Goal: Task Accomplishment & Management: Complete application form

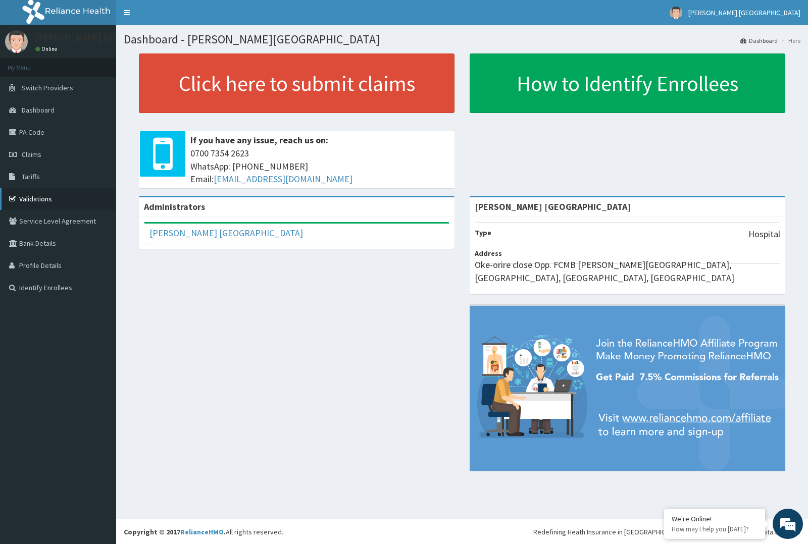
click at [49, 193] on link "Validations" at bounding box center [58, 199] width 116 height 22
click at [55, 157] on link "Claims" at bounding box center [58, 154] width 116 height 22
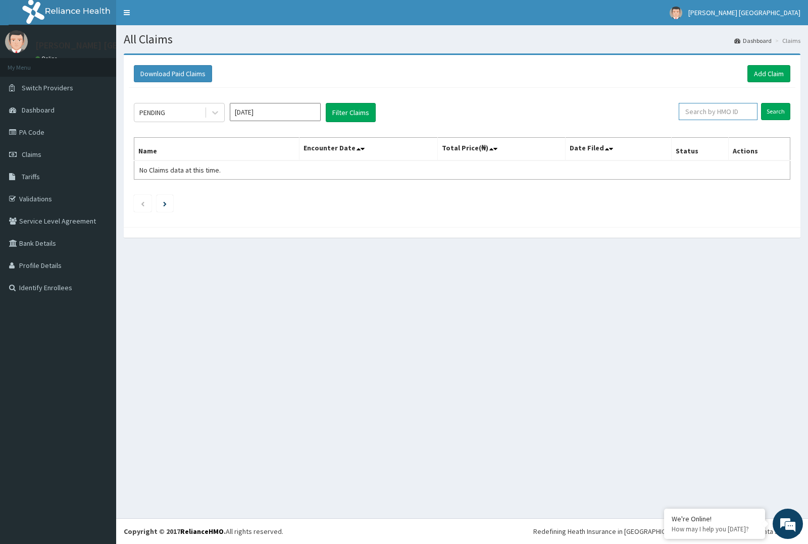
paste input "LPR/10001/A"
type input "LPR/10001/A"
click at [776, 109] on input "Search" at bounding box center [775, 111] width 29 height 17
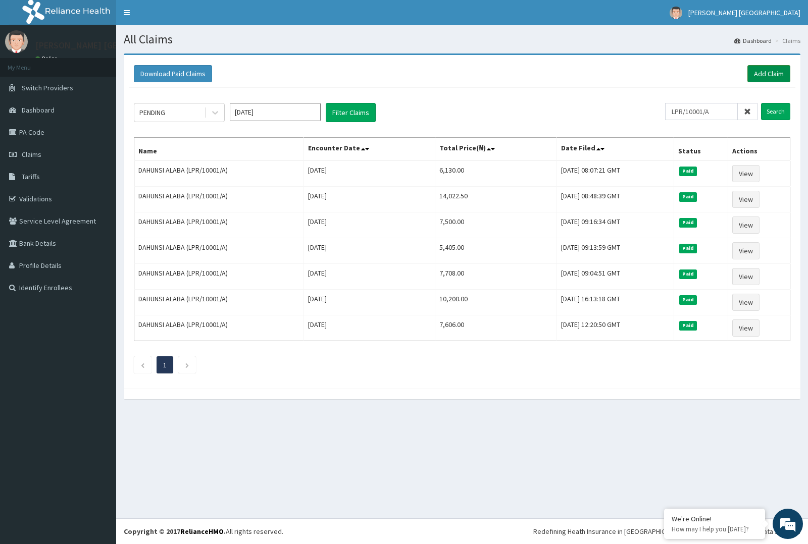
click at [756, 69] on link "Add Claim" at bounding box center [768, 73] width 43 height 17
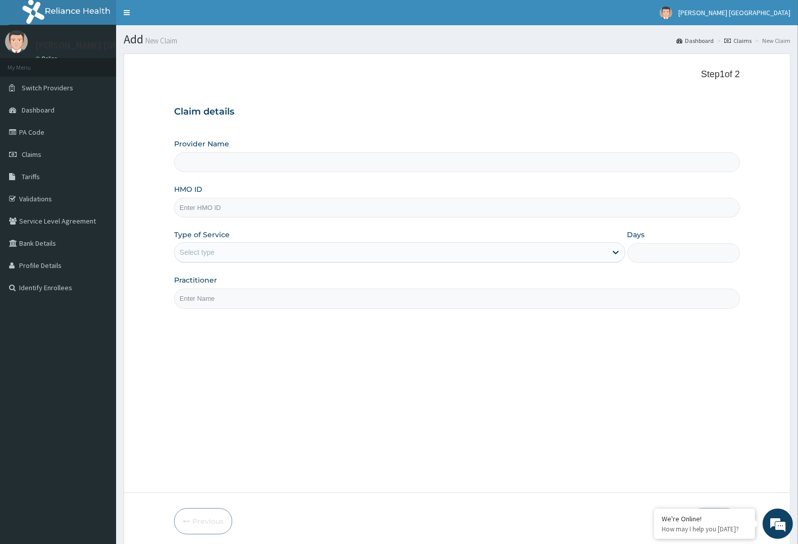
type input "[PERSON_NAME] [GEOGRAPHIC_DATA]"
paste input "LPR/10001/A"
type input "LPR/10001/A"
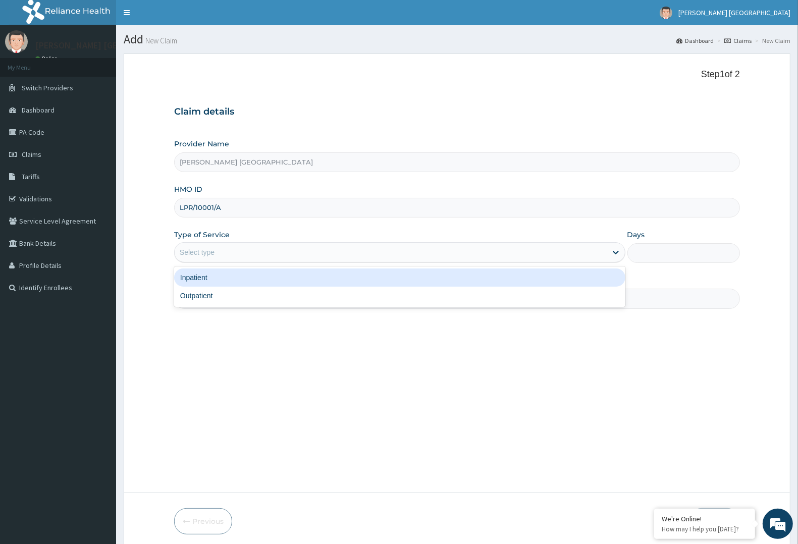
click at [251, 243] on div "Select type" at bounding box center [399, 252] width 451 height 20
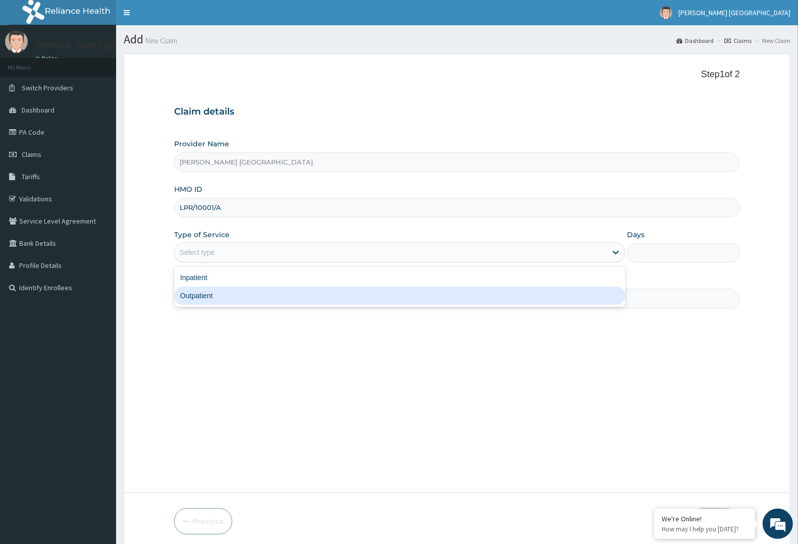
click at [215, 293] on div "Outpatient" at bounding box center [399, 296] width 451 height 18
type input "1"
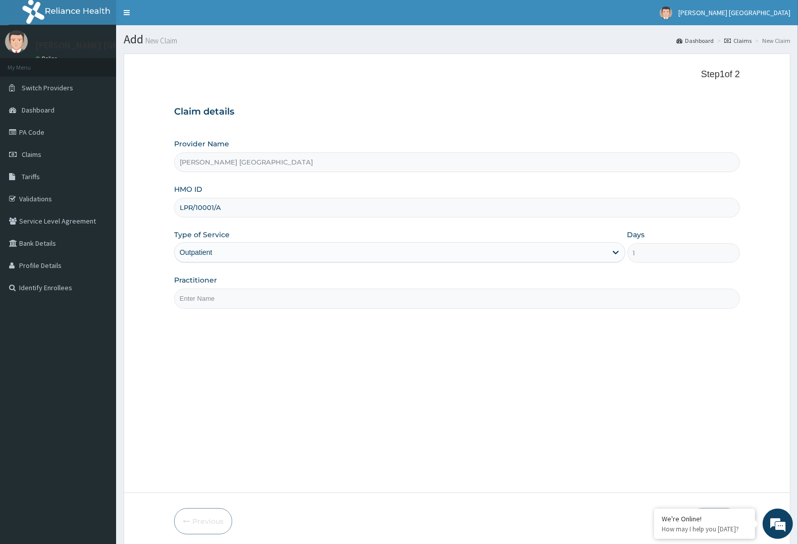
click at [215, 293] on input "Practitioner" at bounding box center [457, 299] width 566 height 20
type input "d"
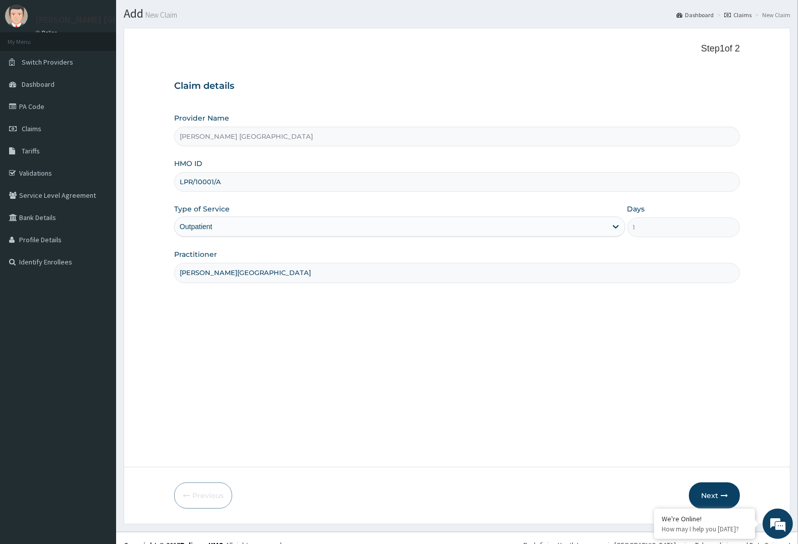
scroll to position [39, 0]
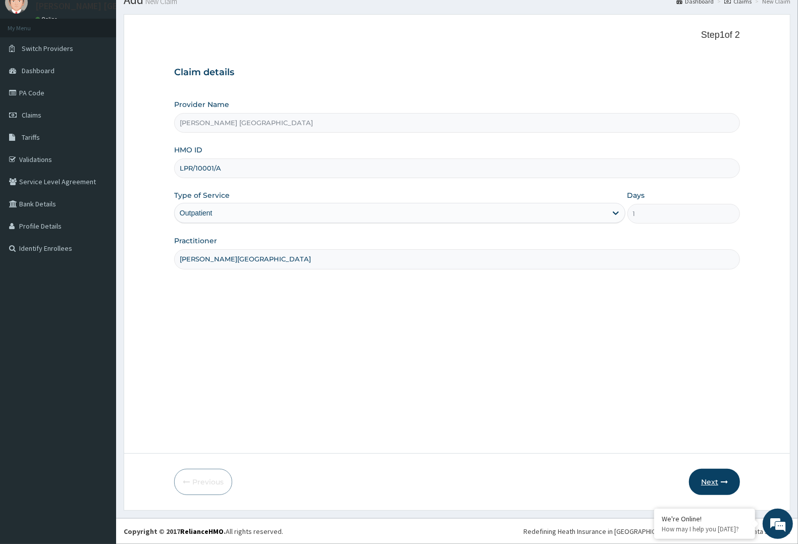
type input "DR F.A. DOSUMU"
click at [702, 478] on button "Next" at bounding box center [714, 482] width 51 height 26
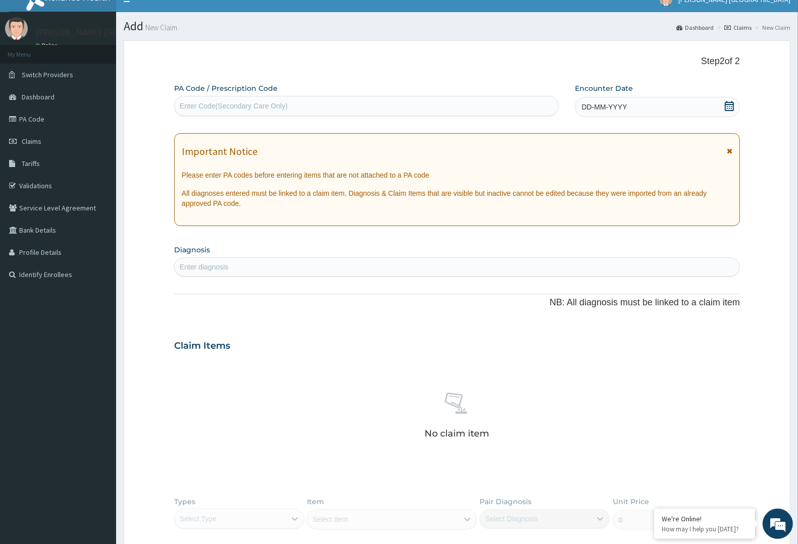
scroll to position [0, 0]
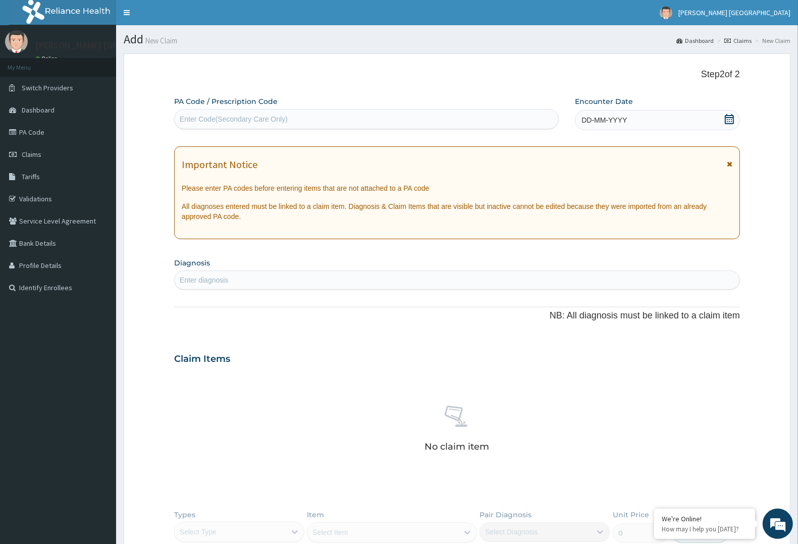
click at [584, 126] on div "DD-MM-YYYY" at bounding box center [657, 120] width 165 height 20
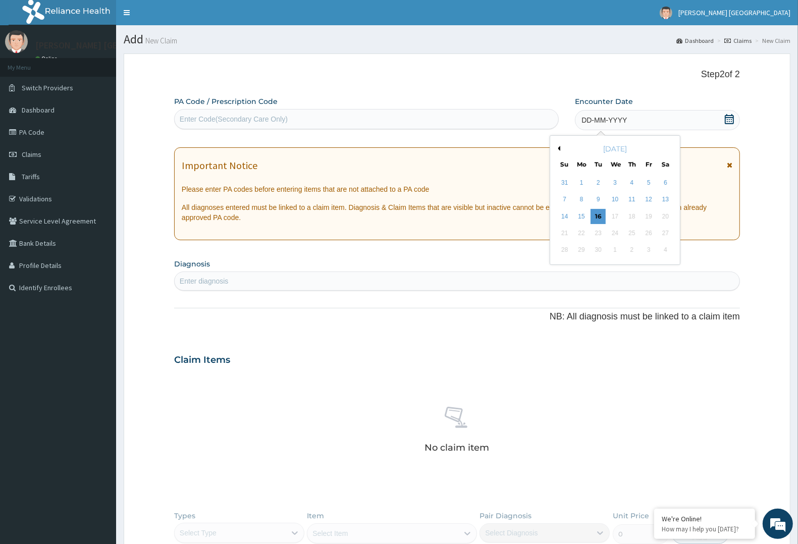
click at [559, 152] on div "September 2025" at bounding box center [615, 149] width 122 height 10
click at [558, 146] on button "Previous Month" at bounding box center [557, 148] width 5 height 5
click at [566, 214] on div "13" at bounding box center [564, 216] width 15 height 15
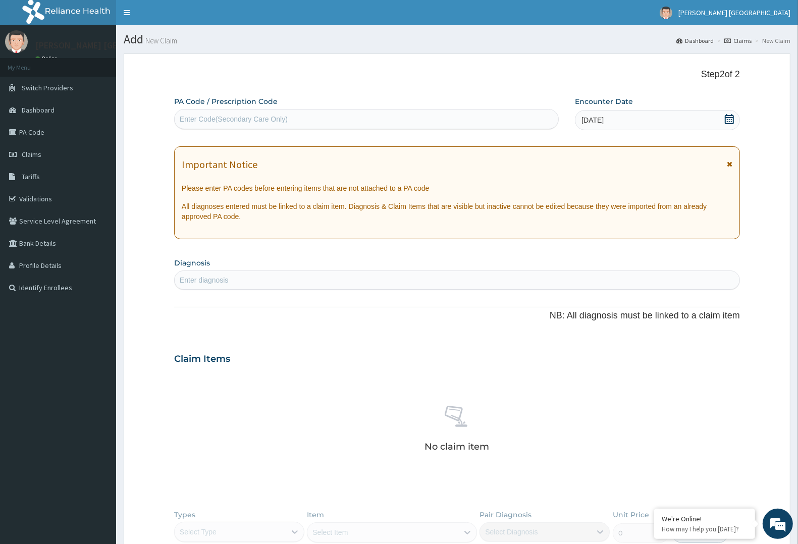
click at [309, 284] on div "Enter diagnosis" at bounding box center [457, 280] width 565 height 16
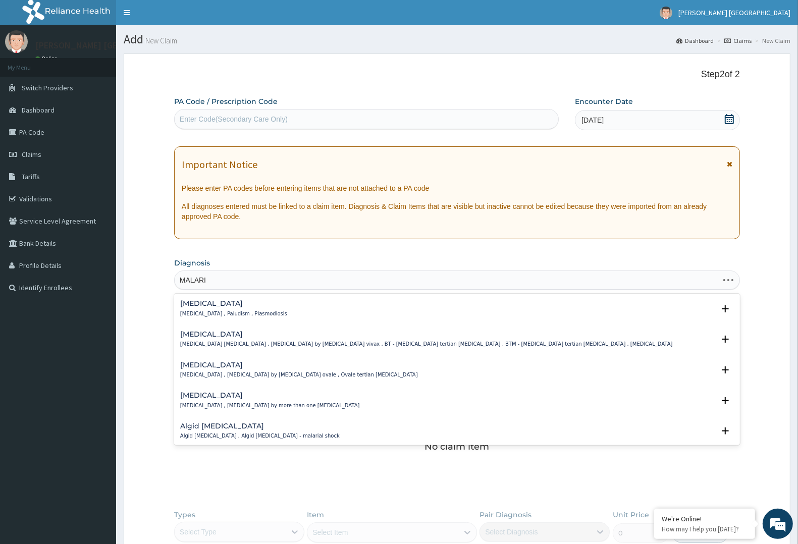
type input "MALARIA"
click at [245, 308] on div "Malaria Malaria , Paludism , Plasmodiosis" at bounding box center [233, 309] width 107 height 18
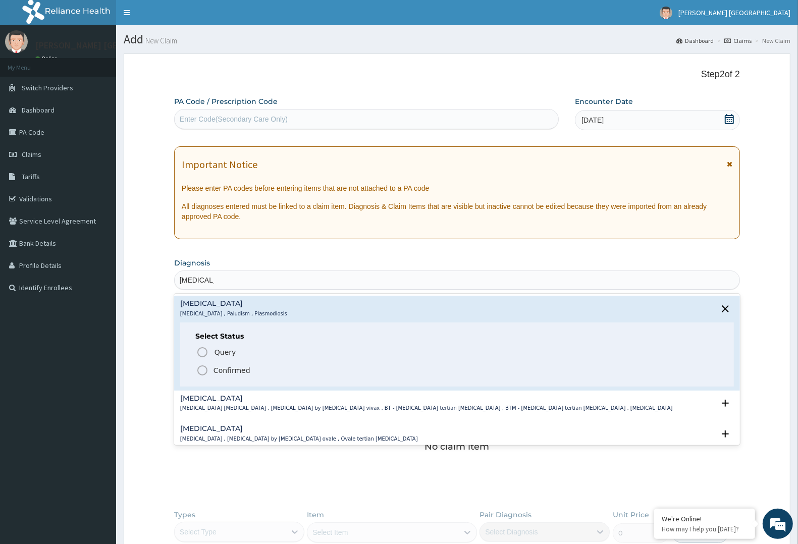
click at [229, 374] on p "Confirmed" at bounding box center [232, 371] width 37 height 10
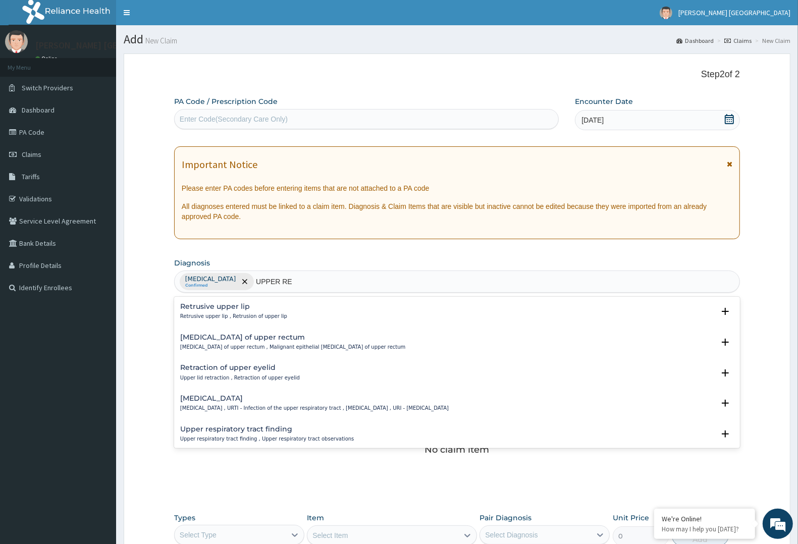
type input "UPPER RES"
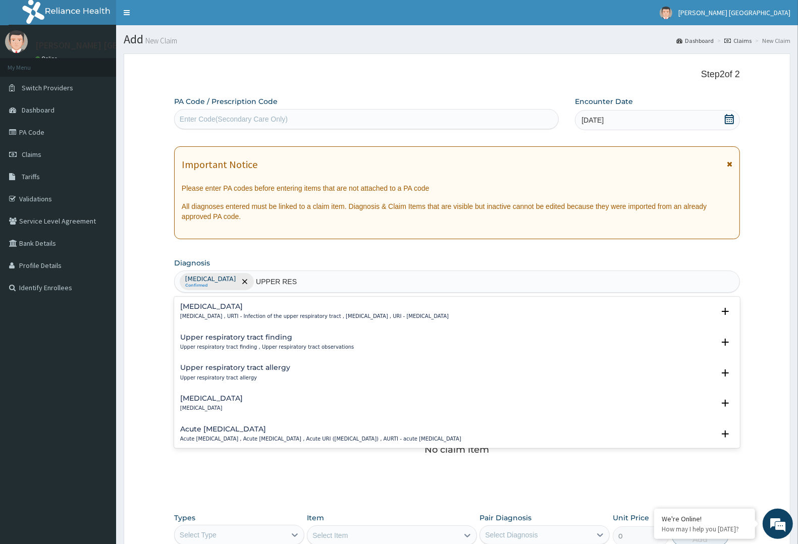
click at [234, 314] on p "[MEDICAL_DATA] , URTI - Infection of the upper respiratory tract , [MEDICAL_DAT…" at bounding box center [314, 316] width 269 height 7
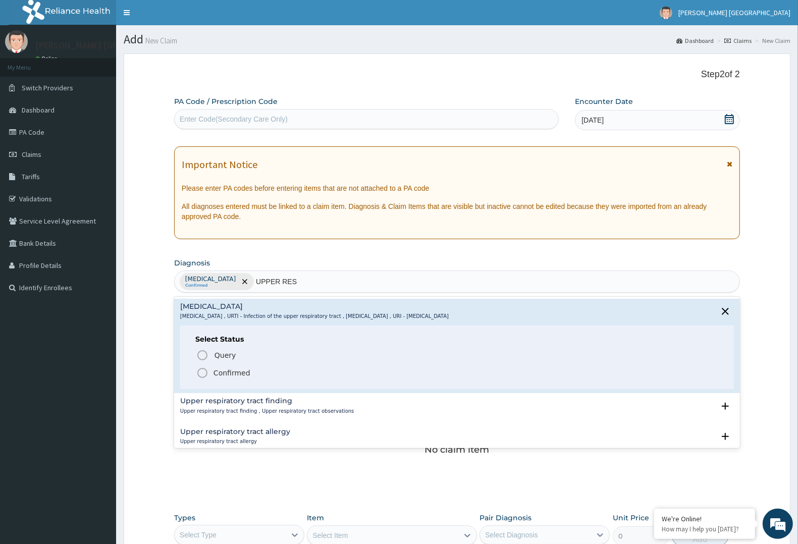
click at [229, 368] on span "Confirmed" at bounding box center [457, 373] width 523 height 12
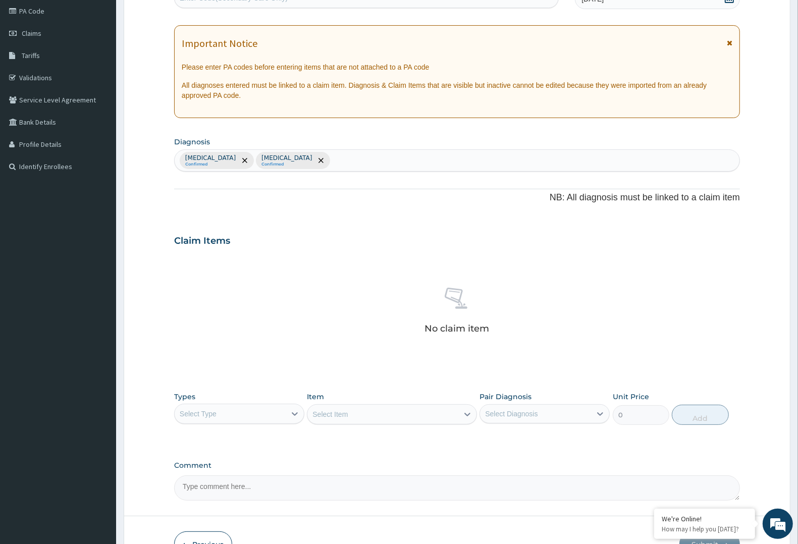
scroll to position [126, 0]
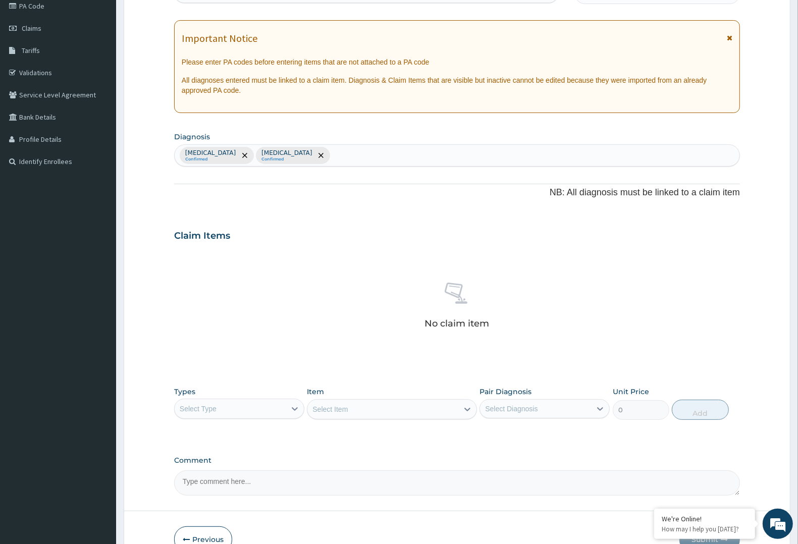
drag, startPoint x: 246, startPoint y: 404, endPoint x: 240, endPoint y: 414, distance: 11.8
click at [246, 404] on div "Select Type" at bounding box center [230, 409] width 111 height 16
click at [221, 477] on div "Procedures" at bounding box center [239, 470] width 130 height 18
click at [399, 407] on div "Select Item" at bounding box center [392, 409] width 170 height 20
click at [336, 405] on div "Select Item" at bounding box center [392, 409] width 170 height 20
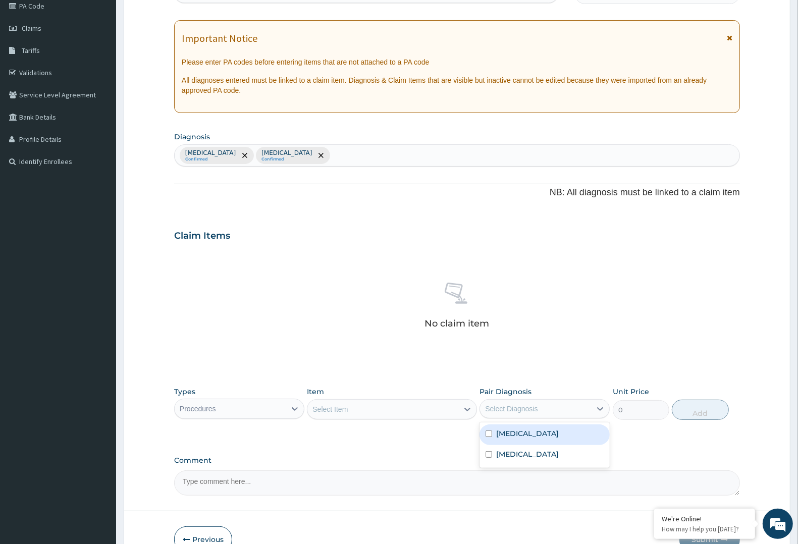
click at [589, 406] on div "Select Diagnosis" at bounding box center [535, 409] width 111 height 16
click at [577, 442] on div "[MEDICAL_DATA]" at bounding box center [545, 435] width 130 height 21
checkbox input "true"
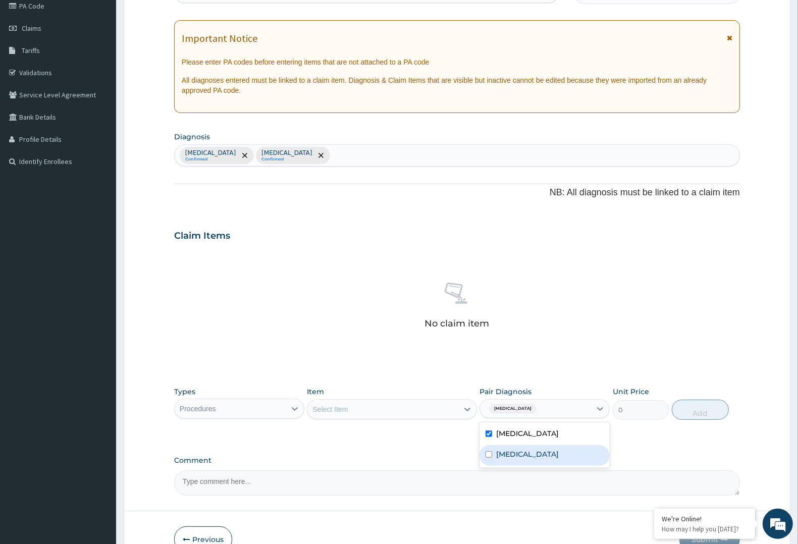
click at [559, 453] on label "[MEDICAL_DATA]" at bounding box center [527, 454] width 63 height 10
checkbox input "true"
click at [408, 410] on div "Select Item" at bounding box center [382, 409] width 150 height 16
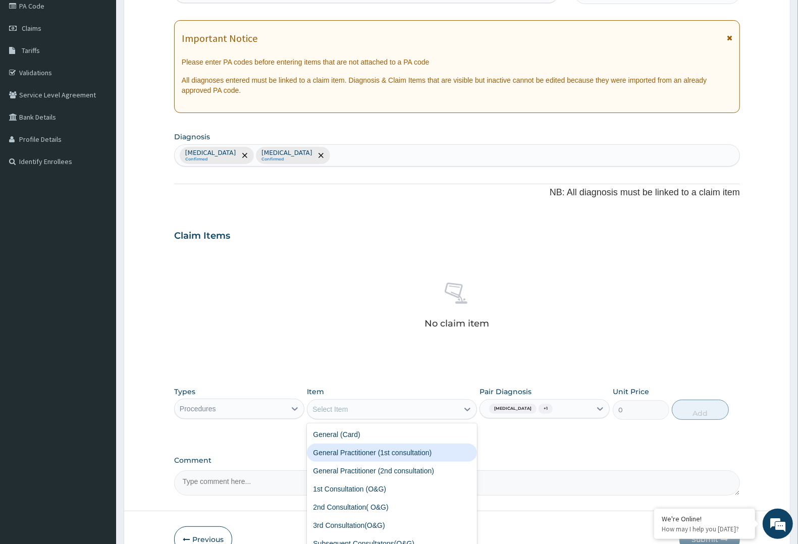
click at [323, 460] on div "General Practitioner (1st consultation)" at bounding box center [392, 453] width 170 height 18
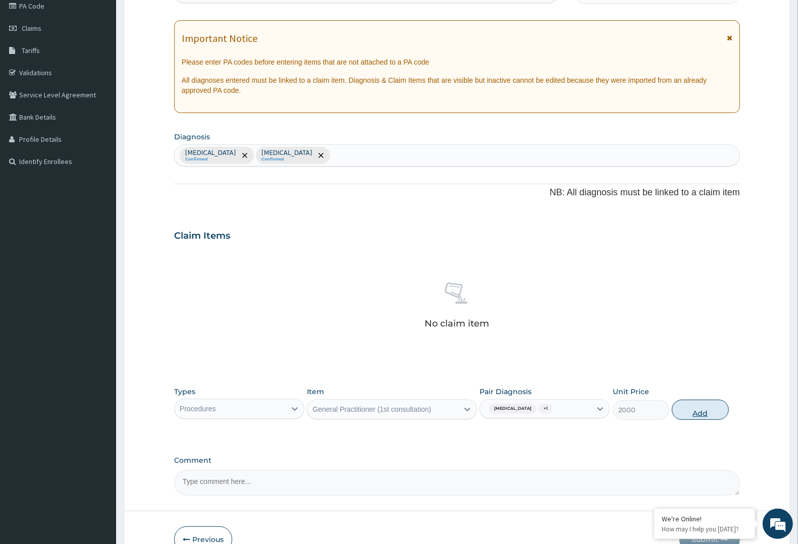
click at [706, 413] on button "Add" at bounding box center [700, 410] width 57 height 20
type input "0"
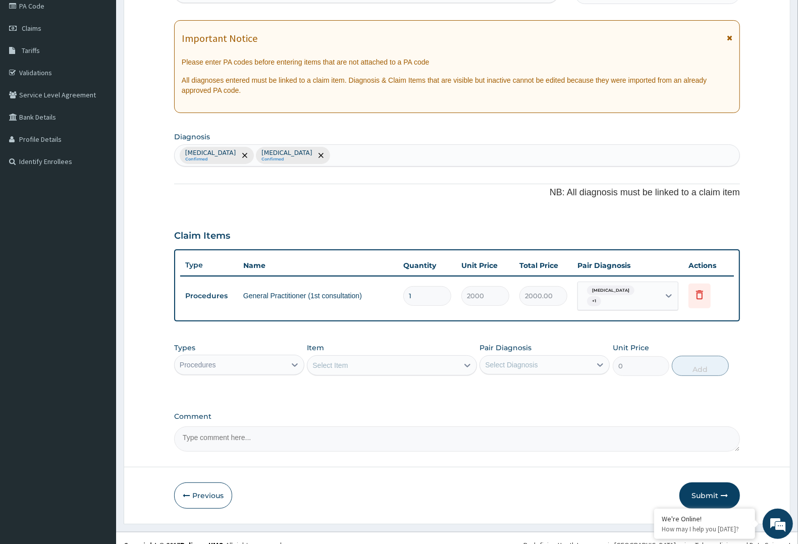
click at [282, 357] on div "Procedures" at bounding box center [230, 365] width 111 height 16
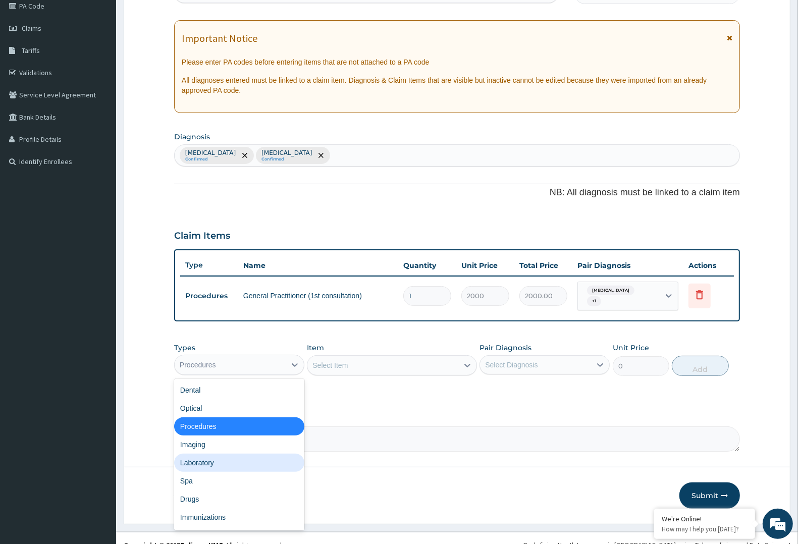
click at [238, 455] on div "Laboratory" at bounding box center [239, 463] width 130 height 18
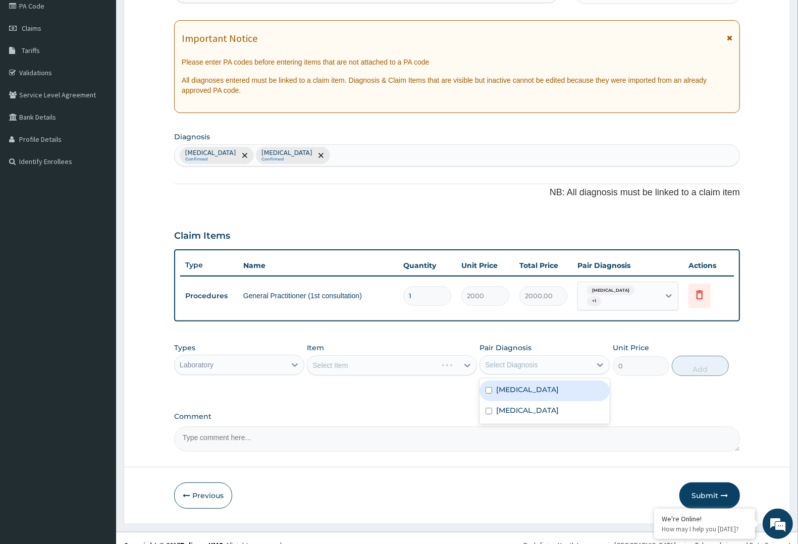
click at [509, 357] on div "Select Diagnosis" at bounding box center [535, 365] width 111 height 16
click at [507, 385] on label "[MEDICAL_DATA]" at bounding box center [527, 390] width 63 height 10
checkbox input "true"
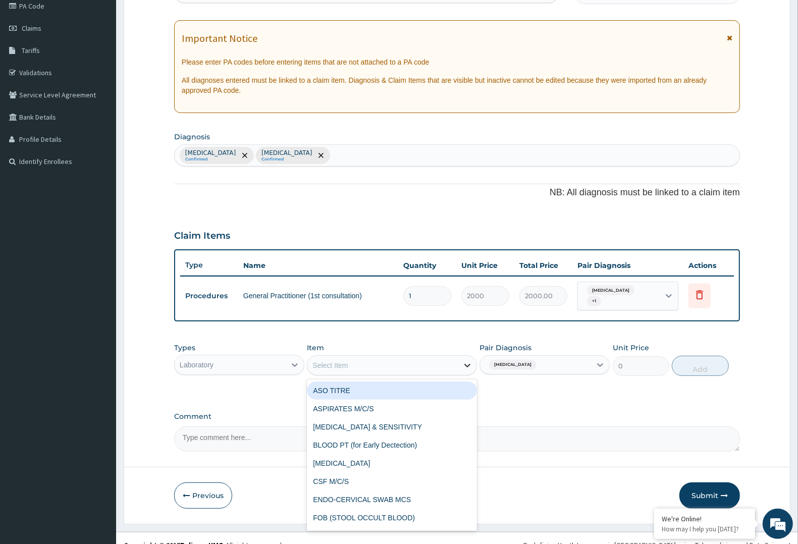
click at [460, 359] on div at bounding box center [467, 365] width 18 height 18
type input "MP"
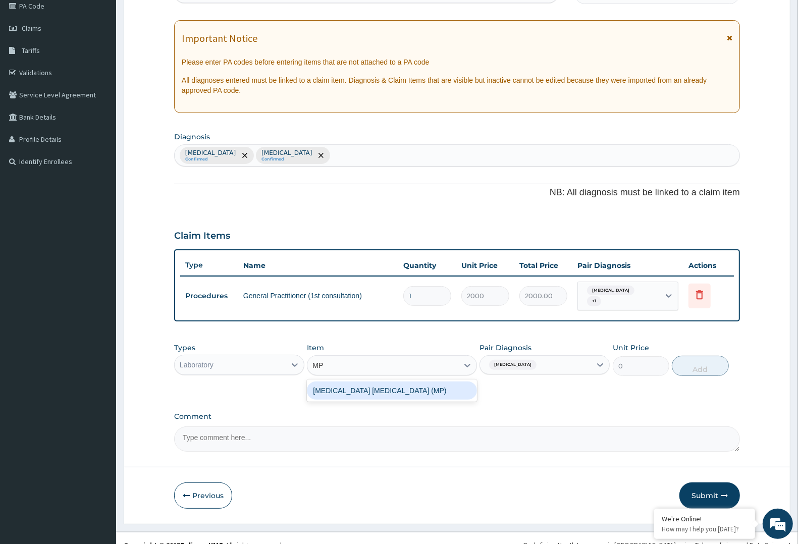
click at [402, 385] on div "[MEDICAL_DATA] [MEDICAL_DATA] (MP)" at bounding box center [392, 391] width 170 height 18
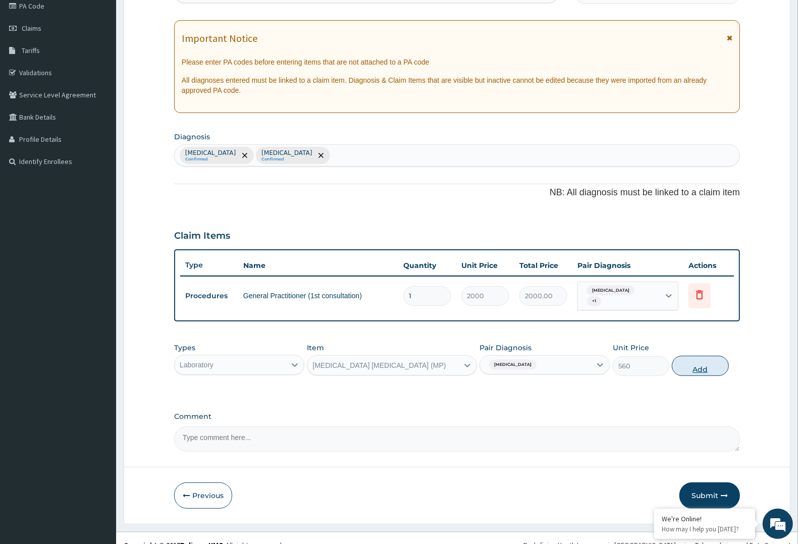
click at [703, 366] on button "Add" at bounding box center [700, 366] width 57 height 20
type input "0"
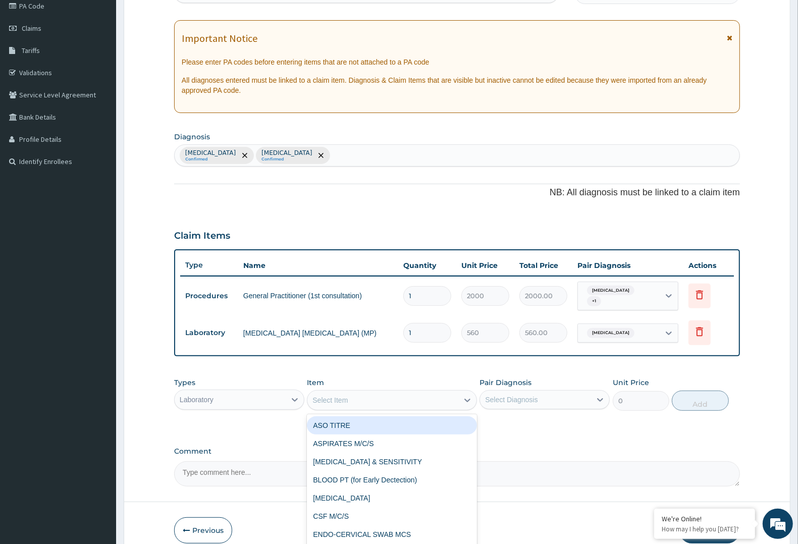
click at [441, 394] on div "Select Item" at bounding box center [382, 400] width 150 height 16
type input "FBC"
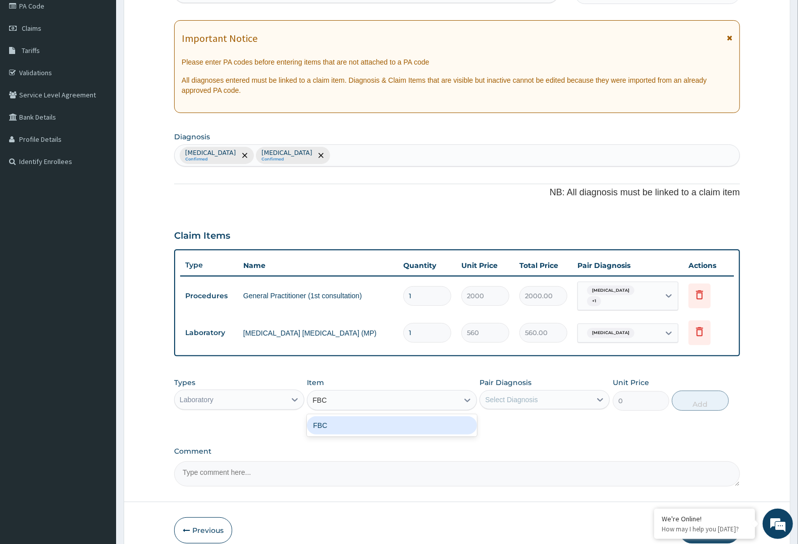
click at [365, 417] on div "FBC" at bounding box center [392, 426] width 170 height 18
type input "2000"
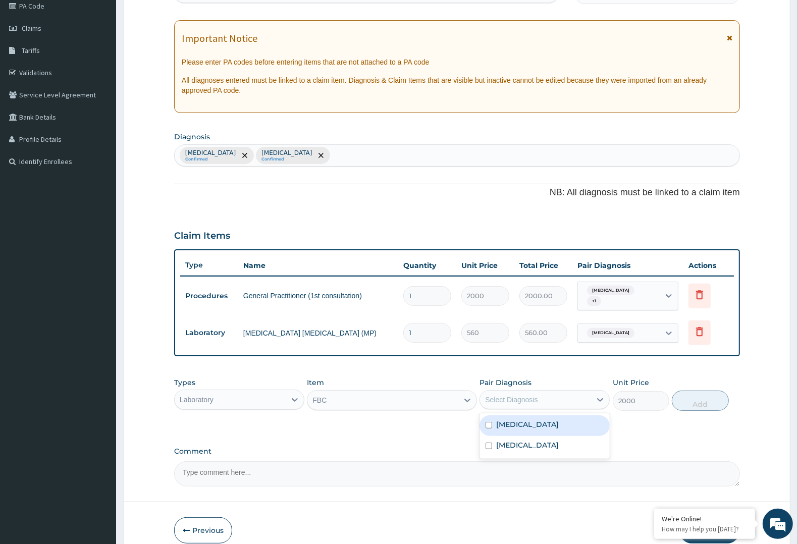
click at [581, 392] on div "Select Diagnosis" at bounding box center [535, 400] width 111 height 16
click at [559, 440] on label "[MEDICAL_DATA]" at bounding box center [527, 445] width 63 height 10
checkbox input "true"
click at [697, 392] on button "Add" at bounding box center [700, 401] width 57 height 20
type input "0"
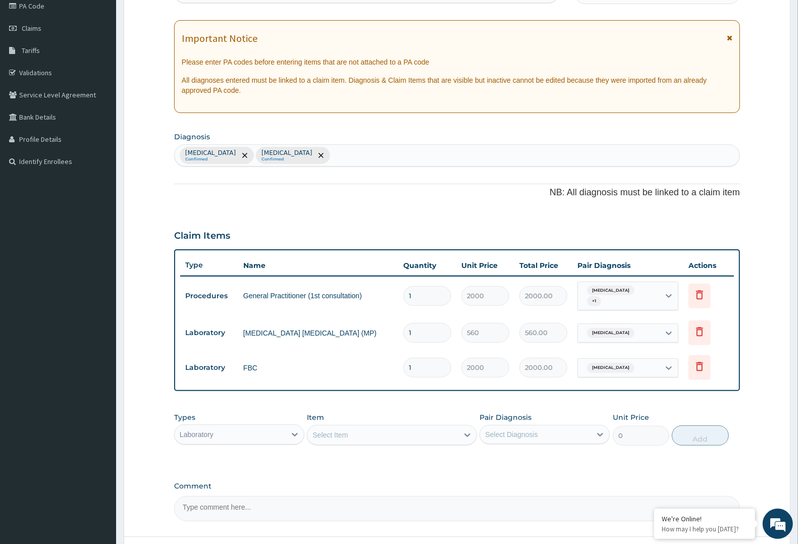
click at [263, 432] on div "Laboratory" at bounding box center [230, 435] width 111 height 16
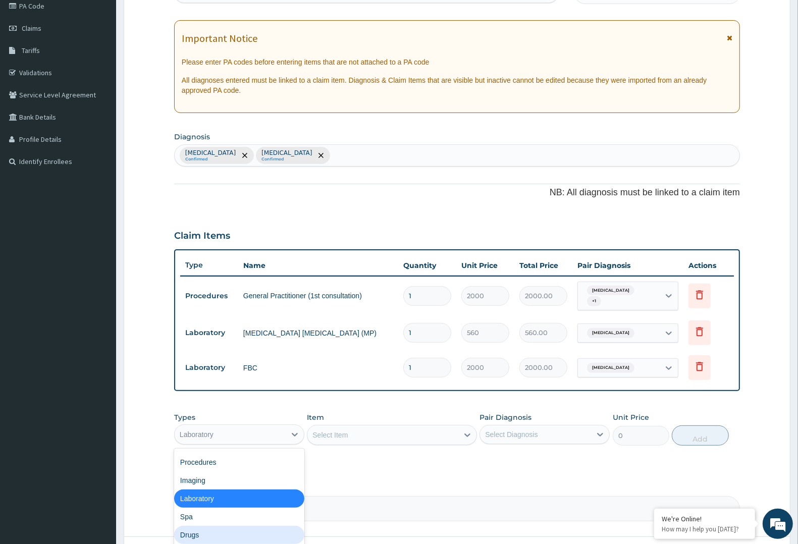
click at [198, 526] on div "Drugs" at bounding box center [239, 535] width 130 height 18
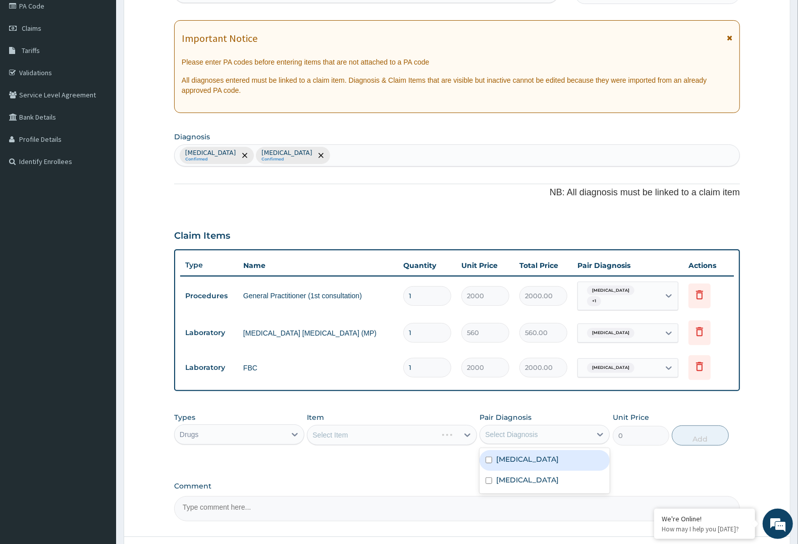
click at [566, 429] on div "Select Diagnosis" at bounding box center [535, 435] width 111 height 16
click at [543, 453] on div "Malaria" at bounding box center [545, 460] width 130 height 21
checkbox input "true"
click at [433, 418] on div "Item Select Item" at bounding box center [392, 428] width 170 height 33
click at [380, 400] on div "PA Code / Prescription Code Enter Code(Secondary Care Only) Encounter Date 13-0…" at bounding box center [457, 245] width 566 height 551
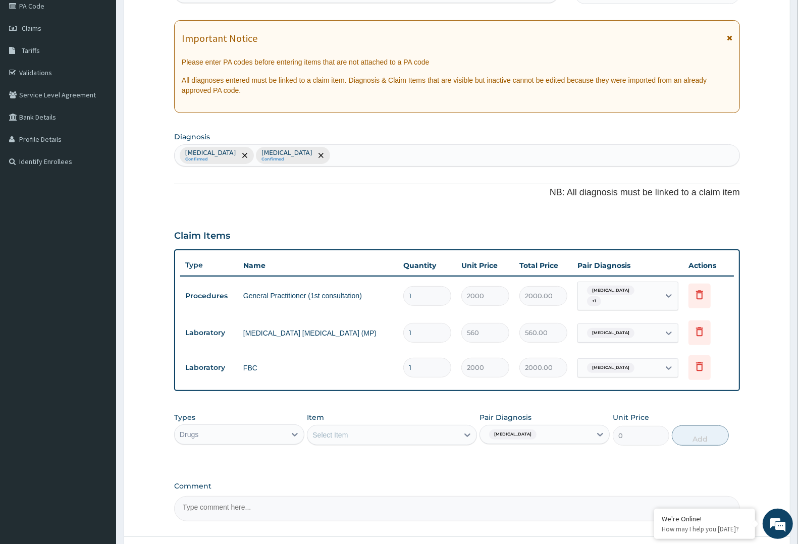
click at [357, 417] on div "Item Select Item" at bounding box center [392, 428] width 170 height 33
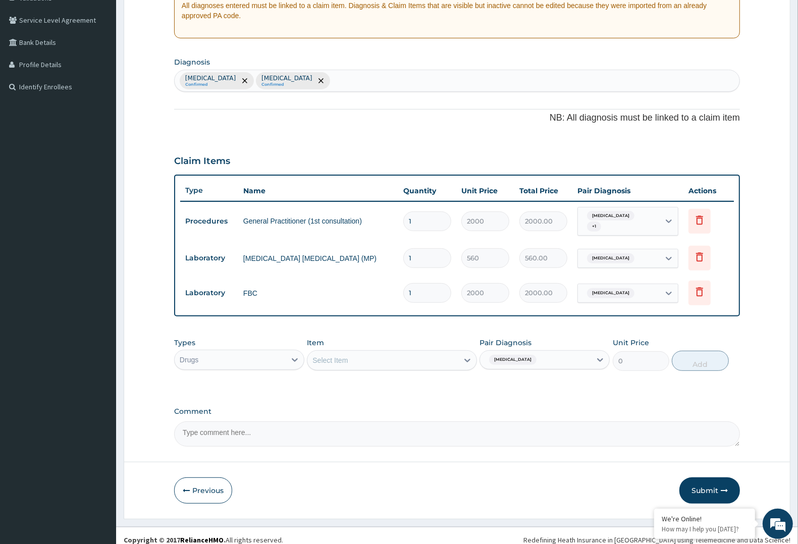
scroll to position [205, 0]
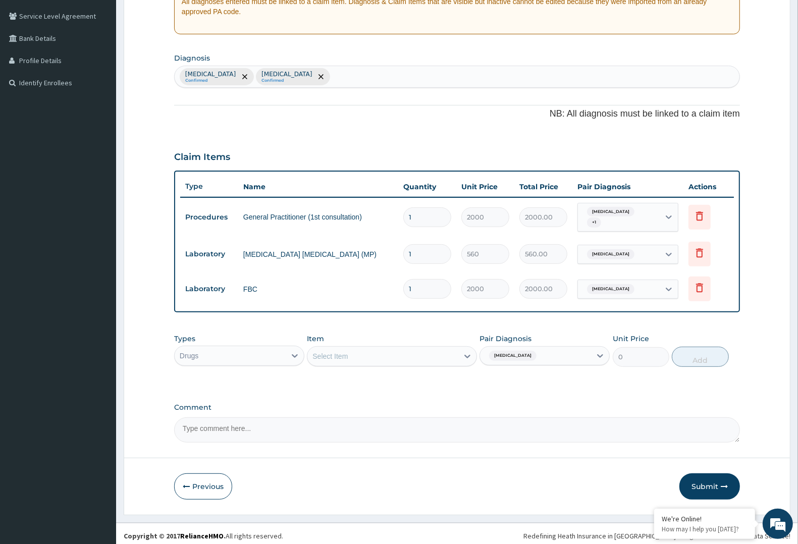
click at [442, 353] on div "Select Item" at bounding box center [382, 356] width 150 height 16
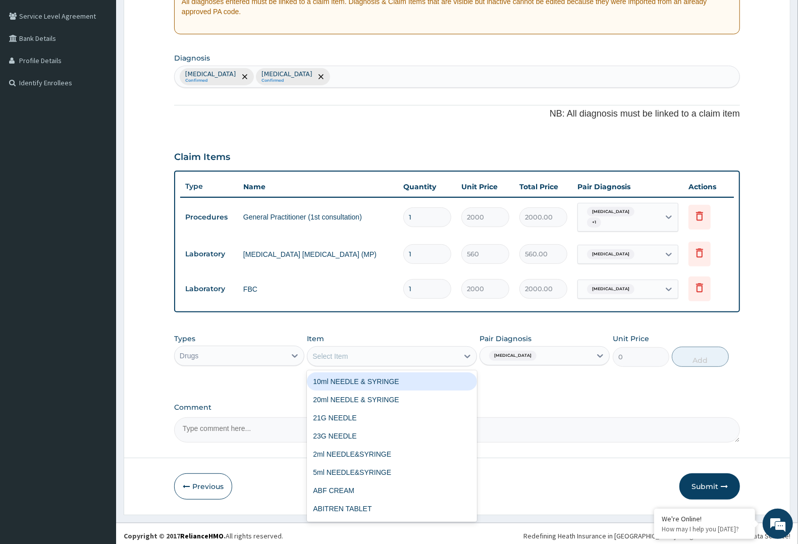
type input "M"
type input "LONA"
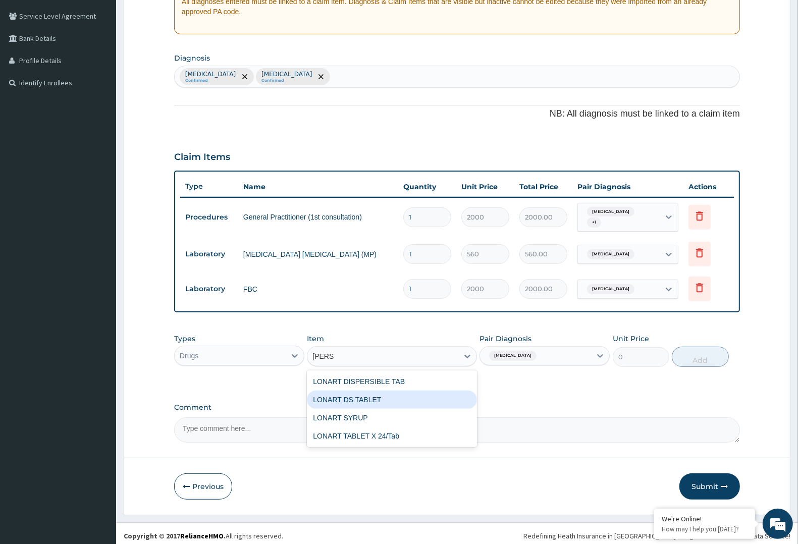
click at [380, 400] on div "LONART DS TABLET" at bounding box center [392, 400] width 170 height 18
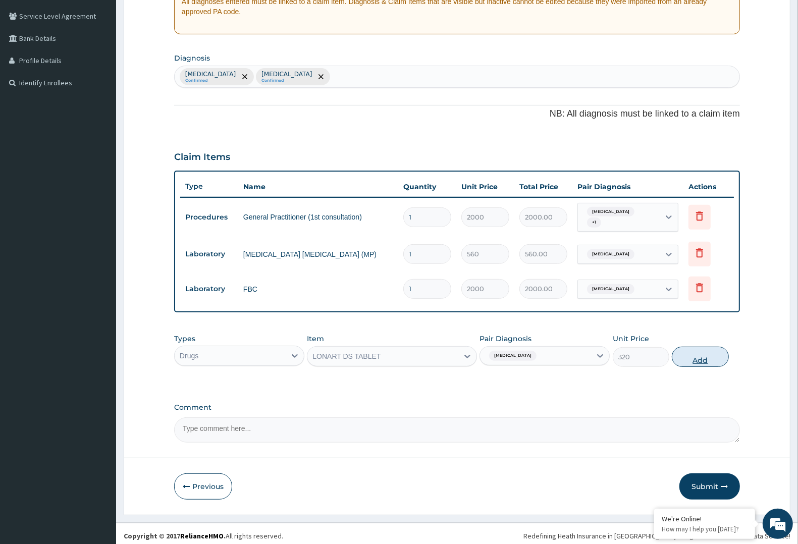
click at [725, 352] on button "Add" at bounding box center [700, 357] width 57 height 20
type input "0"
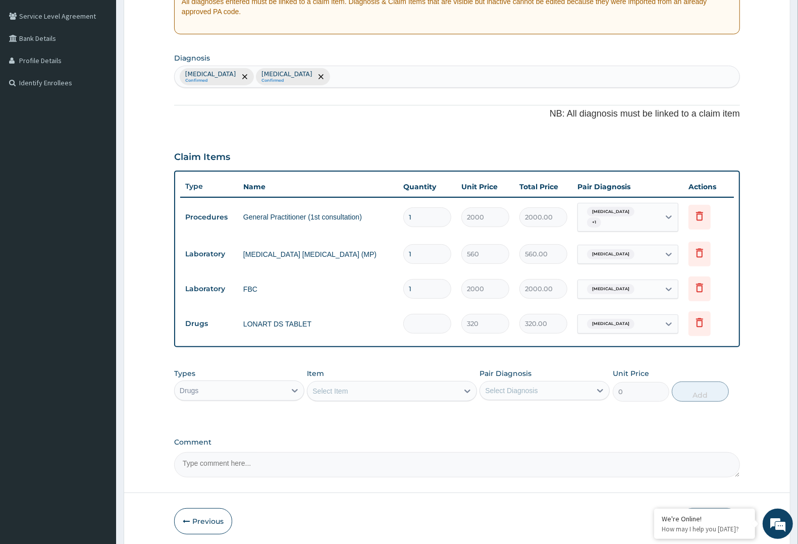
type input "0.00"
type input "6"
type input "1920.00"
type input "6"
click at [406, 387] on div "Select Item" at bounding box center [382, 391] width 150 height 16
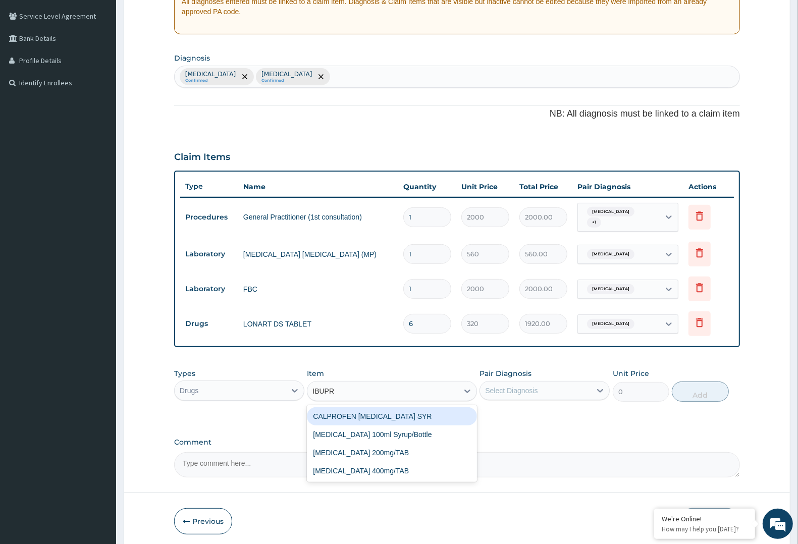
type input "IBUPRO"
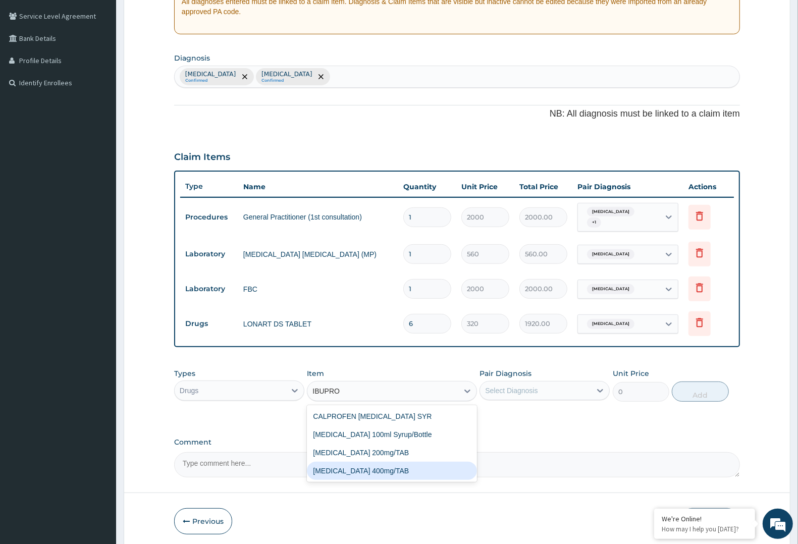
click at [327, 462] on div "IBUPROFEN 400mg/TAB" at bounding box center [392, 471] width 170 height 18
type input "70"
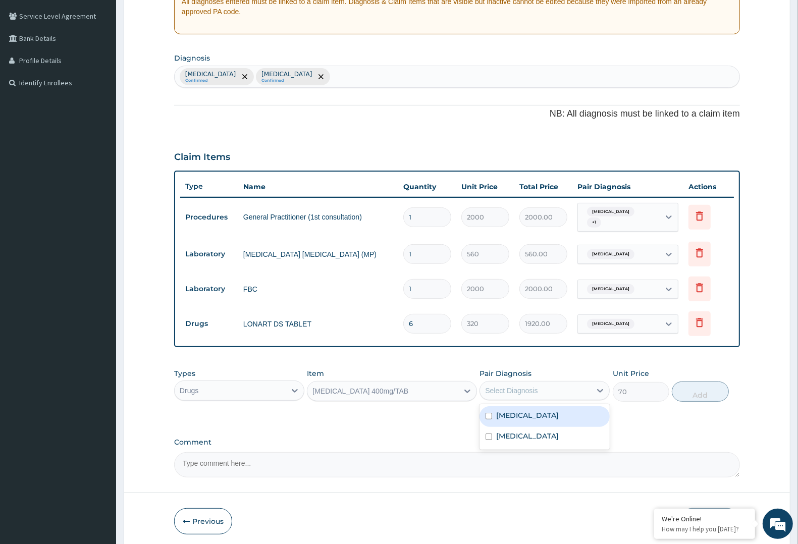
click at [577, 383] on div "Select Diagnosis" at bounding box center [535, 391] width 111 height 16
click at [550, 432] on label "Upper respiratory infection" at bounding box center [527, 436] width 63 height 10
checkbox input "true"
click at [376, 76] on div "Malaria Confirmed Upper respiratory infection Confirmed" at bounding box center [457, 76] width 565 height 21
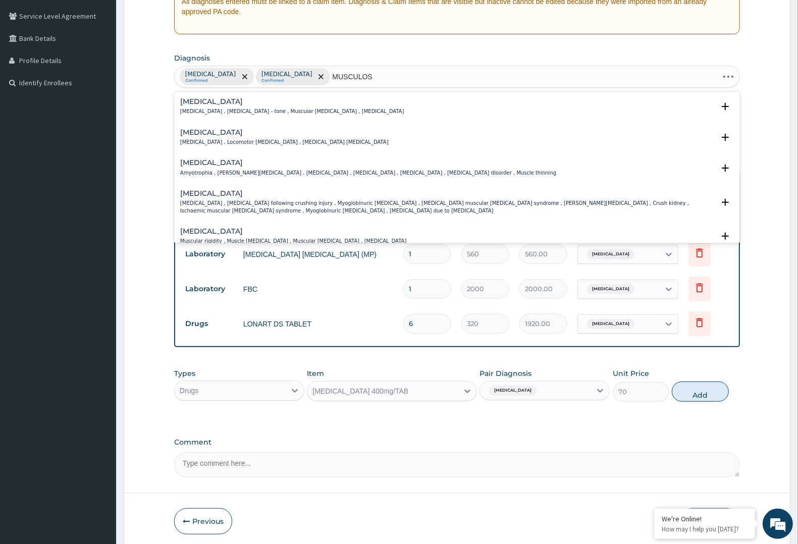
type input "MUSCULOSK"
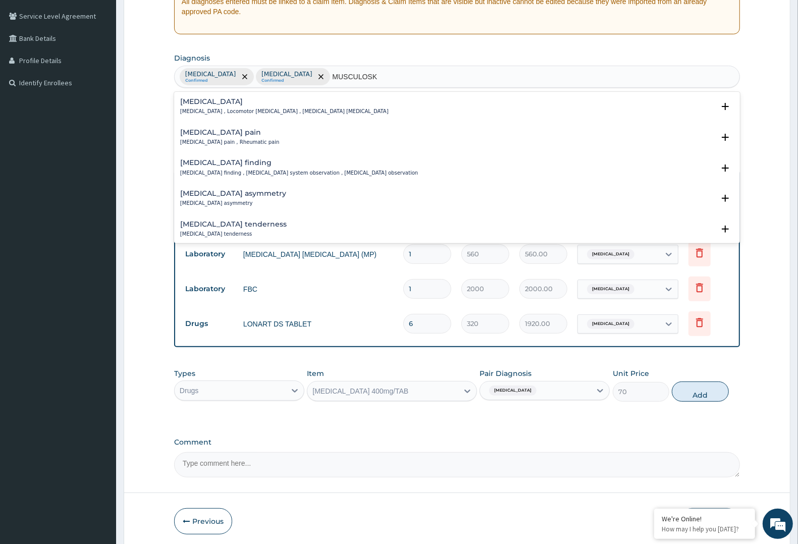
click at [239, 131] on h4 "Musculoskeletal pain" at bounding box center [229, 133] width 99 height 8
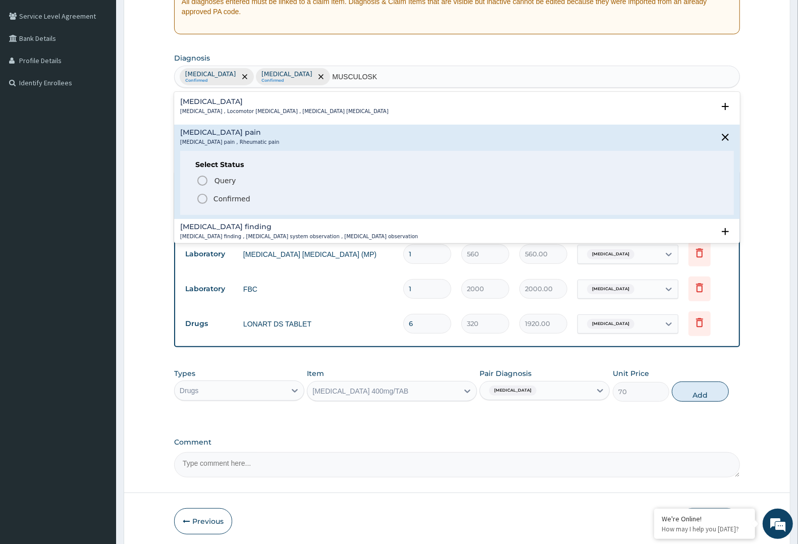
click at [210, 194] on span "Confirmed" at bounding box center [457, 199] width 523 height 12
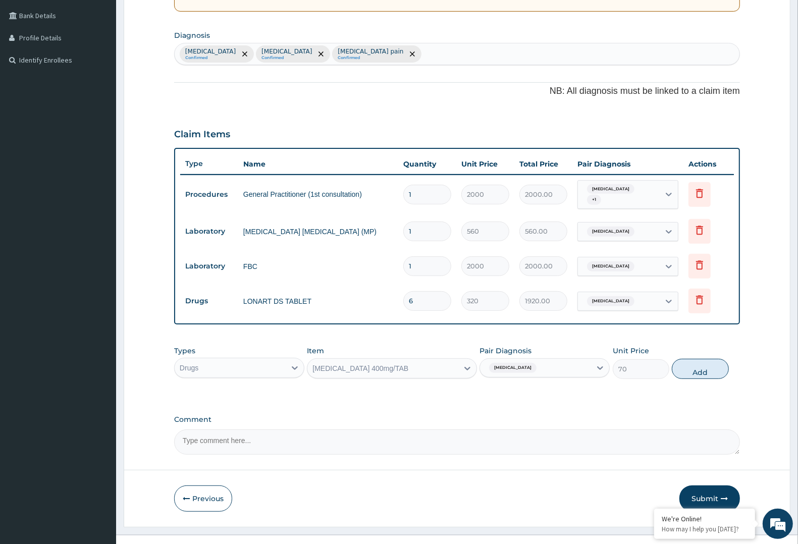
scroll to position [240, 0]
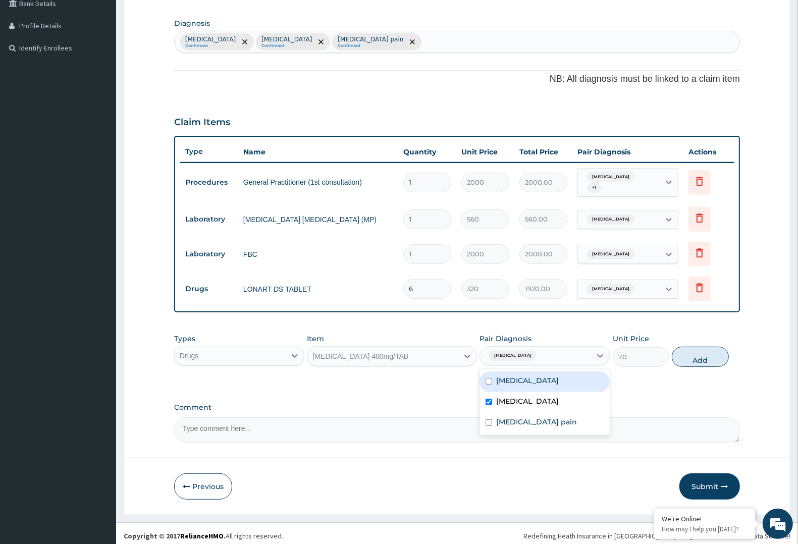
click at [538, 349] on div "Upper respiratory infection" at bounding box center [511, 355] width 53 height 13
click at [397, 351] on div "IBUPROFEN 400mg/TAB" at bounding box center [361, 356] width 96 height 10
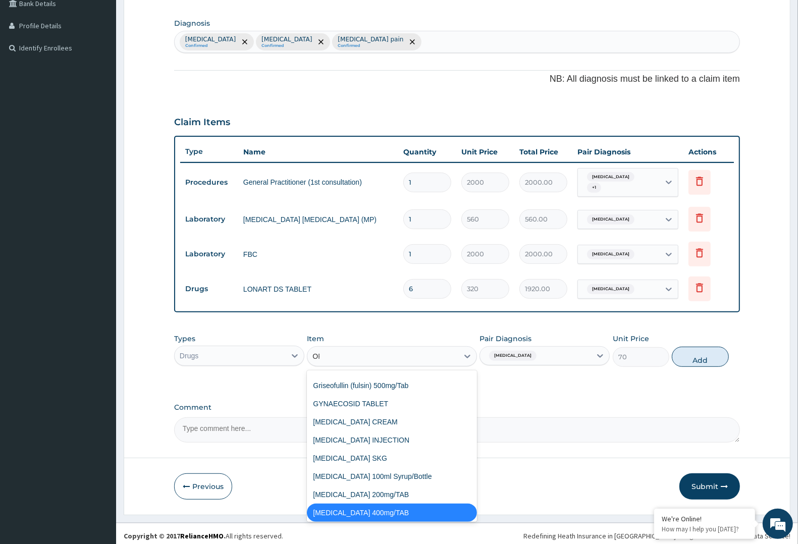
scroll to position [874, 0]
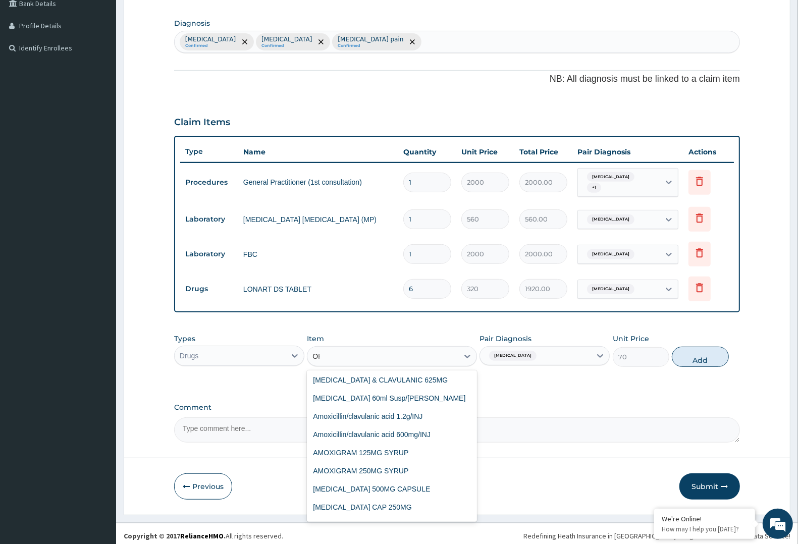
type input "ORP"
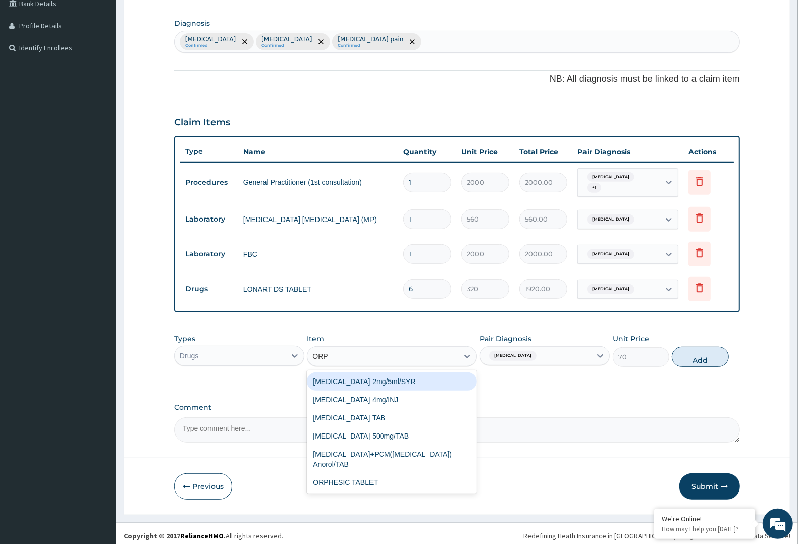
scroll to position [0, 0]
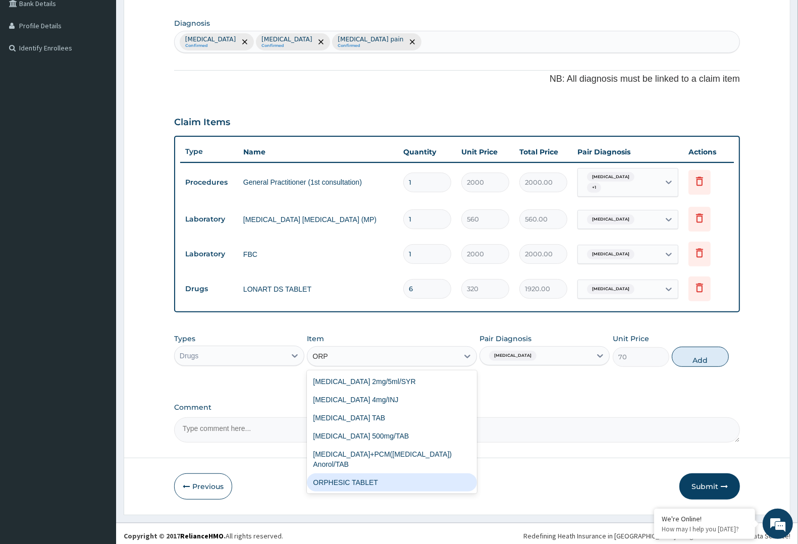
click at [323, 476] on div "ORPHESIC TABLET" at bounding box center [392, 483] width 170 height 18
type input "50"
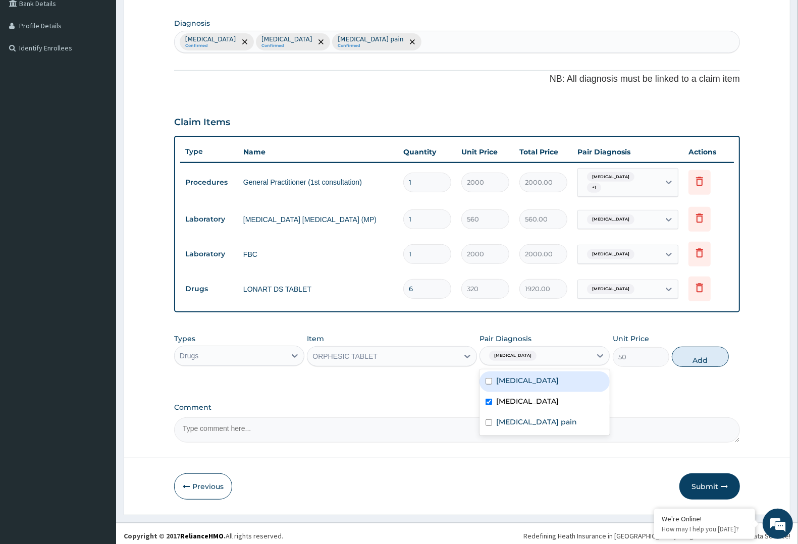
click at [576, 349] on div "Upper respiratory infection" at bounding box center [535, 355] width 111 height 17
click at [497, 396] on label "Upper respiratory infection" at bounding box center [527, 401] width 63 height 10
checkbox input "false"
click at [503, 376] on label "Malaria" at bounding box center [527, 381] width 63 height 10
checkbox input "true"
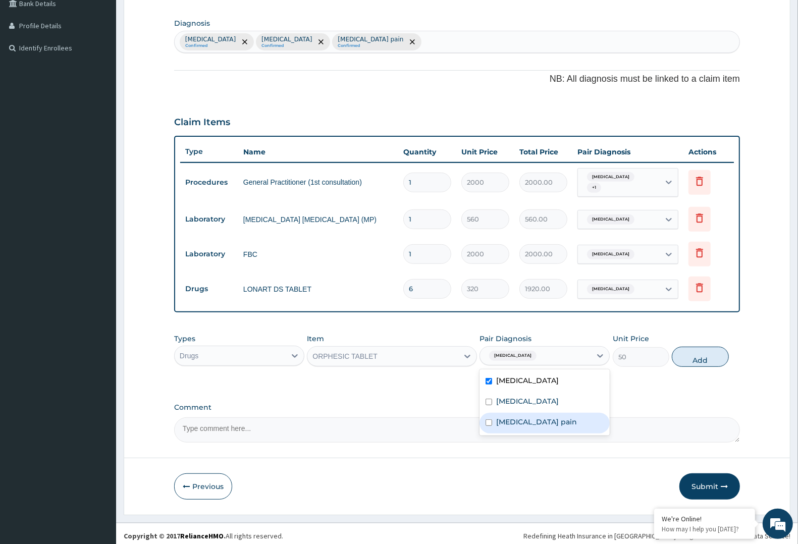
click at [503, 417] on label "Musculoskeletal pain" at bounding box center [536, 422] width 81 height 10
checkbox input "true"
click at [690, 351] on button "Add" at bounding box center [700, 357] width 57 height 20
type input "0"
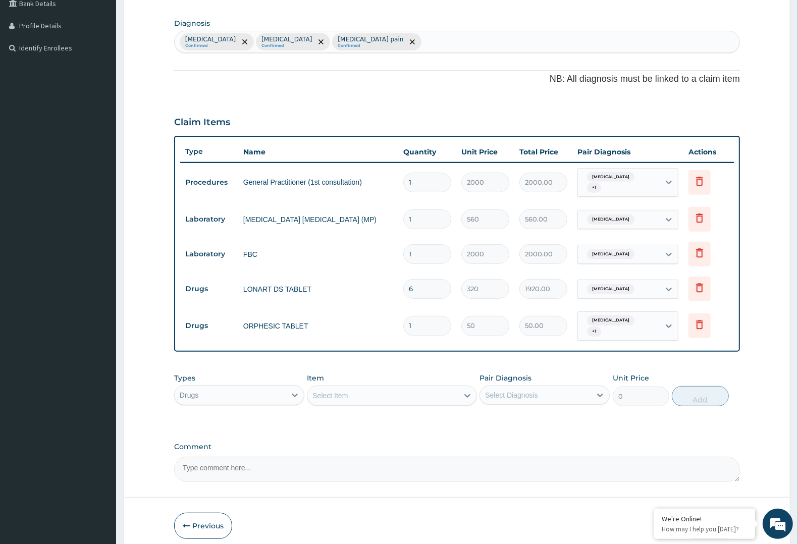
type input "0.00"
type input "2"
type input "100.00"
type input "20"
type input "1000.00"
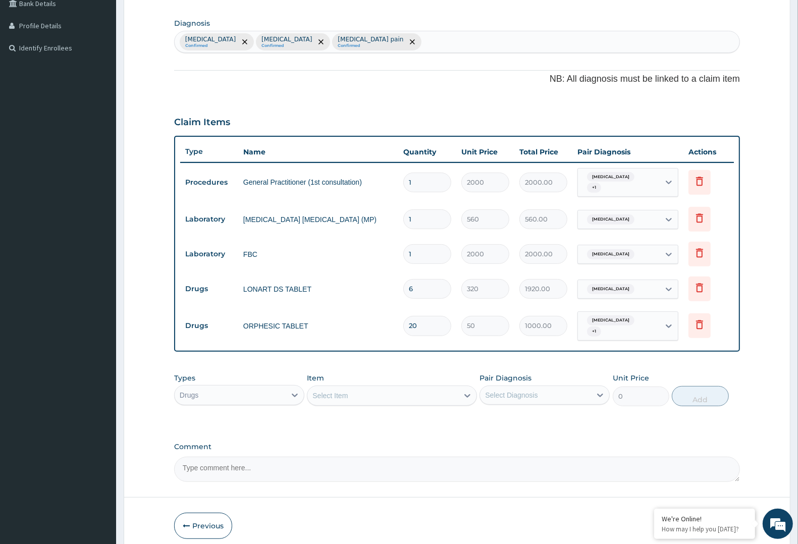
type input "20"
click at [364, 388] on div "Select Item" at bounding box center [382, 396] width 150 height 16
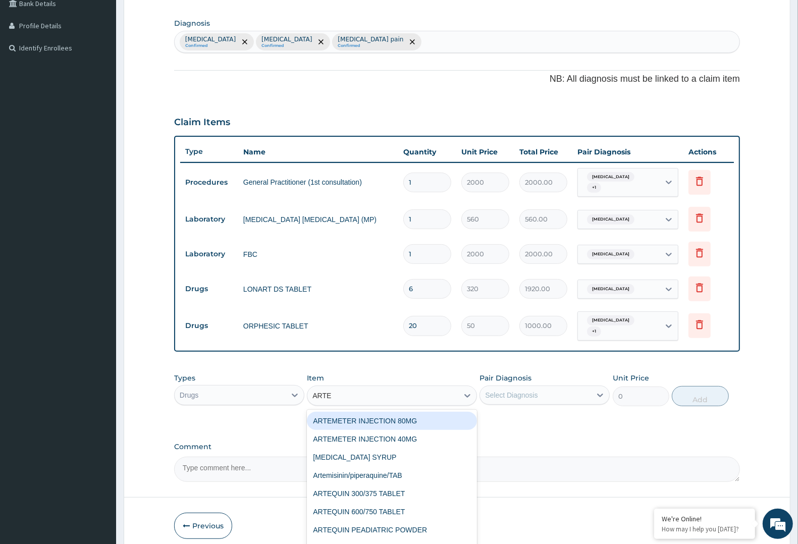
type input "ARTEM"
click at [341, 430] on div "ARTEMETER INJECTION 40MG" at bounding box center [392, 439] width 170 height 18
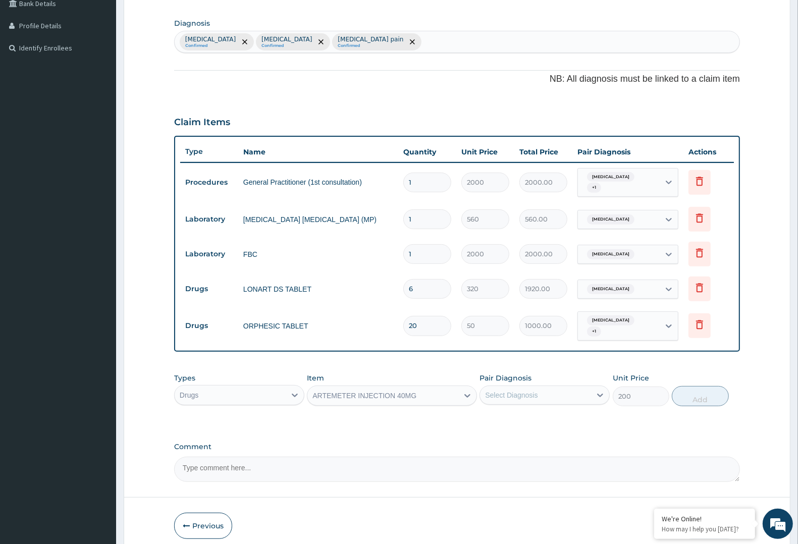
click at [428, 392] on div "ARTEMETER INJECTION 40MG" at bounding box center [382, 396] width 150 height 16
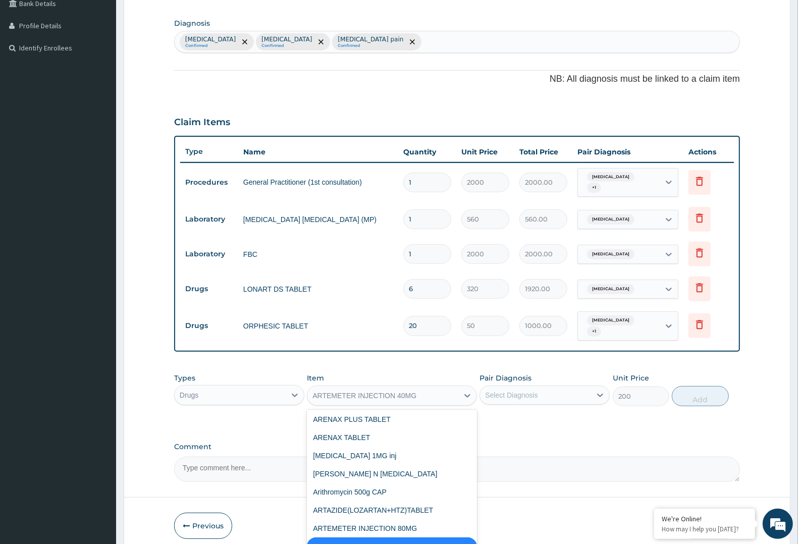
scroll to position [2417, 0]
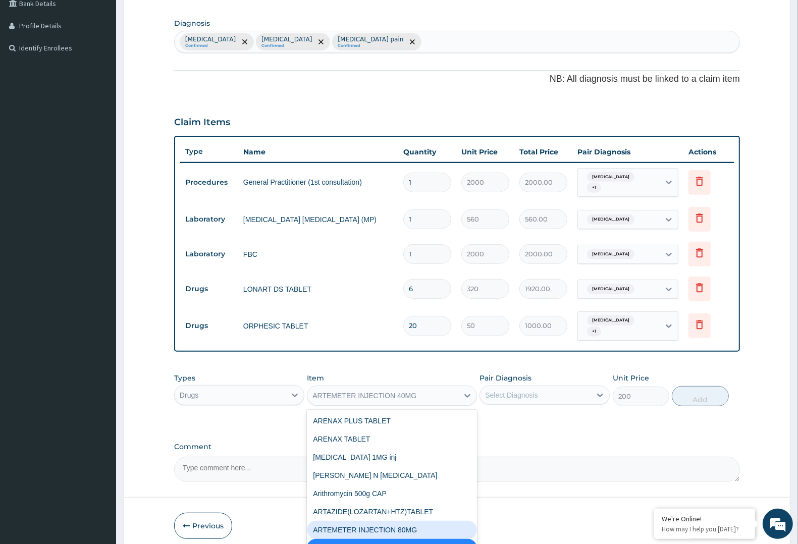
click at [416, 521] on div "ARTEMETER INJECTION 80MG" at bounding box center [392, 530] width 170 height 18
type input "500"
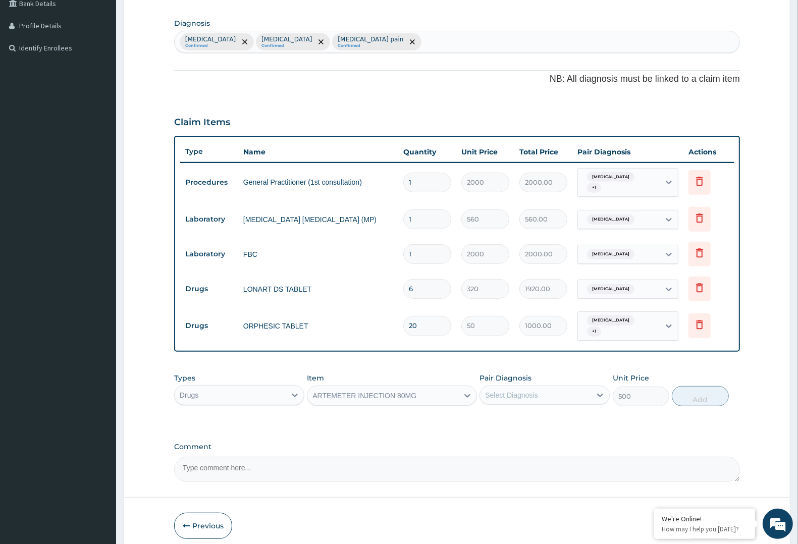
click at [554, 387] on div "Select Diagnosis" at bounding box center [535, 395] width 111 height 16
click at [520, 418] on div "Malaria" at bounding box center [545, 421] width 130 height 21
checkbox input "true"
click at [693, 386] on button "Add" at bounding box center [700, 396] width 57 height 20
type input "0"
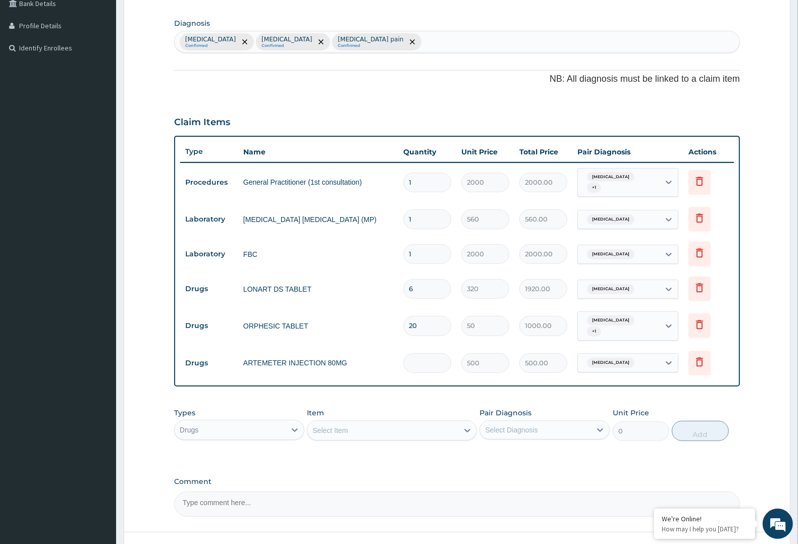
type input "0.00"
type input "2"
type input "1000.00"
type input "2"
click at [423, 423] on div "Select Item" at bounding box center [382, 431] width 150 height 16
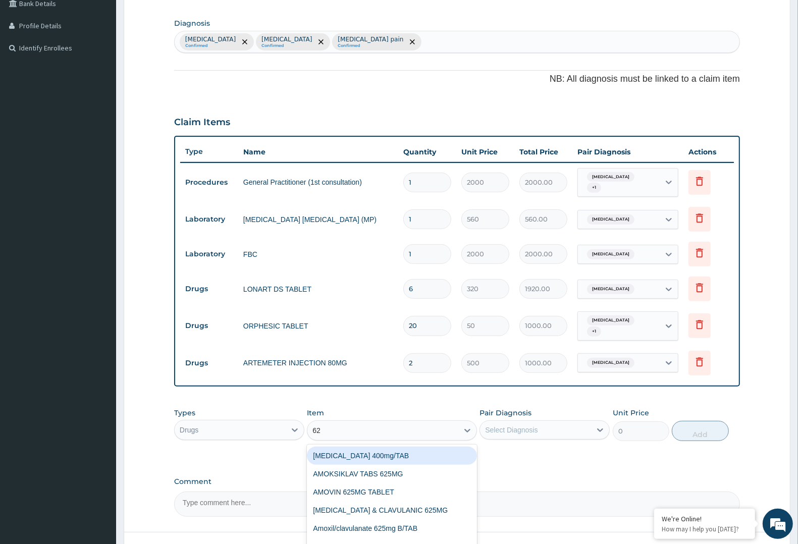
type input "625"
click at [400, 447] on div "AMOKSIKLAV TABS 625MG" at bounding box center [392, 456] width 170 height 18
type input "180"
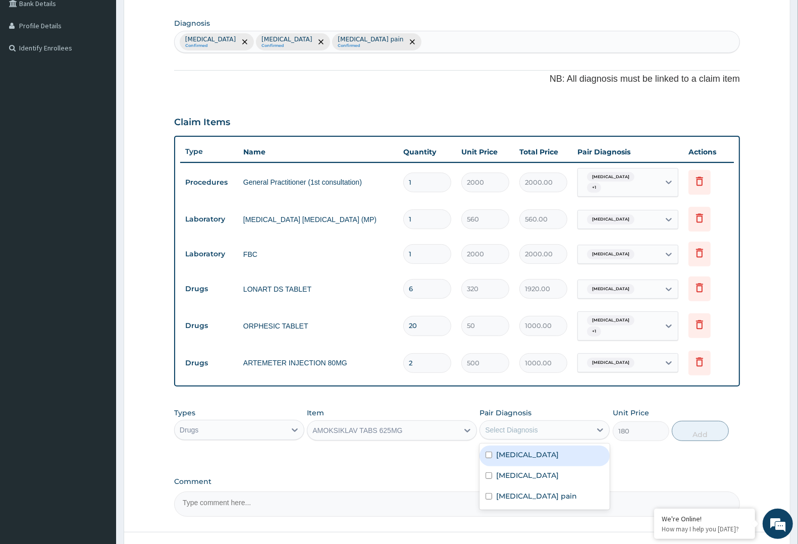
click at [521, 428] on div "Select Diagnosis" at bounding box center [535, 430] width 111 height 16
click at [521, 471] on label "Upper respiratory infection" at bounding box center [527, 476] width 63 height 10
checkbox input "true"
click at [693, 421] on button "Add" at bounding box center [700, 431] width 57 height 20
type input "0"
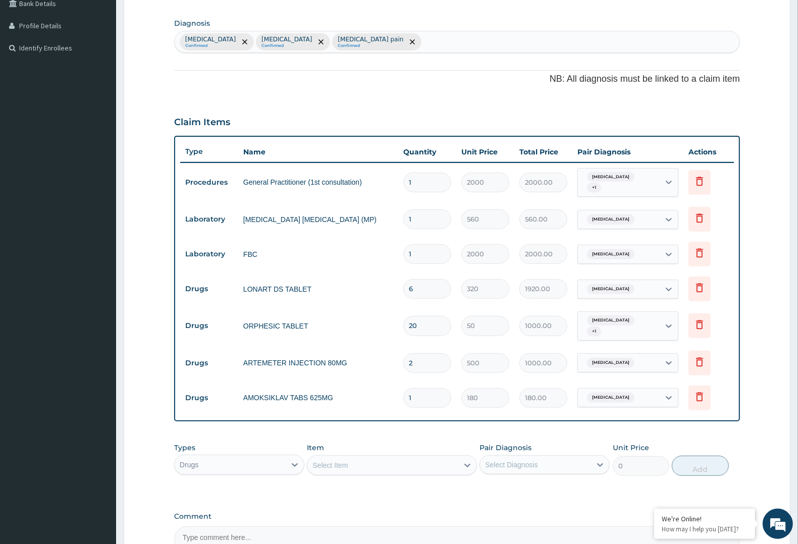
type input "14"
type input "2520.00"
type input "14"
click at [393, 457] on div "Select Item" at bounding box center [382, 465] width 150 height 16
type input "LORATIDI"
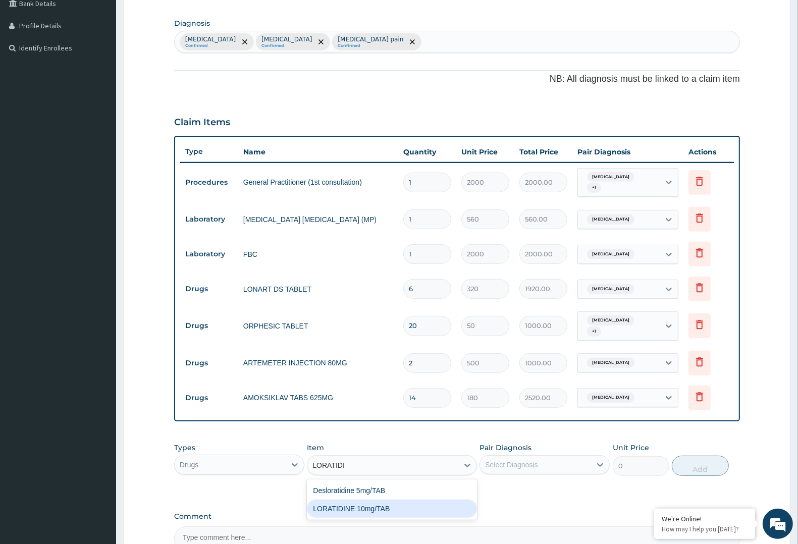
click at [413, 500] on div "LORATIDINE 10mg/TAB" at bounding box center [392, 509] width 170 height 18
type input "50"
click at [521, 443] on label "Pair Diagnosis" at bounding box center [506, 448] width 52 height 10
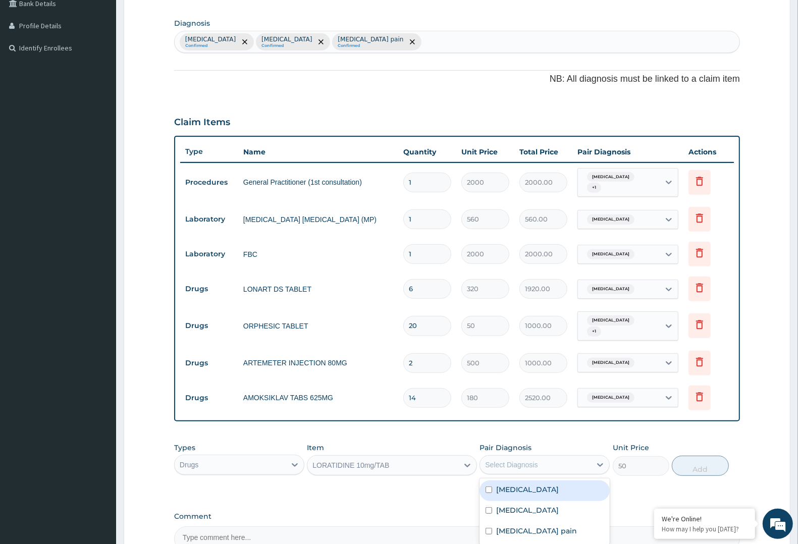
click at [508, 460] on div "Select Diagnosis" at bounding box center [511, 465] width 53 height 10
click at [504, 505] on label "Upper respiratory infection" at bounding box center [527, 510] width 63 height 10
checkbox input "true"
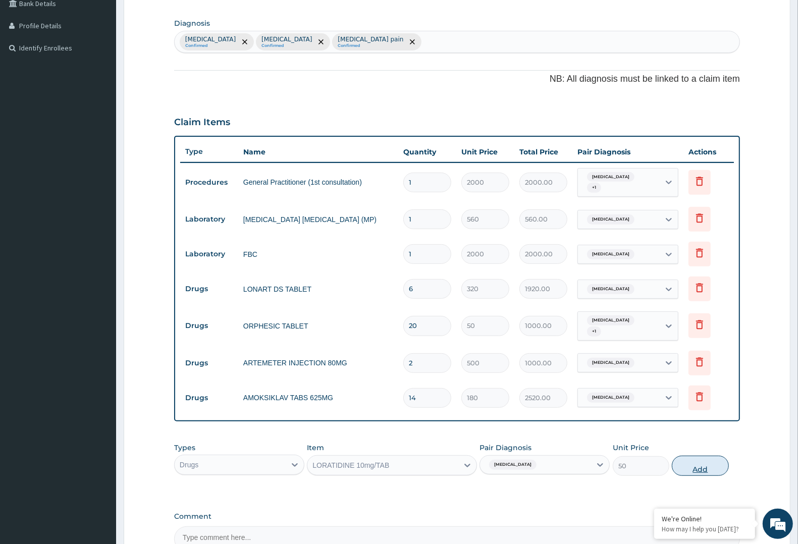
click at [698, 456] on button "Add" at bounding box center [700, 466] width 57 height 20
type input "0"
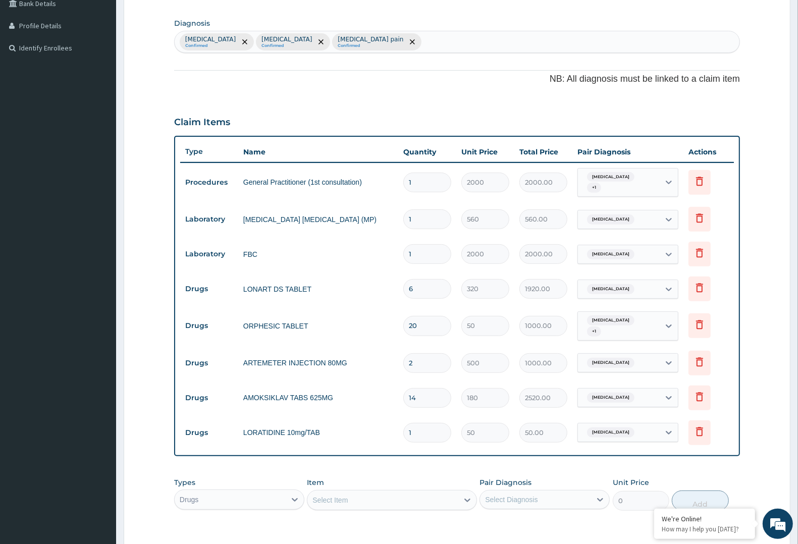
type input "10"
type input "500.00"
type input "10"
click at [371, 493] on div "Select Item" at bounding box center [382, 500] width 150 height 16
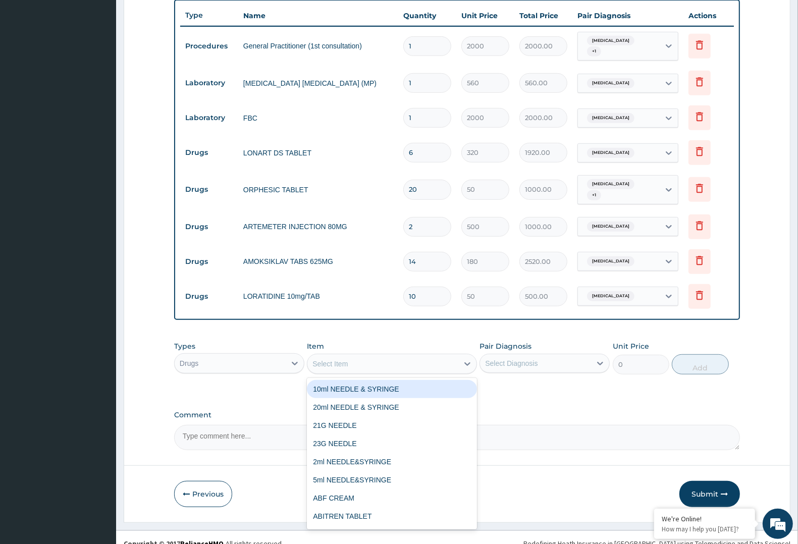
scroll to position [379, 0]
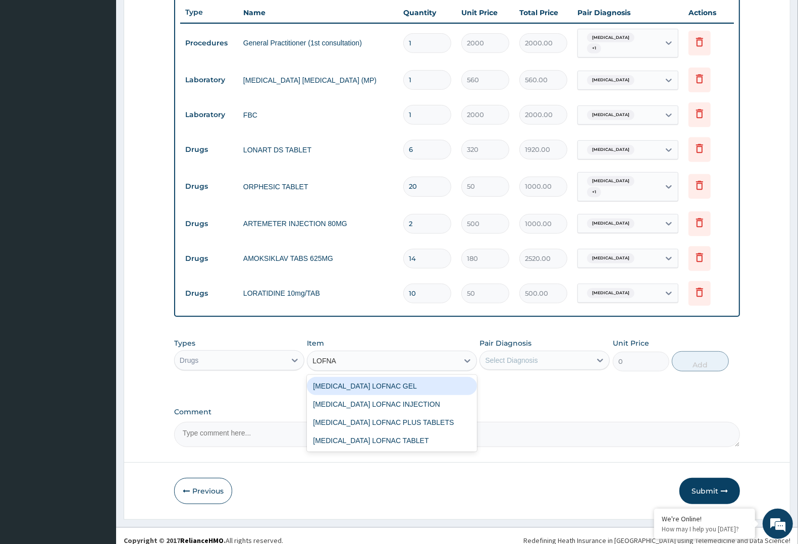
type input "LOFNAC"
click at [392, 377] on div "Diclofenac LOFNAC GEL" at bounding box center [392, 386] width 170 height 18
type input "900"
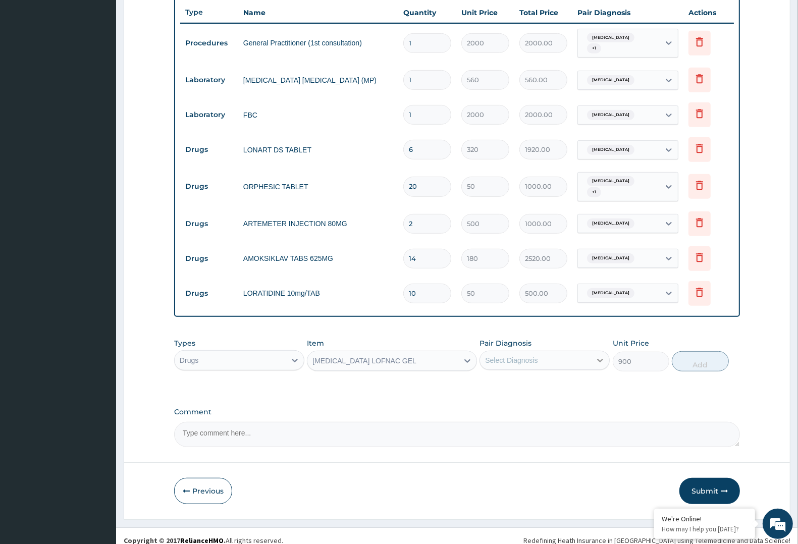
click at [597, 355] on icon at bounding box center [600, 360] width 10 height 10
click at [543, 422] on label "Musculoskeletal pain" at bounding box center [536, 427] width 81 height 10
checkbox input "true"
click at [692, 352] on button "Add" at bounding box center [700, 361] width 57 height 20
type input "0"
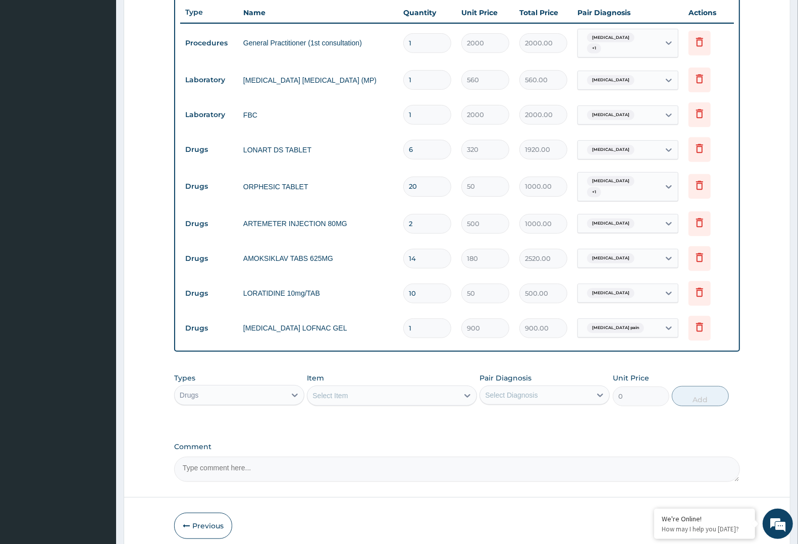
scroll to position [316, 0]
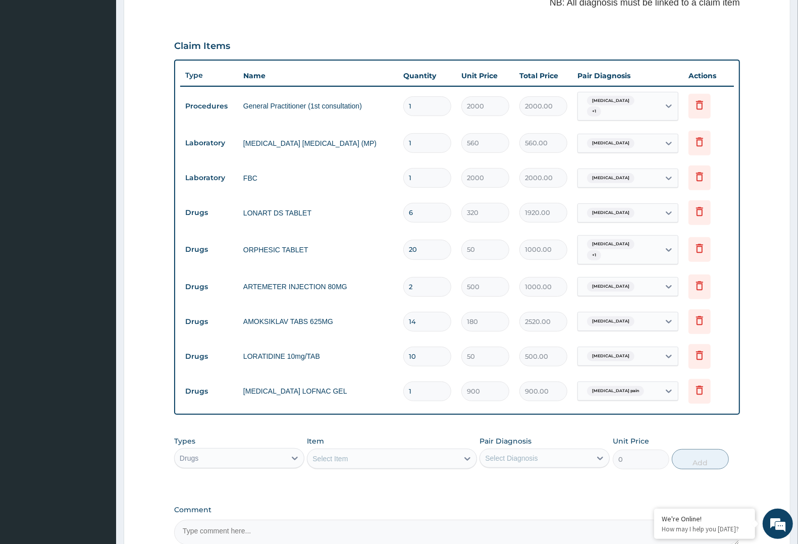
click at [346, 454] on div "Select Item" at bounding box center [330, 459] width 35 height 10
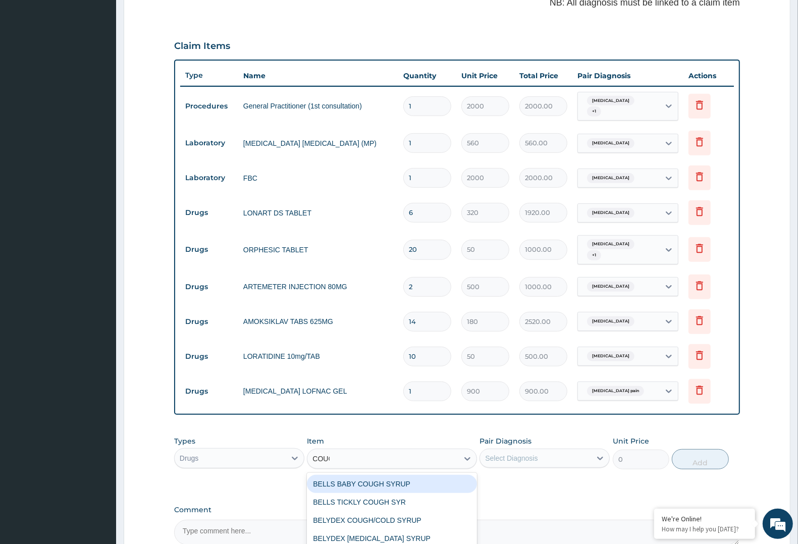
type input "COUGH"
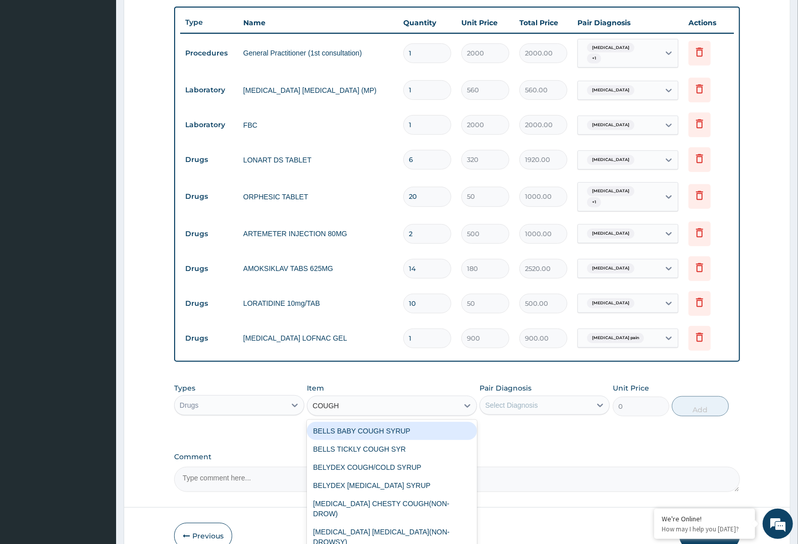
scroll to position [414, 0]
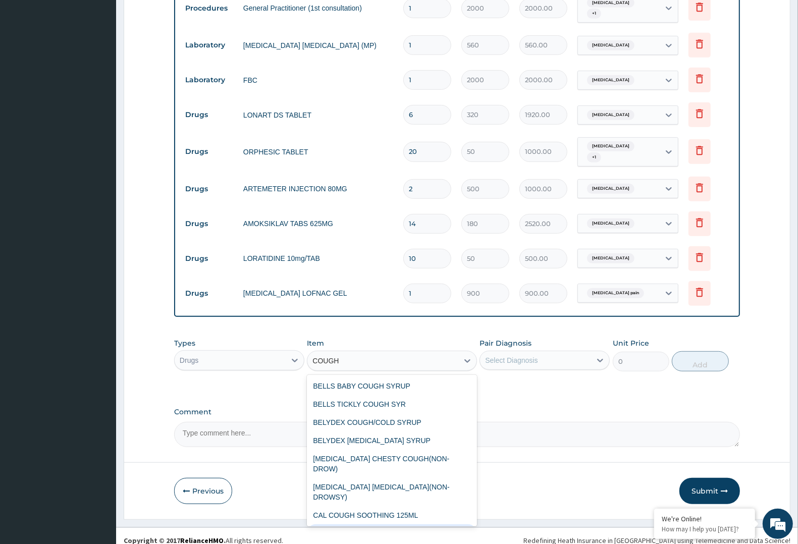
click at [375, 525] on div "COUGH (COFLIN) SYRUP" at bounding box center [392, 534] width 170 height 18
type input "900"
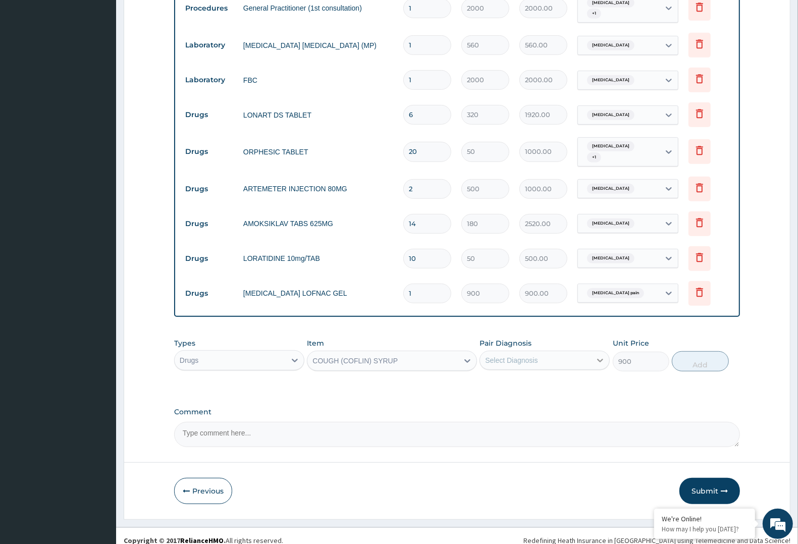
click at [598, 359] on icon at bounding box center [600, 361] width 6 height 4
click at [559, 401] on label "Upper respiratory infection" at bounding box center [527, 406] width 63 height 10
checkbox input "true"
click at [690, 351] on button "Add" at bounding box center [700, 361] width 57 height 20
type input "0"
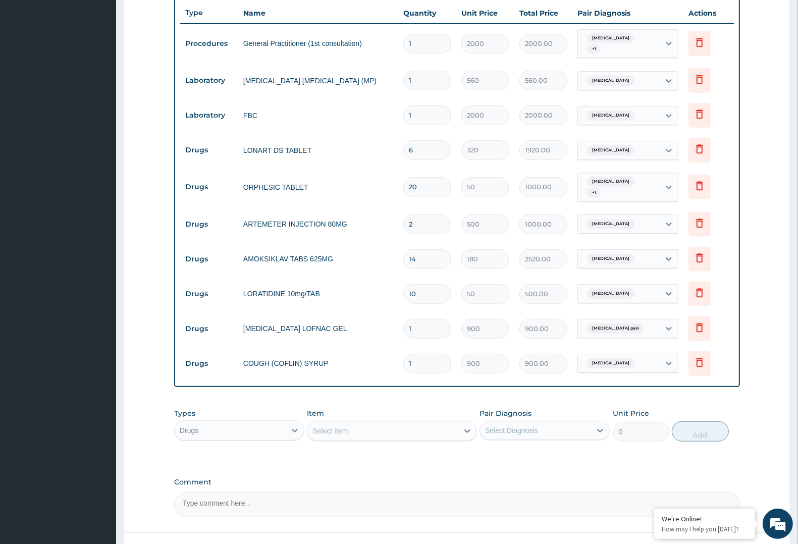
scroll to position [448, 0]
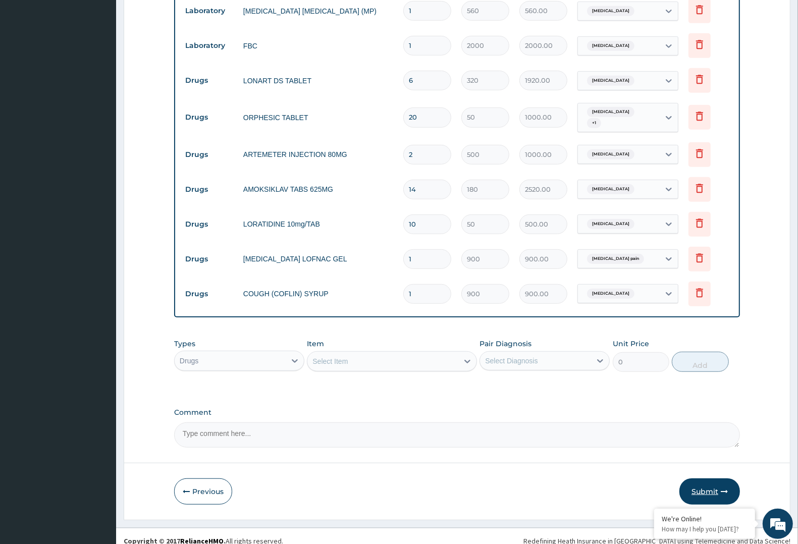
click at [707, 483] on button "Submit" at bounding box center [710, 492] width 61 height 26
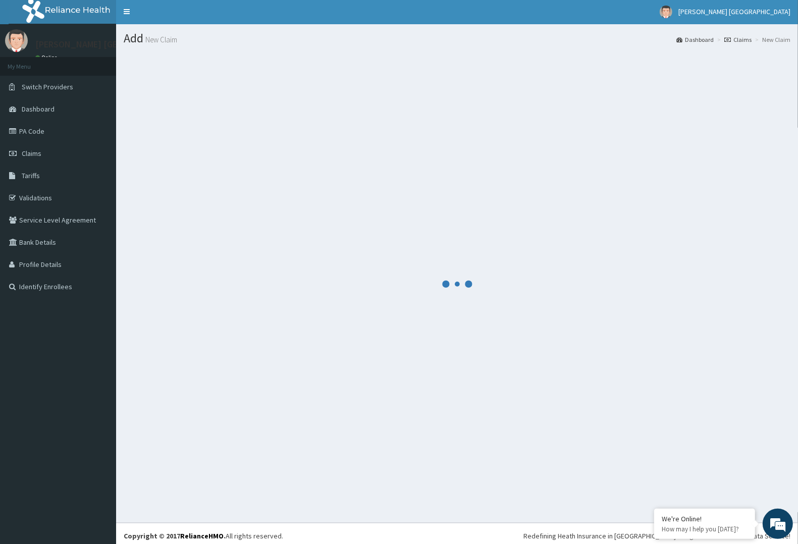
scroll to position [0, 0]
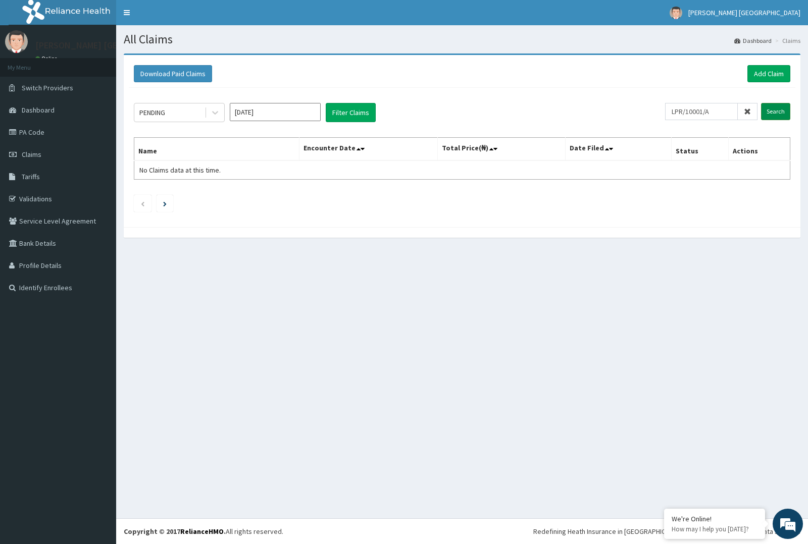
click at [770, 109] on input "Search" at bounding box center [775, 111] width 29 height 17
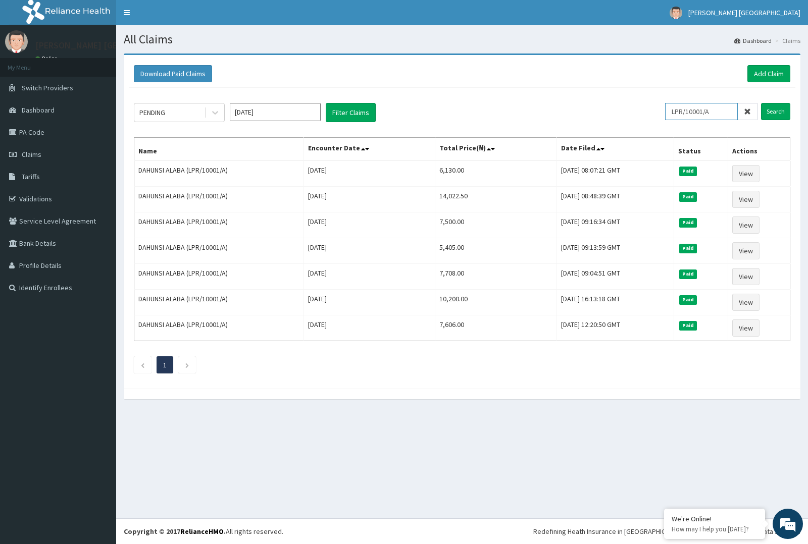
drag, startPoint x: 721, startPoint y: 112, endPoint x: 653, endPoint y: 120, distance: 68.6
click at [653, 120] on div "PENDING Sep 2025 Filter Claims LPR/10001/A Search" at bounding box center [462, 112] width 656 height 19
paste input "OHT/12148"
type input "OHT/12148/A"
click at [769, 114] on input "Search" at bounding box center [775, 111] width 29 height 17
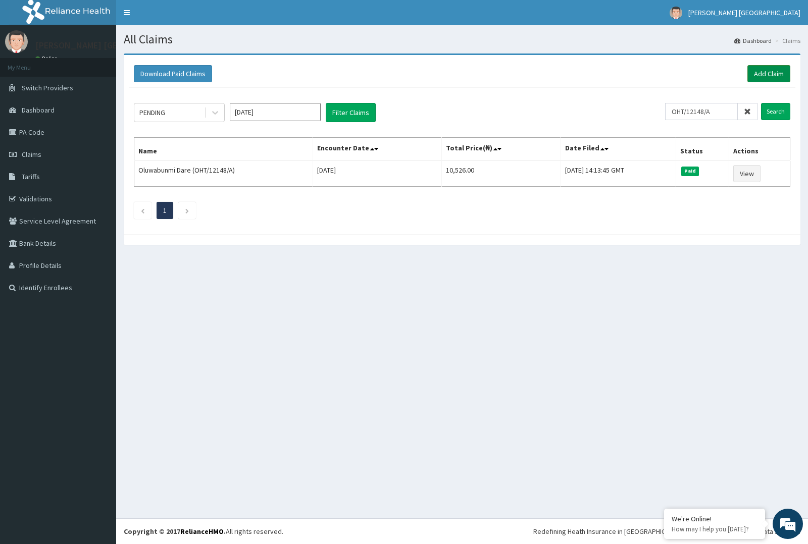
click at [770, 70] on link "Add Claim" at bounding box center [768, 73] width 43 height 17
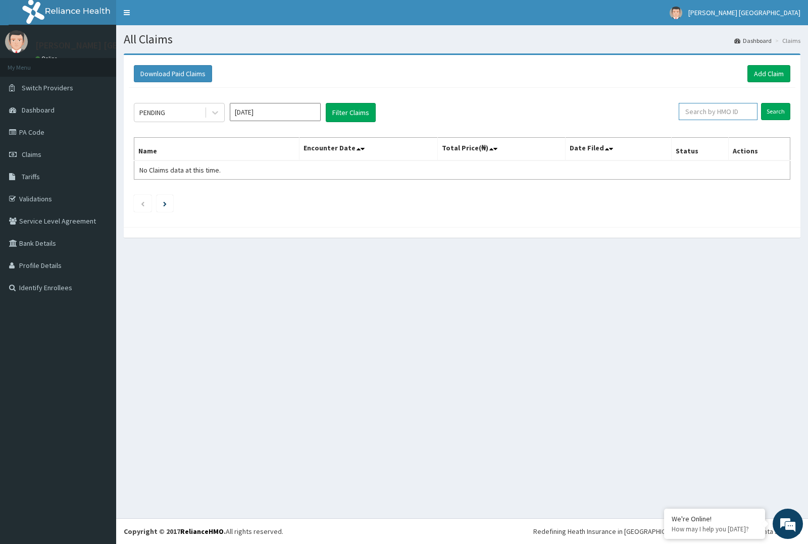
paste input "NPF/10012/D"
type input "NPF/10012/D"
click at [778, 111] on input "Search" at bounding box center [775, 111] width 29 height 17
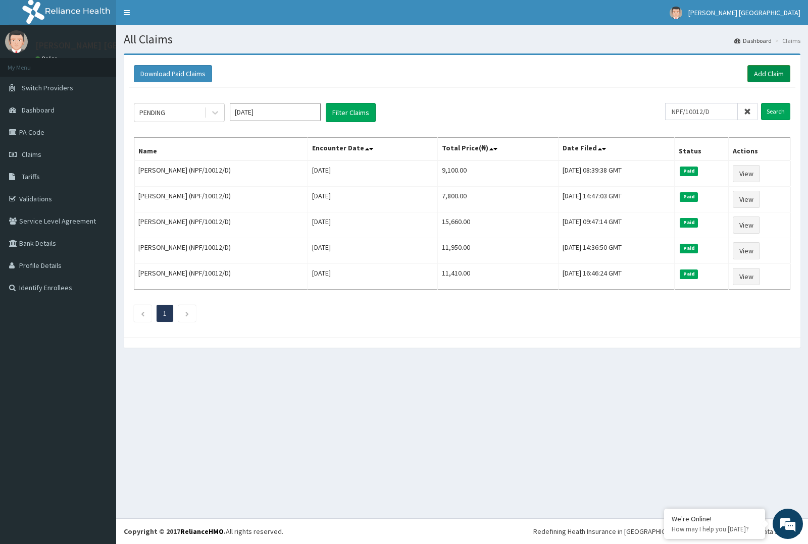
click at [753, 72] on link "Add Claim" at bounding box center [768, 73] width 43 height 17
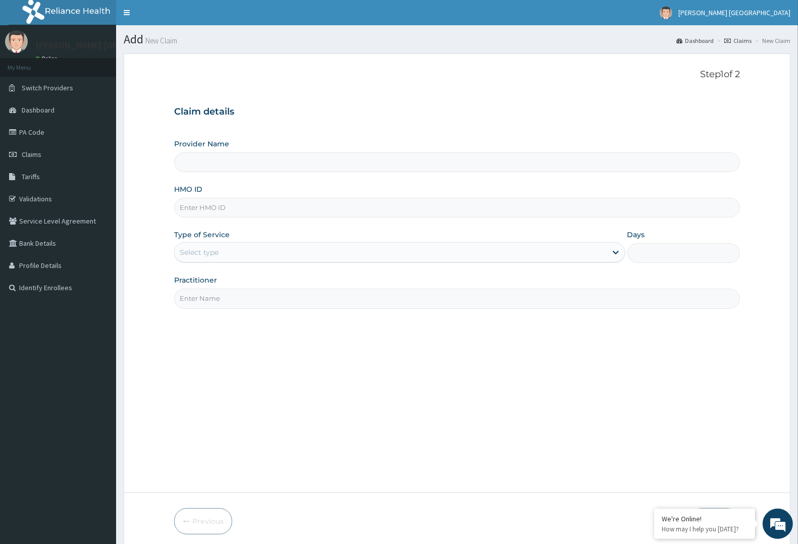
type input "[PERSON_NAME] [GEOGRAPHIC_DATA]"
paste input "OHT/12148/A"
type input "OHT/12148/A"
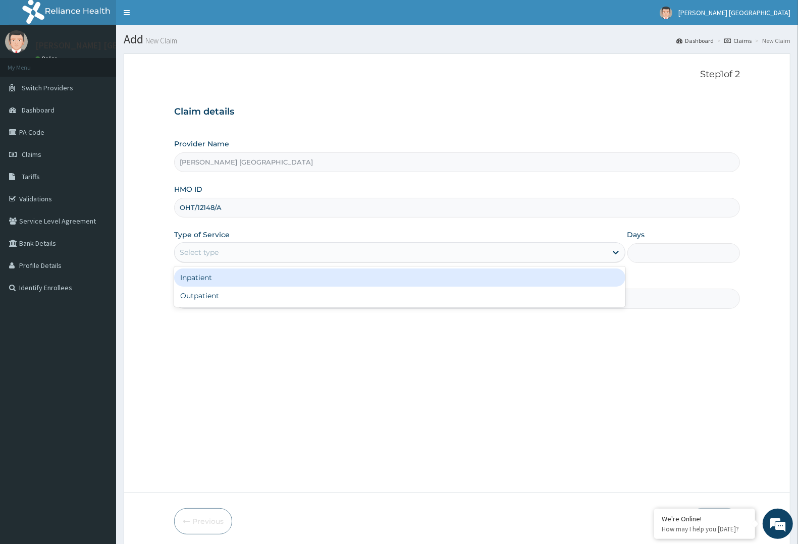
click at [296, 246] on div "Select type" at bounding box center [391, 252] width 432 height 16
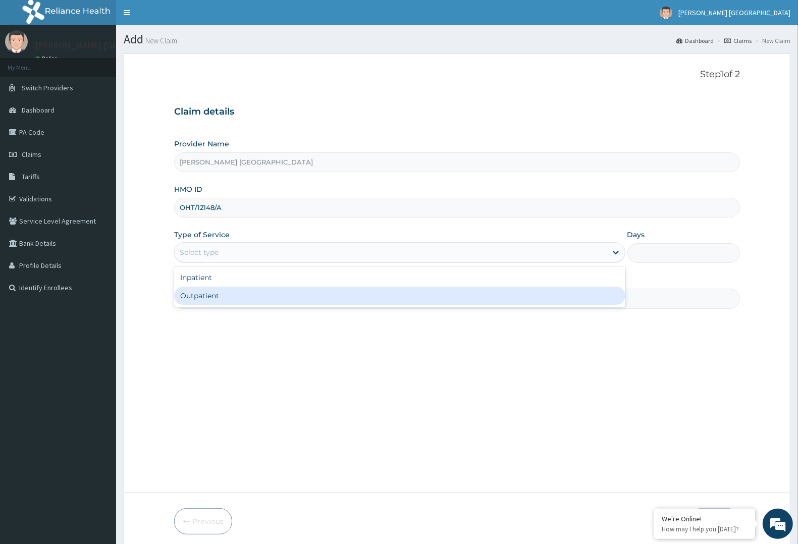
click at [285, 287] on div "Outpatient" at bounding box center [399, 296] width 451 height 18
type input "1"
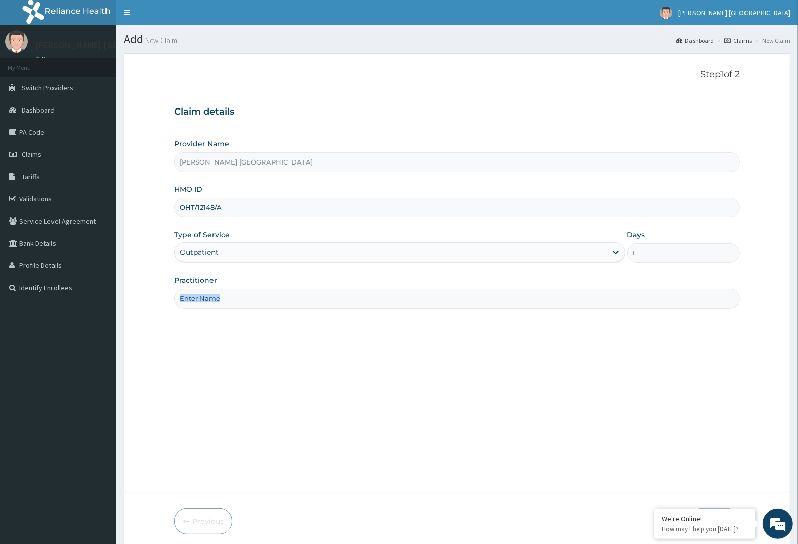
click at [285, 287] on div "Practitioner" at bounding box center [457, 291] width 566 height 33
click at [306, 301] on input "Practitioner" at bounding box center [457, 299] width 566 height 20
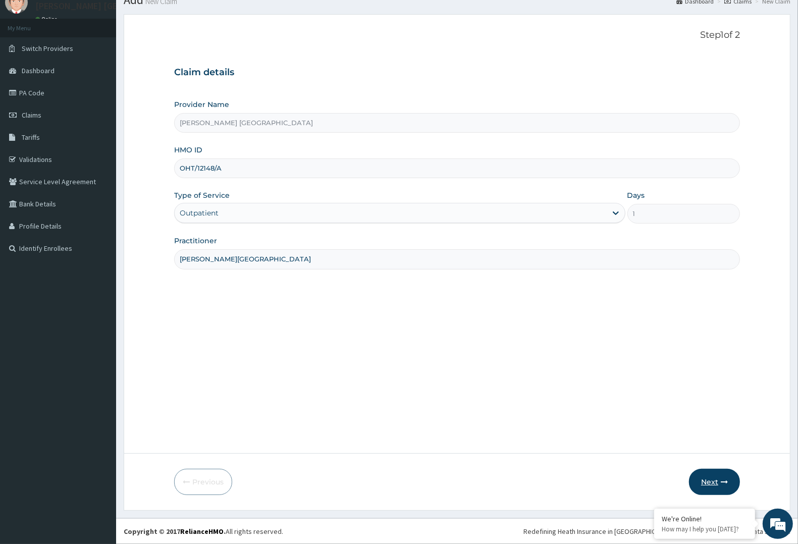
type input "DR F.A. DOSUMU"
click at [728, 476] on button "Next" at bounding box center [714, 482] width 51 height 26
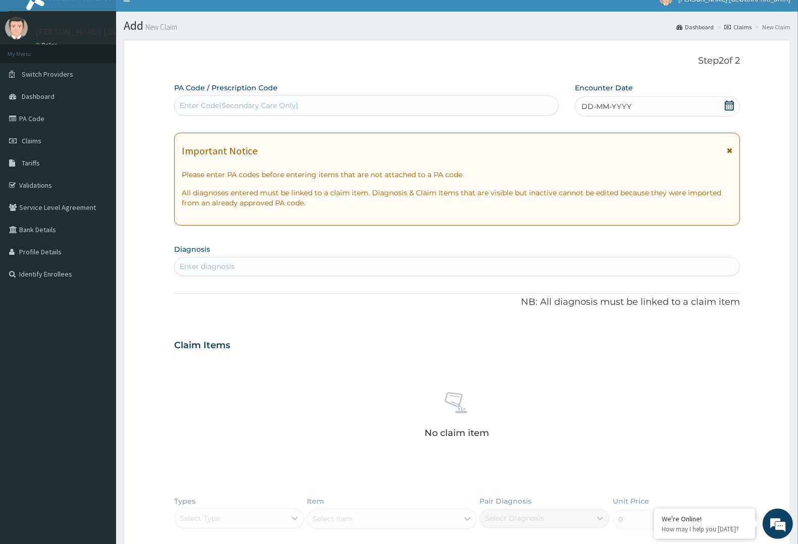
scroll to position [0, 0]
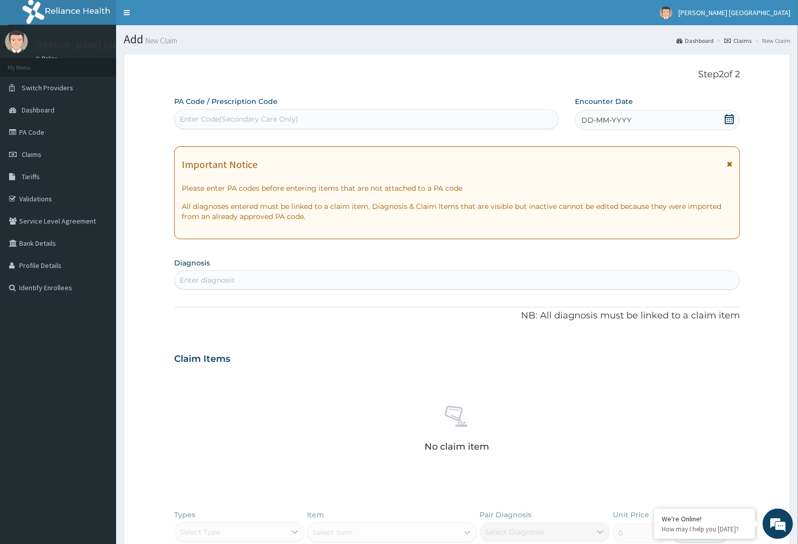
click at [596, 118] on span "DD-MM-YYYY" at bounding box center [607, 120] width 50 height 10
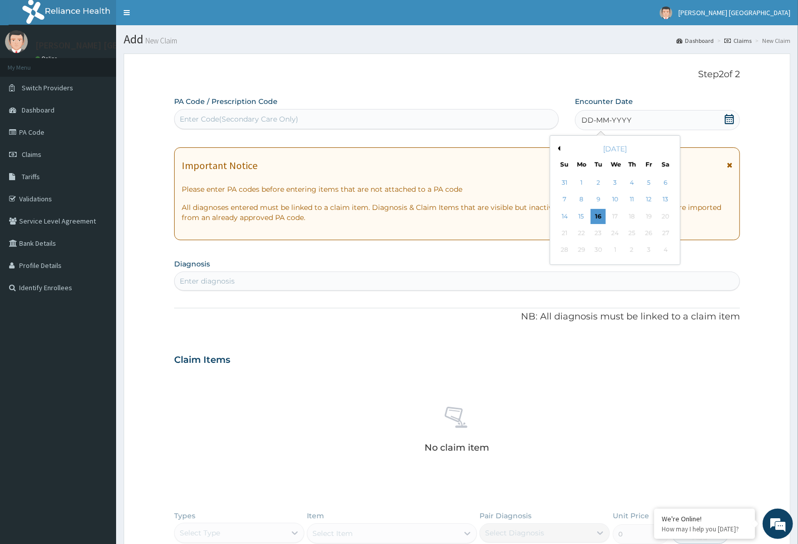
click at [559, 147] on button "Previous Month" at bounding box center [557, 148] width 5 height 5
click at [561, 151] on div "August 2025" at bounding box center [615, 149] width 122 height 10
click at [559, 149] on button "Previous Month" at bounding box center [557, 148] width 5 height 5
click at [659, 181] on div "5" at bounding box center [665, 182] width 15 height 15
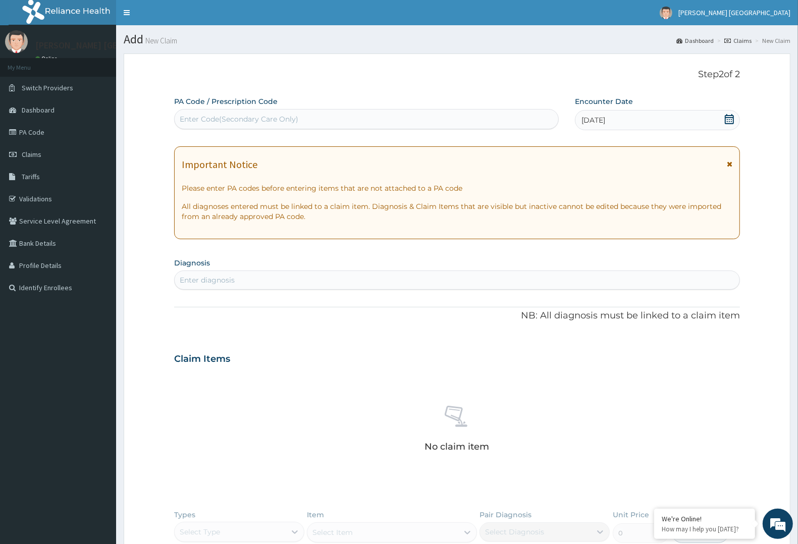
click at [267, 274] on div "Enter diagnosis" at bounding box center [457, 280] width 565 height 16
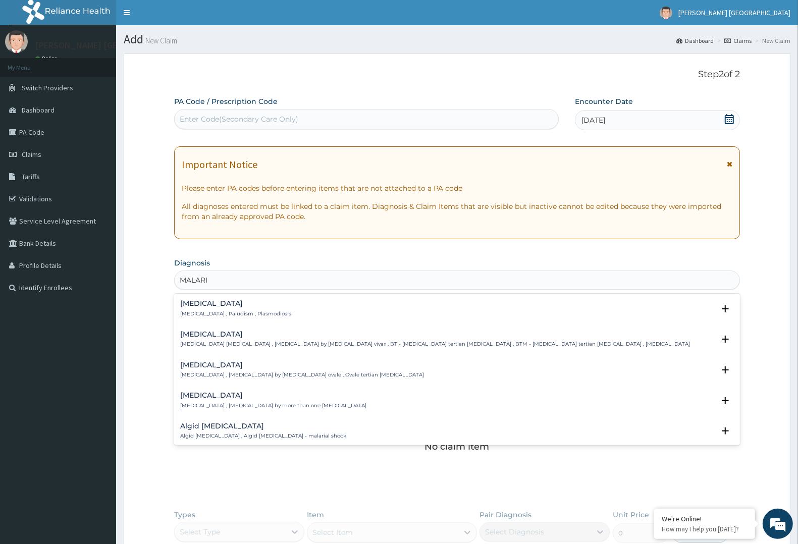
type input "MALARIA"
click at [215, 308] on div "Malaria Malaria , Paludism , Plasmodiosis" at bounding box center [235, 309] width 111 height 18
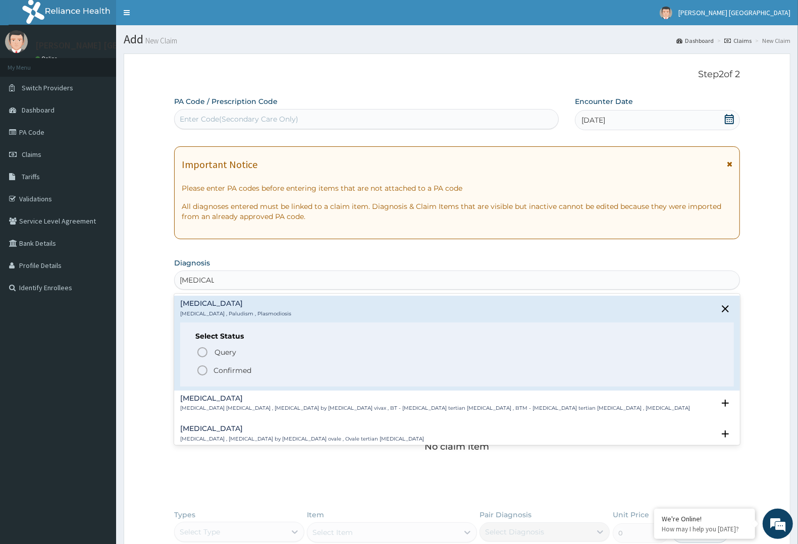
click at [211, 340] on h6 "Select Status" at bounding box center [457, 337] width 524 height 8
click at [210, 372] on span "Confirmed" at bounding box center [457, 371] width 523 height 12
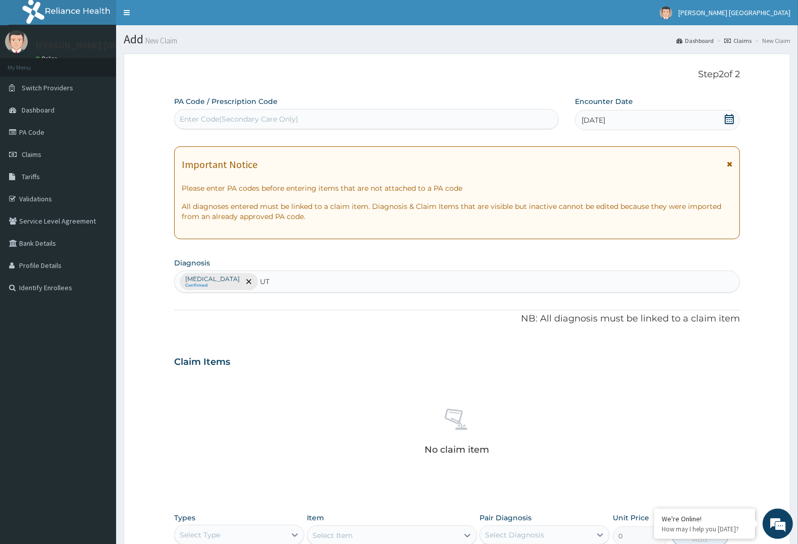
type input "UTI"
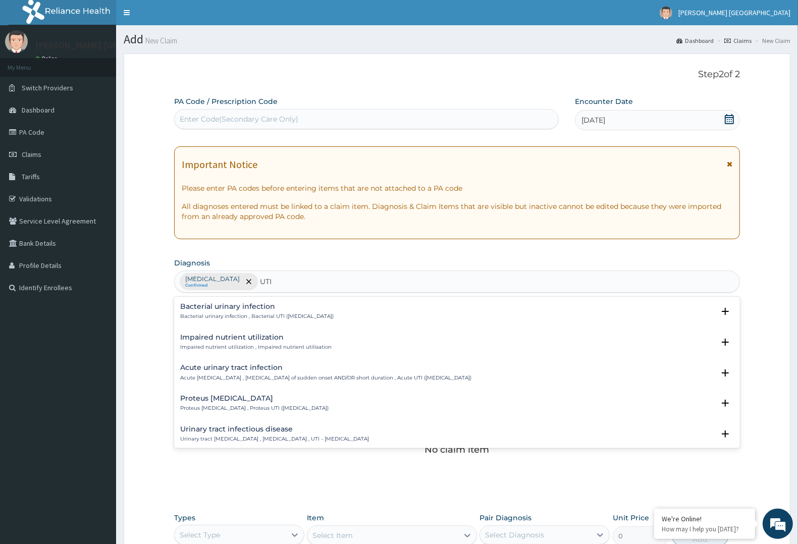
click at [213, 432] on h4 "Urinary tract infectious disease" at bounding box center [274, 430] width 189 height 8
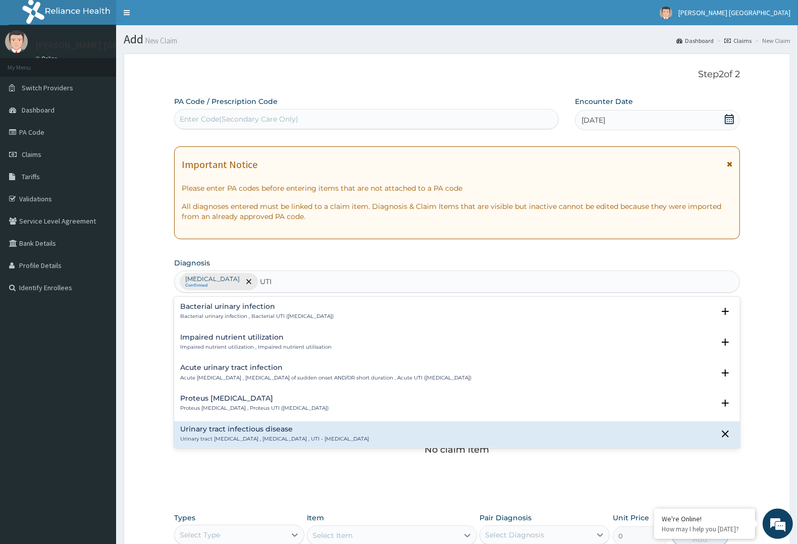
scroll to position [126, 0]
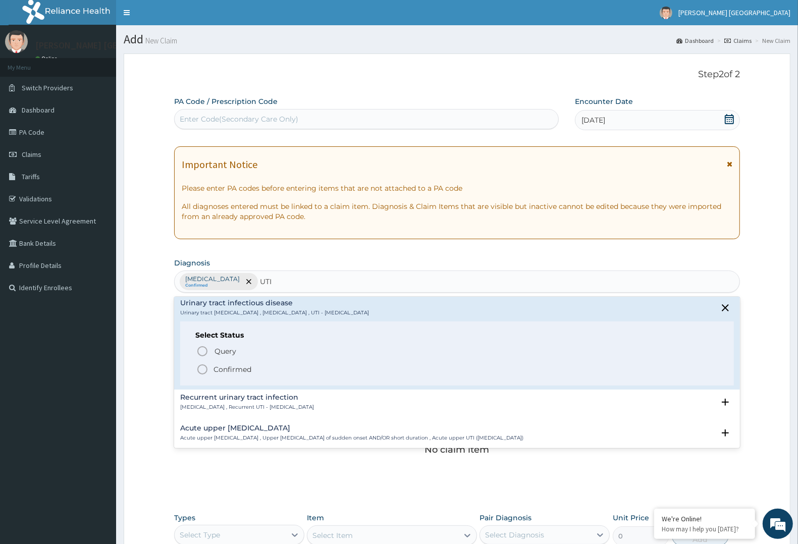
click at [232, 370] on p "Confirmed" at bounding box center [233, 370] width 38 height 10
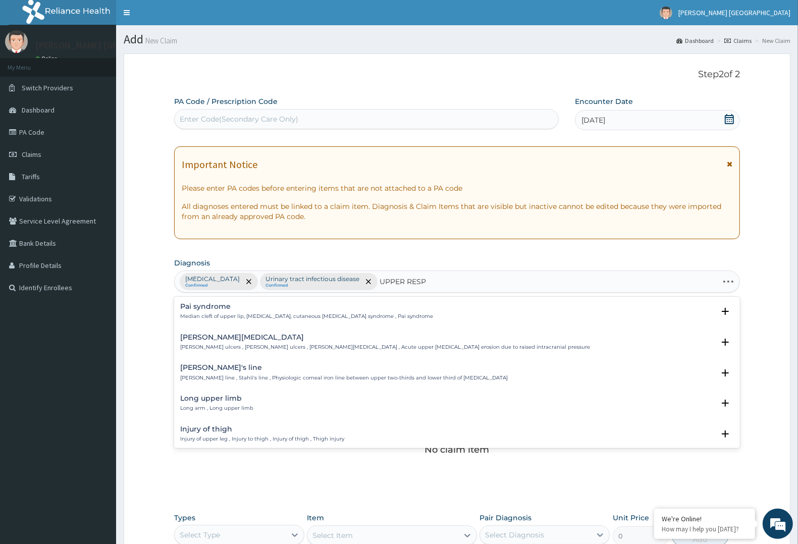
type input "UPPER RESPI"
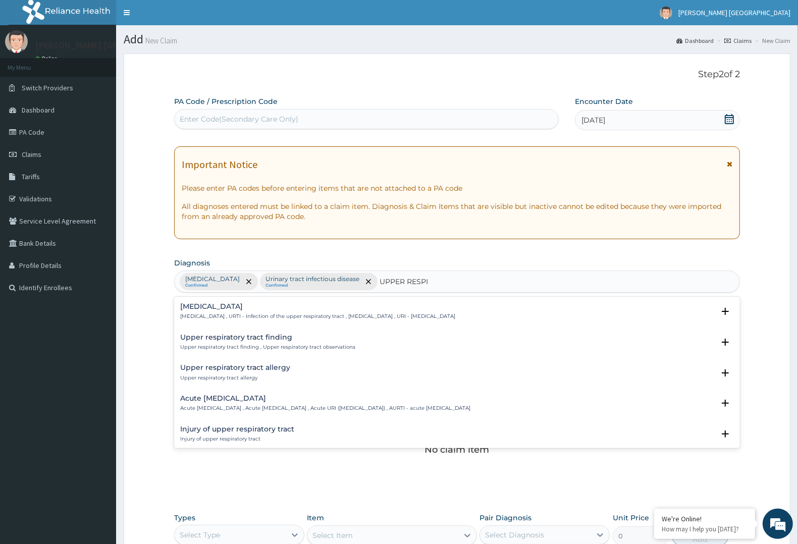
click at [231, 311] on h4 "Upper respiratory infection" at bounding box center [317, 307] width 275 height 8
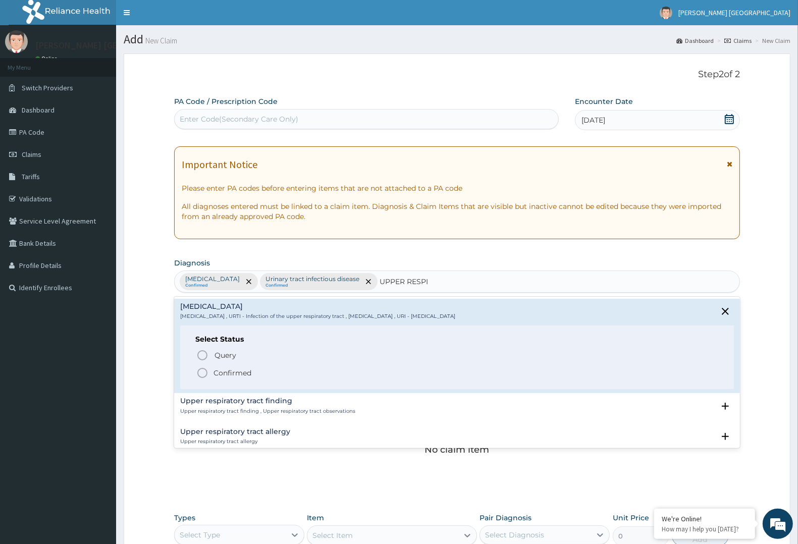
click at [220, 373] on p "Confirmed" at bounding box center [233, 373] width 38 height 10
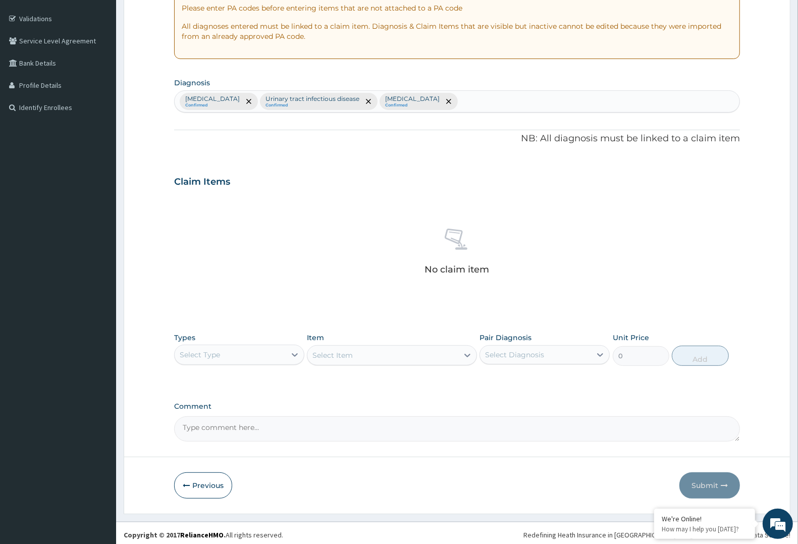
scroll to position [184, 0]
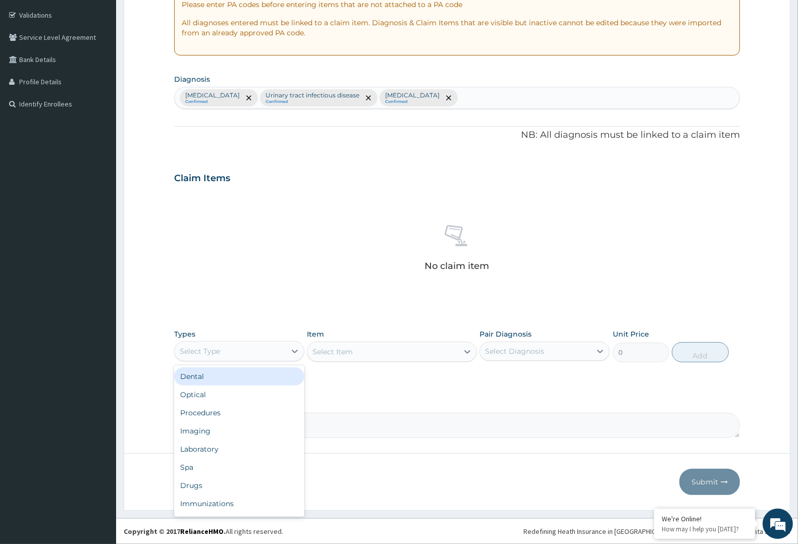
click at [280, 351] on div "Select Type" at bounding box center [230, 351] width 111 height 16
click at [253, 408] on div "Procedures" at bounding box center [239, 413] width 130 height 18
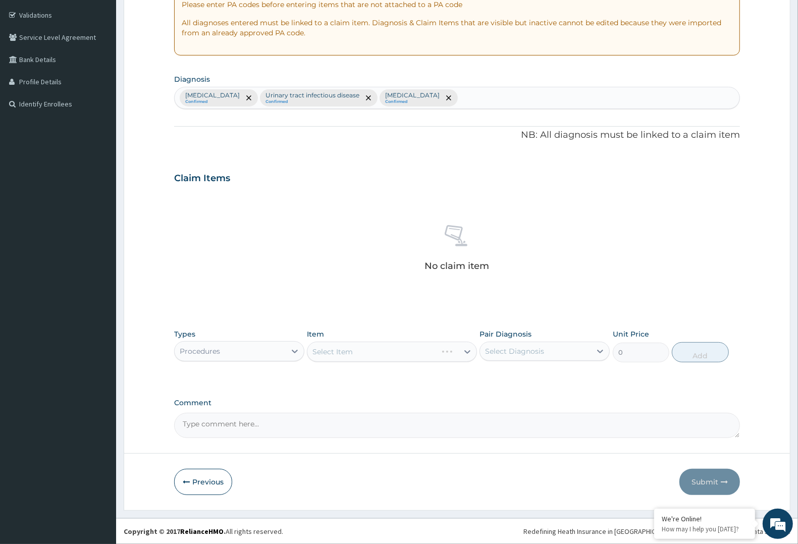
click at [507, 347] on div "Select Diagnosis" at bounding box center [514, 351] width 59 height 10
click at [498, 376] on label "Malaria" at bounding box center [527, 376] width 63 height 10
checkbox input "true"
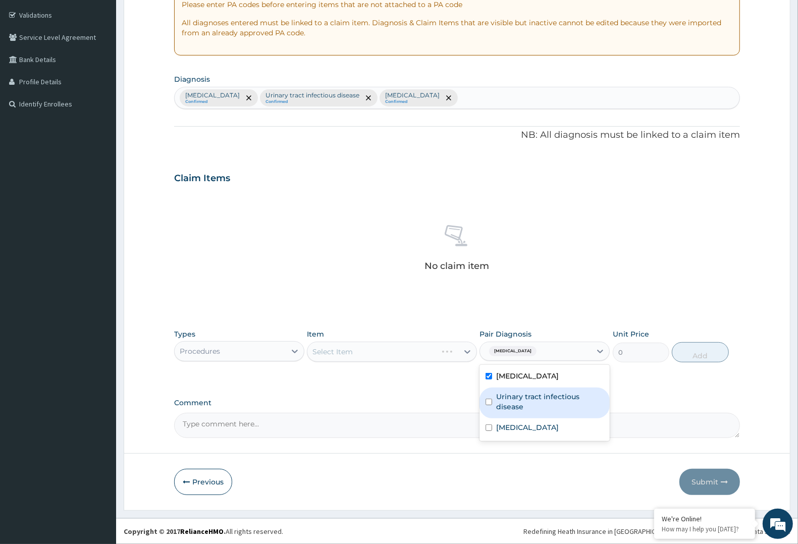
click at [493, 397] on div "Urinary tract infectious disease" at bounding box center [545, 403] width 130 height 31
checkbox input "true"
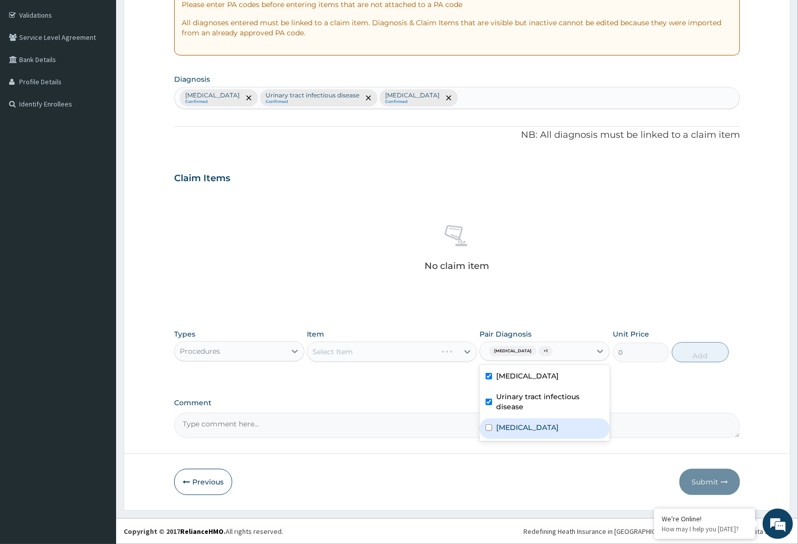
click at [486, 428] on input "checkbox" at bounding box center [489, 428] width 7 height 7
checkbox input "true"
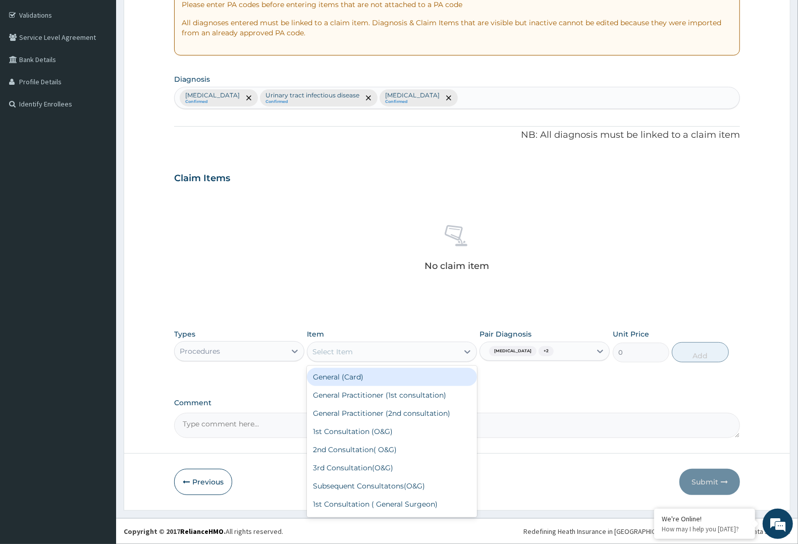
click at [456, 348] on div "Select Item" at bounding box center [382, 352] width 150 height 16
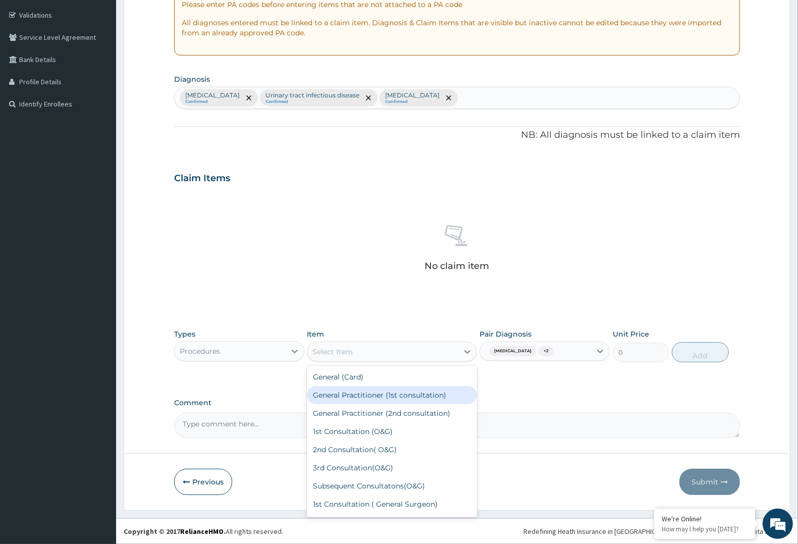
click at [342, 397] on div "General Practitioner (1st consultation)" at bounding box center [392, 395] width 170 height 18
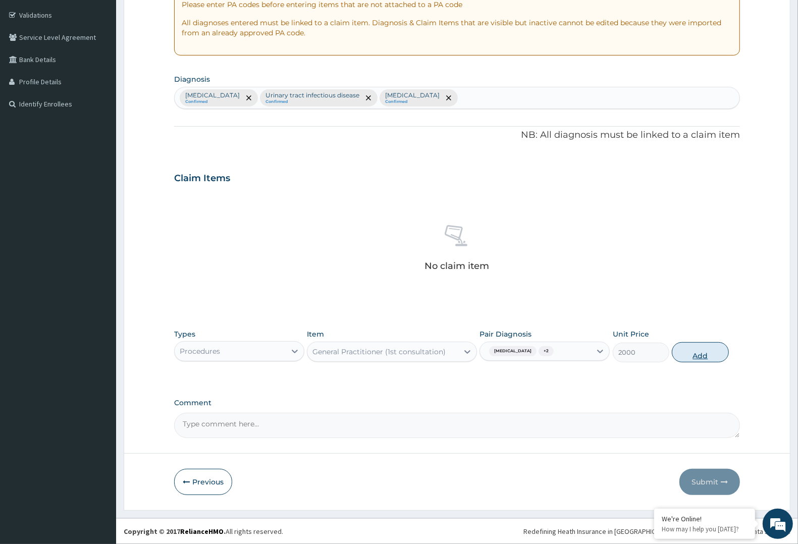
click at [703, 356] on button "Add" at bounding box center [700, 352] width 57 height 20
type input "0"
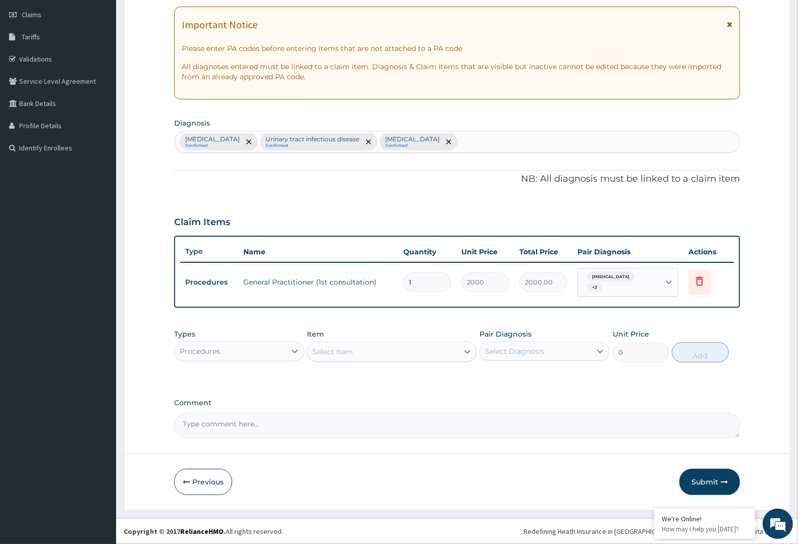
scroll to position [135, 0]
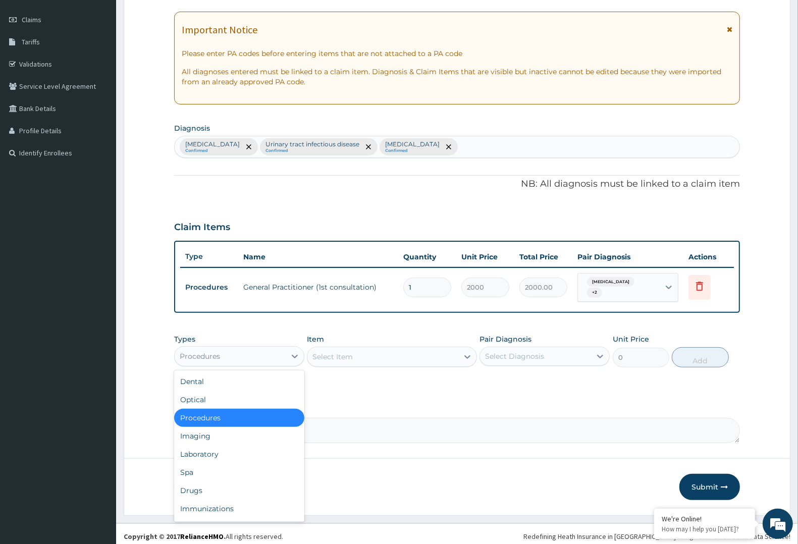
click at [231, 357] on div "Procedures" at bounding box center [230, 356] width 111 height 16
click at [218, 453] on div "Laboratory" at bounding box center [239, 454] width 130 height 18
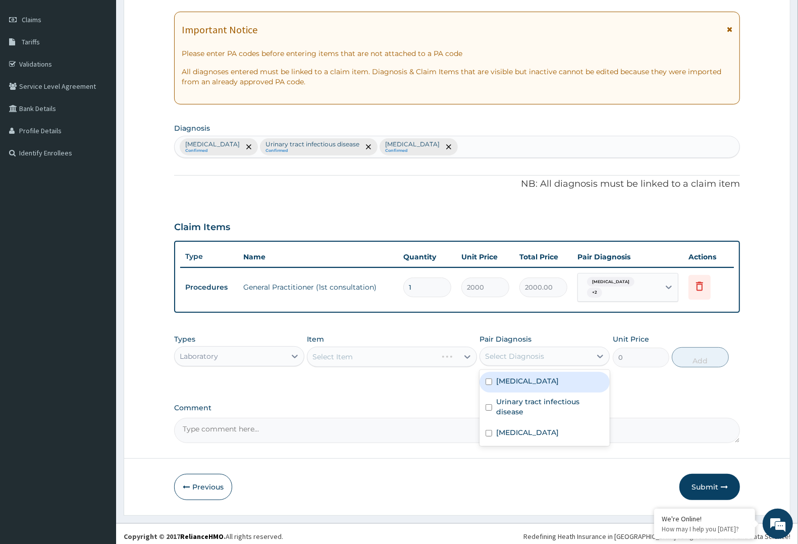
click at [589, 354] on div "Select Diagnosis" at bounding box center [535, 356] width 111 height 16
click at [577, 378] on div "Malaria" at bounding box center [545, 382] width 130 height 21
checkbox input "true"
click at [441, 349] on div "Select Item" at bounding box center [382, 357] width 150 height 16
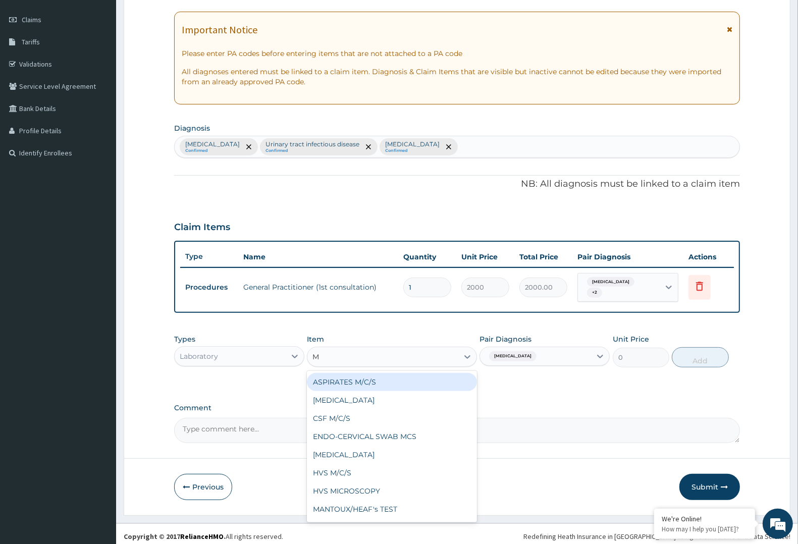
type input "MP"
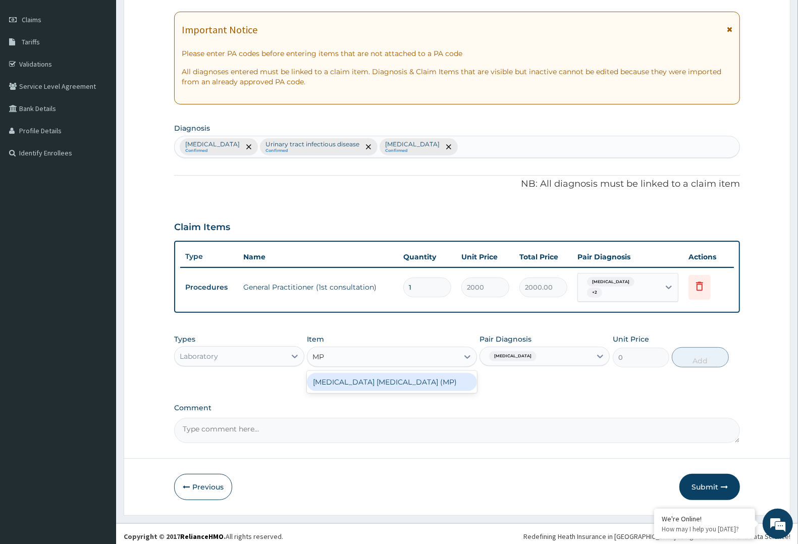
click at [383, 379] on div "MALARIA PARASITE (MP)" at bounding box center [392, 382] width 170 height 18
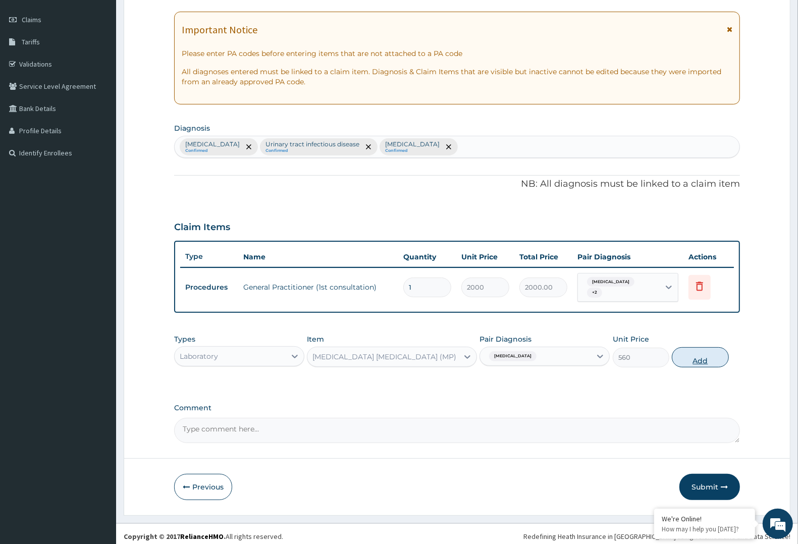
click at [717, 354] on button "Add" at bounding box center [700, 357] width 57 height 20
type input "0"
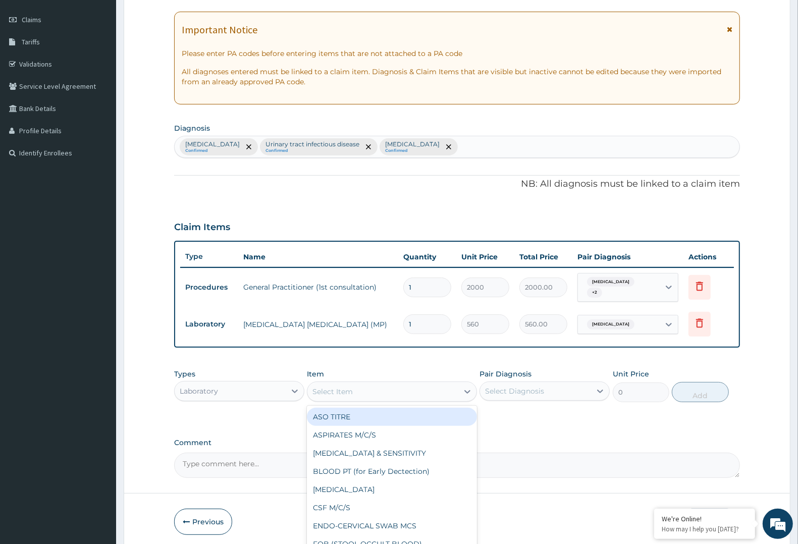
click at [390, 384] on div "Select Item" at bounding box center [382, 392] width 150 height 16
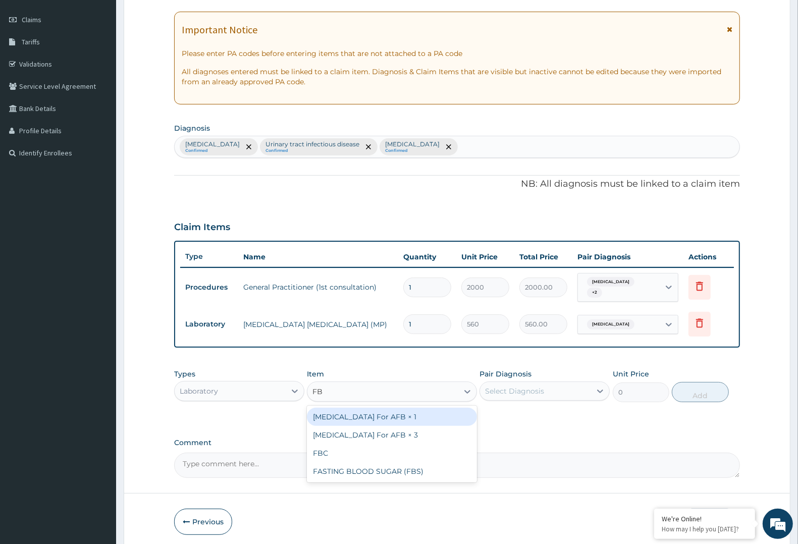
type input "FBC"
click at [356, 418] on div "FBC" at bounding box center [392, 417] width 170 height 18
type input "2000"
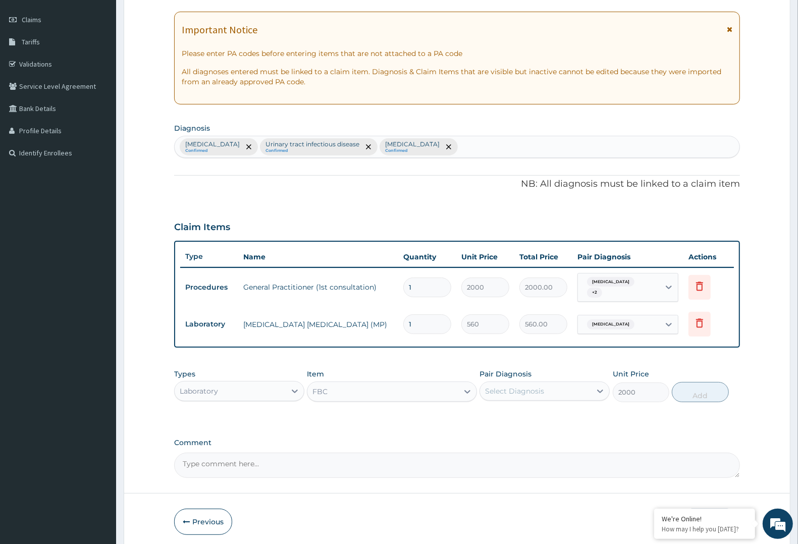
click at [577, 389] on div "Select Diagnosis" at bounding box center [535, 391] width 111 height 16
click at [536, 462] on label "Upper respiratory infection" at bounding box center [527, 467] width 63 height 10
checkbox input "true"
click at [683, 384] on button "Add" at bounding box center [700, 392] width 57 height 20
type input "0"
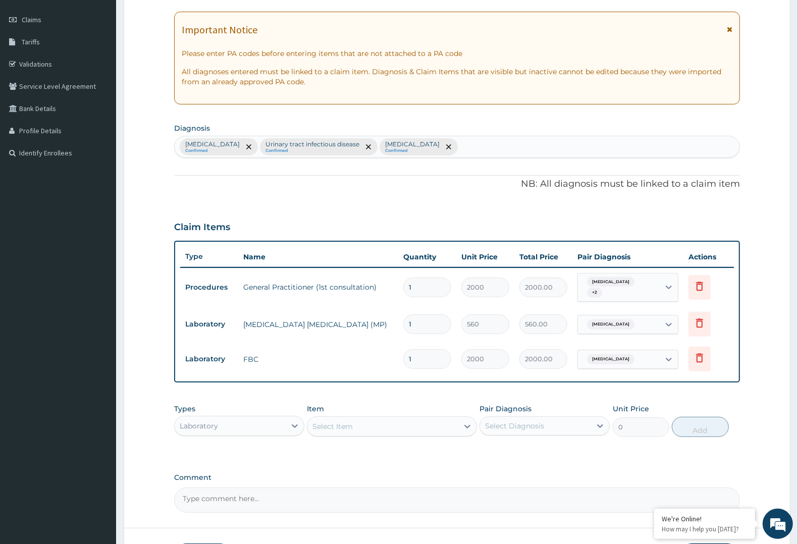
click at [389, 420] on div "Select Item" at bounding box center [382, 427] width 150 height 16
type input "URINALYS"
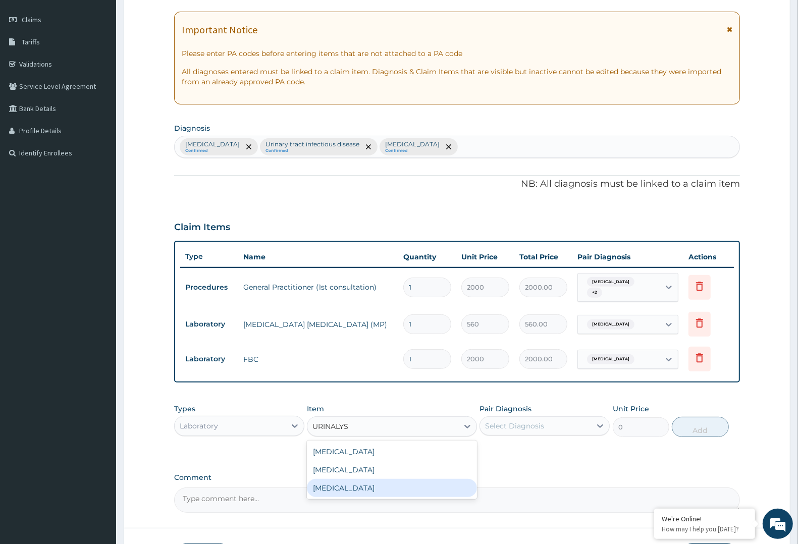
click at [342, 489] on div "Urinalysis" at bounding box center [392, 488] width 170 height 18
type input "1500"
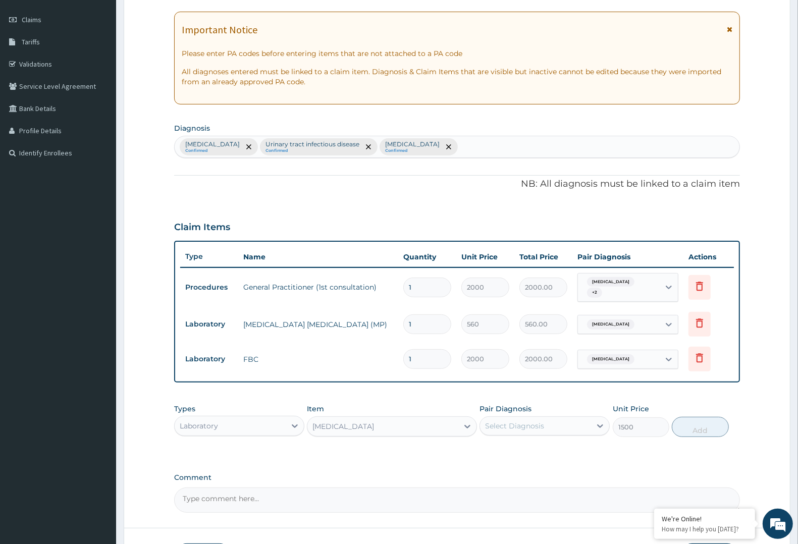
click at [529, 421] on div "Select Diagnosis" at bounding box center [514, 426] width 59 height 10
click at [500, 501] on label "Upper respiratory infection" at bounding box center [527, 502] width 63 height 10
click at [513, 497] on label "Upper respiratory infection" at bounding box center [527, 502] width 63 height 10
checkbox input "false"
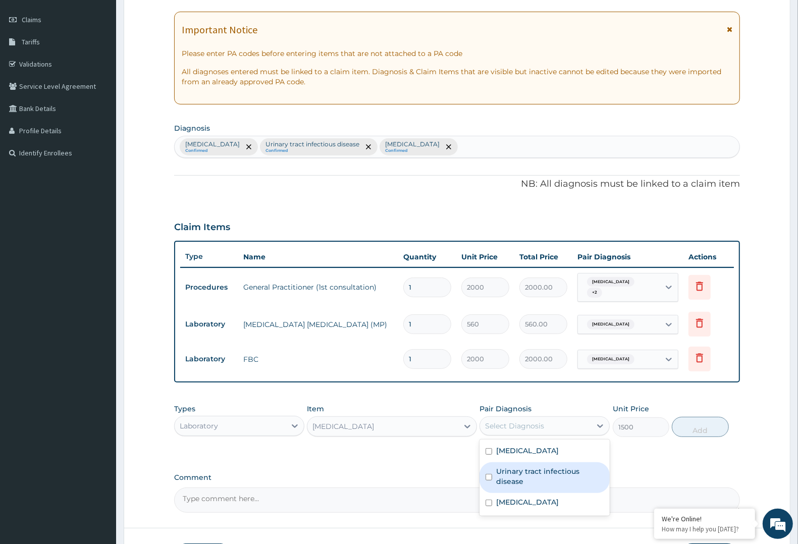
click at [526, 472] on label "Urinary tract infectious disease" at bounding box center [550, 477] width 108 height 20
checkbox input "true"
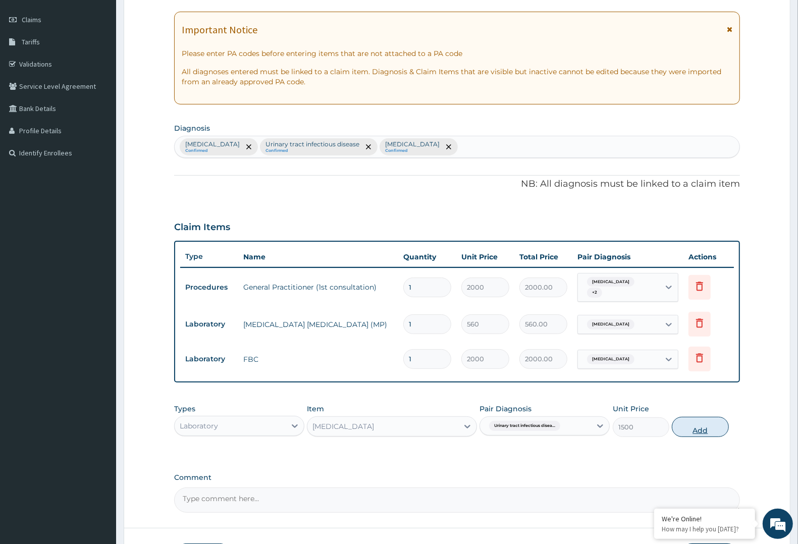
click at [715, 420] on button "Add" at bounding box center [700, 427] width 57 height 20
type input "0"
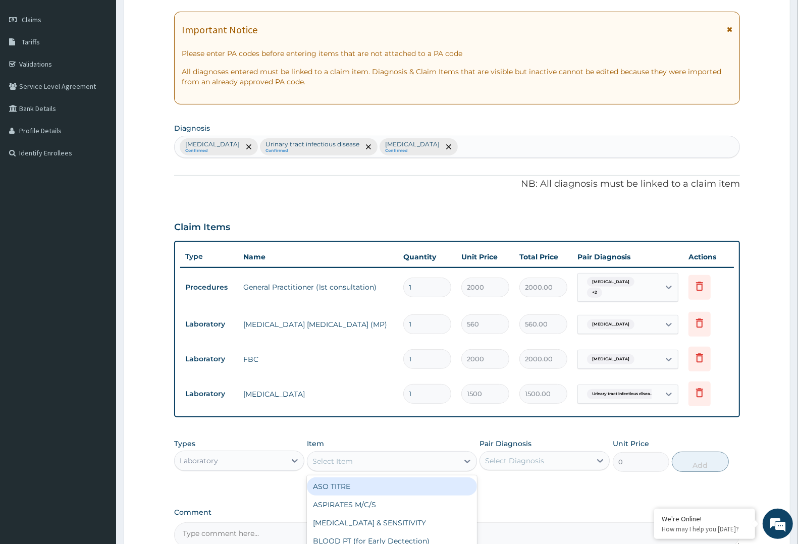
click at [376, 451] on div "Select Item" at bounding box center [392, 461] width 170 height 20
click at [265, 453] on div "Laboratory" at bounding box center [230, 461] width 111 height 16
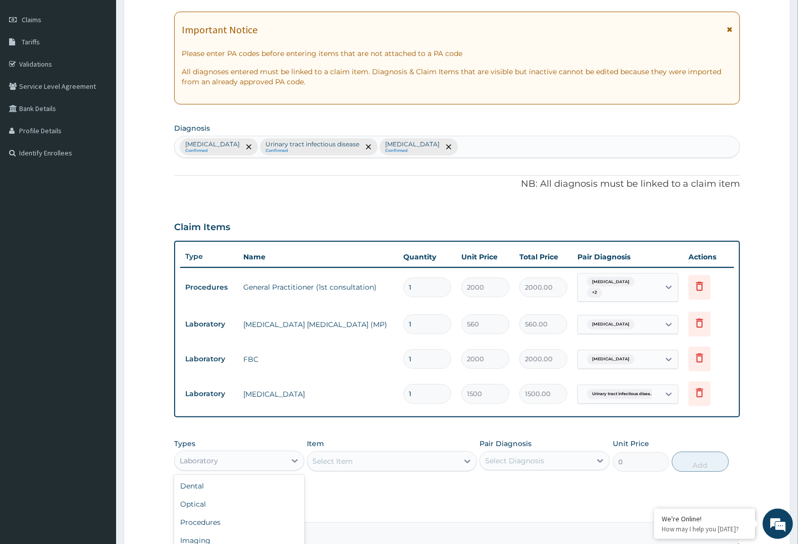
scroll to position [240, 0]
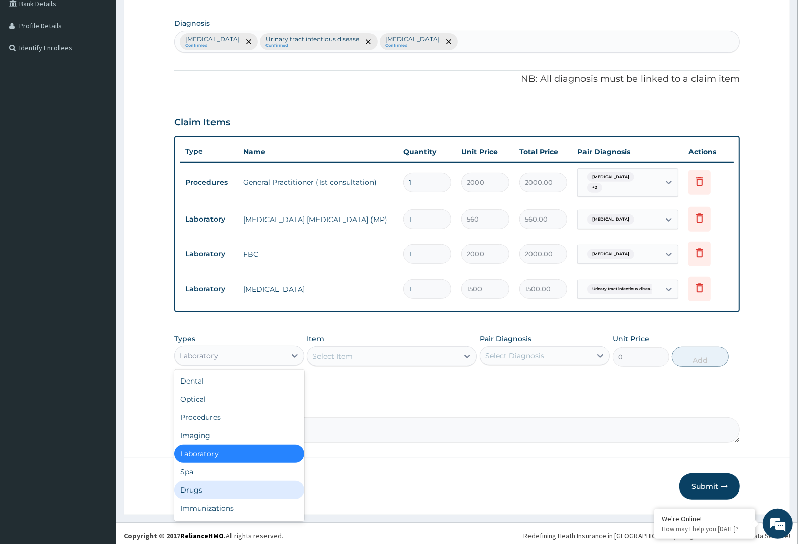
click at [258, 488] on div "Drugs" at bounding box center [239, 490] width 130 height 18
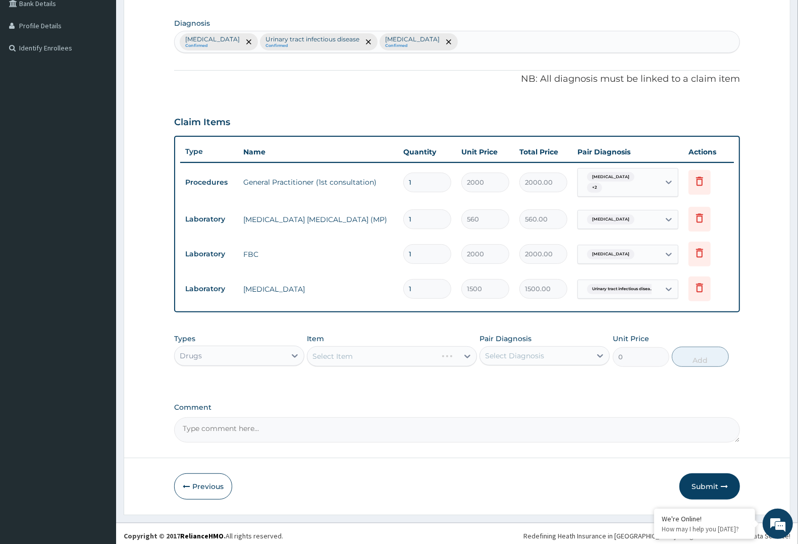
click at [519, 348] on div "Select Diagnosis" at bounding box center [535, 356] width 111 height 16
click at [501, 377] on label "Malaria" at bounding box center [527, 381] width 63 height 10
checkbox input "true"
click at [435, 351] on div "Select Item" at bounding box center [392, 356] width 170 height 20
click at [369, 348] on div "Select Item" at bounding box center [382, 356] width 150 height 16
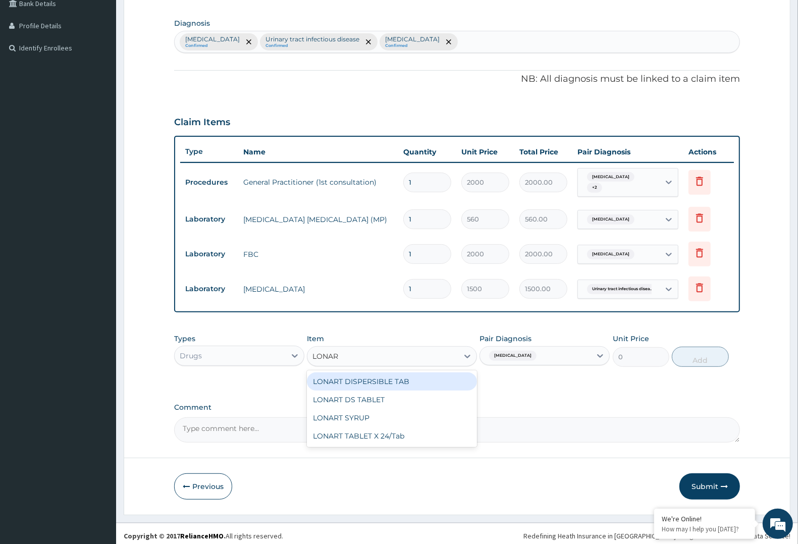
type input "LONART"
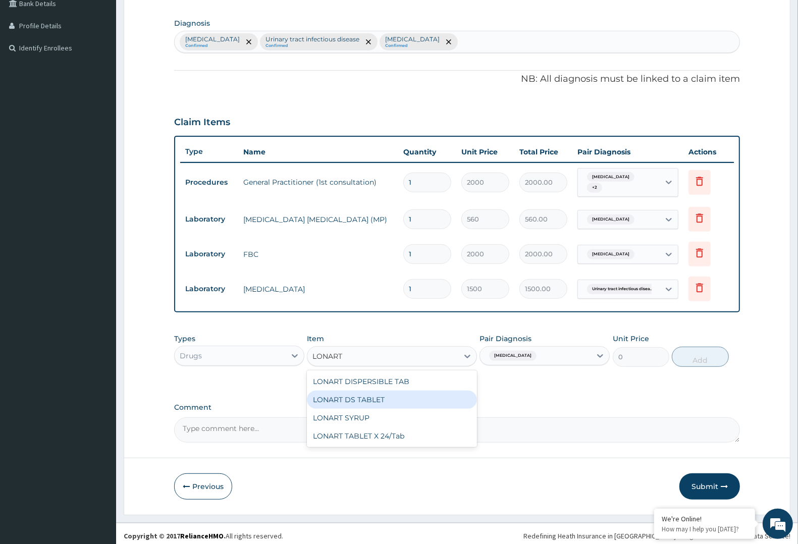
click at [389, 391] on div "LONART DS TABLET" at bounding box center [392, 400] width 170 height 18
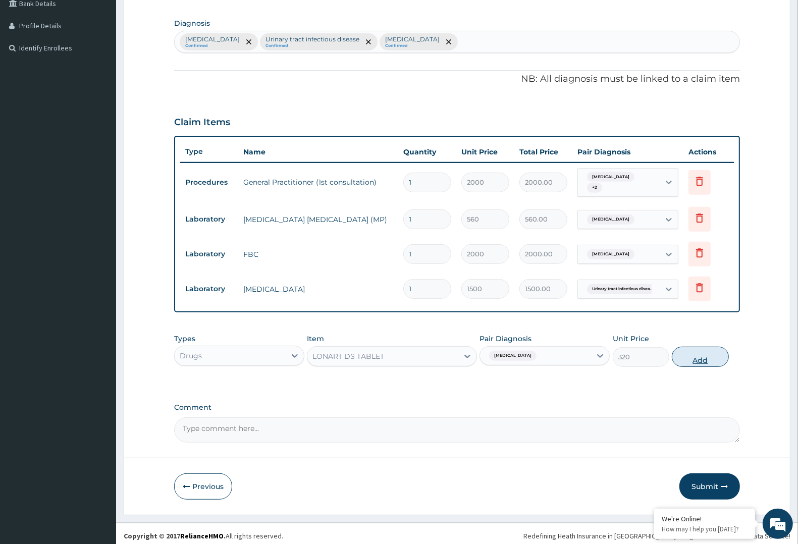
click at [711, 353] on button "Add" at bounding box center [700, 357] width 57 height 20
type input "0"
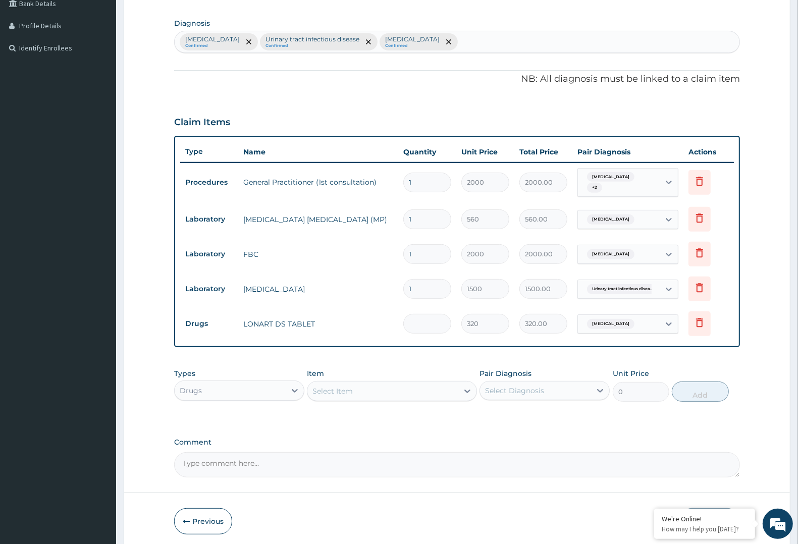
type input "0.00"
type input "6"
type input "1920.00"
type input "6"
click at [393, 387] on div "Select Item" at bounding box center [382, 391] width 150 height 16
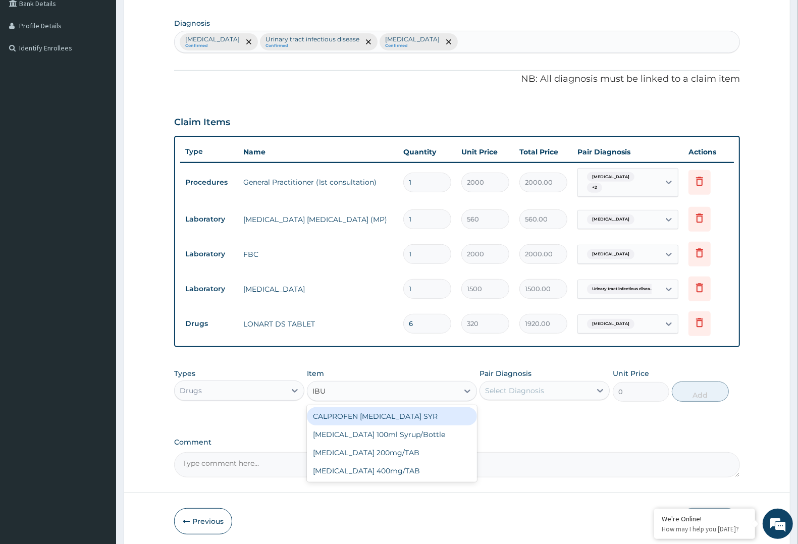
type input "IBUP"
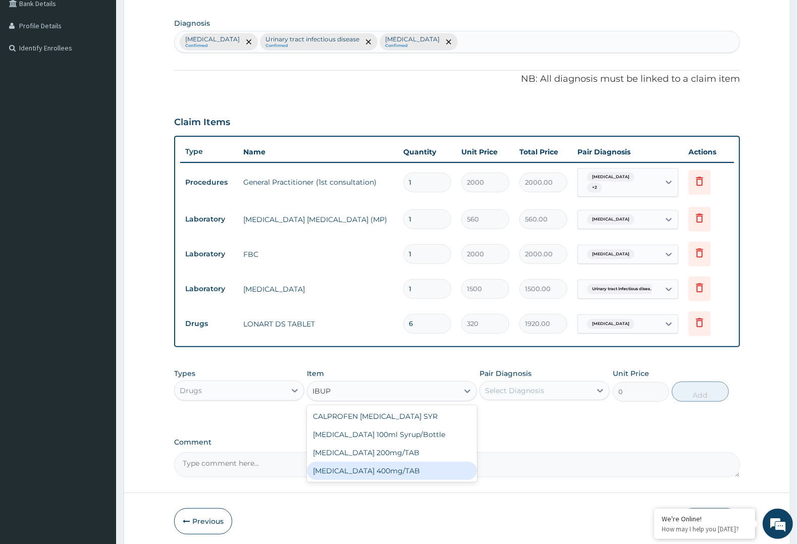
click at [402, 462] on div "IBUPROFEN 400mg/TAB" at bounding box center [392, 471] width 170 height 18
type input "70"
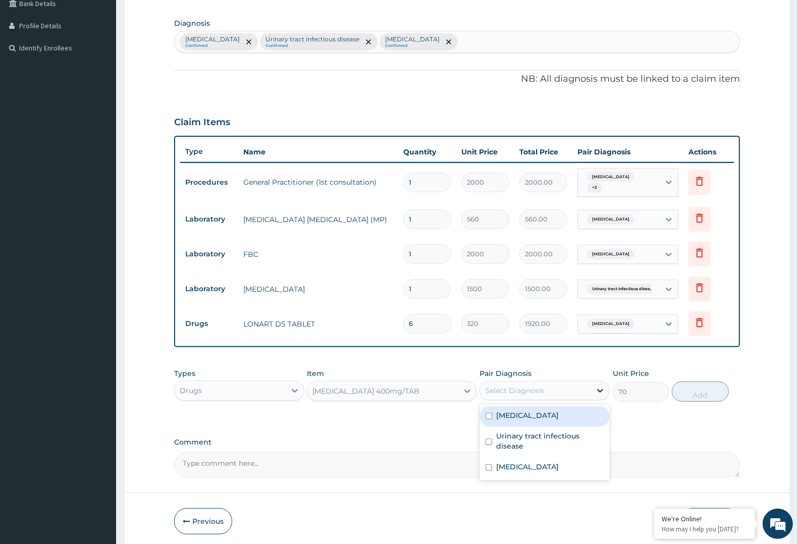
click at [602, 389] on icon at bounding box center [600, 391] width 6 height 4
click at [582, 411] on div "Malaria" at bounding box center [545, 416] width 130 height 21
checkbox input "true"
click at [693, 382] on button "Add" at bounding box center [700, 392] width 57 height 20
type input "0"
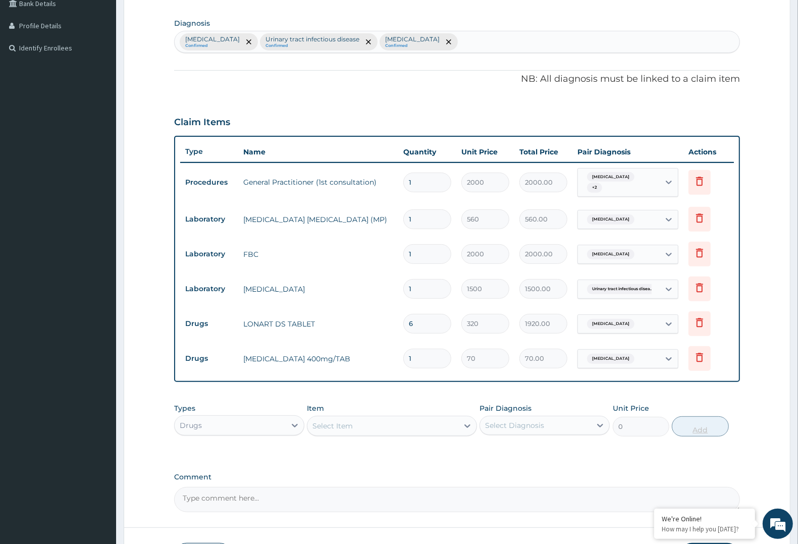
type input "10"
type input "700.00"
type input "10"
click at [409, 418] on div "Select Item" at bounding box center [382, 426] width 150 height 16
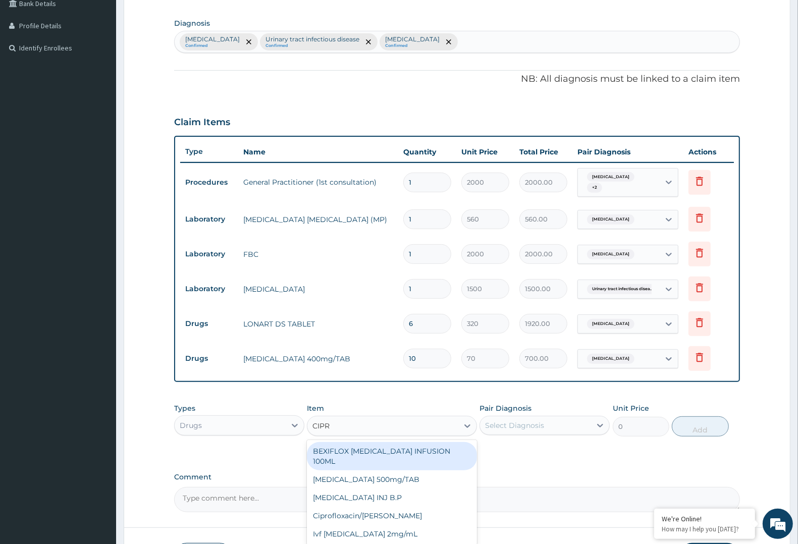
type input "CIPRO"
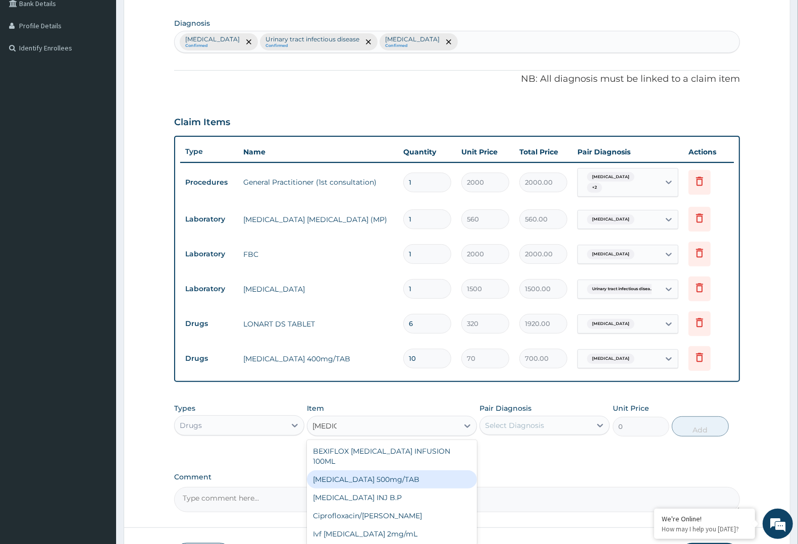
click at [373, 471] on div "Ciprofloxacin 500mg/TAB" at bounding box center [392, 480] width 170 height 18
type input "100"
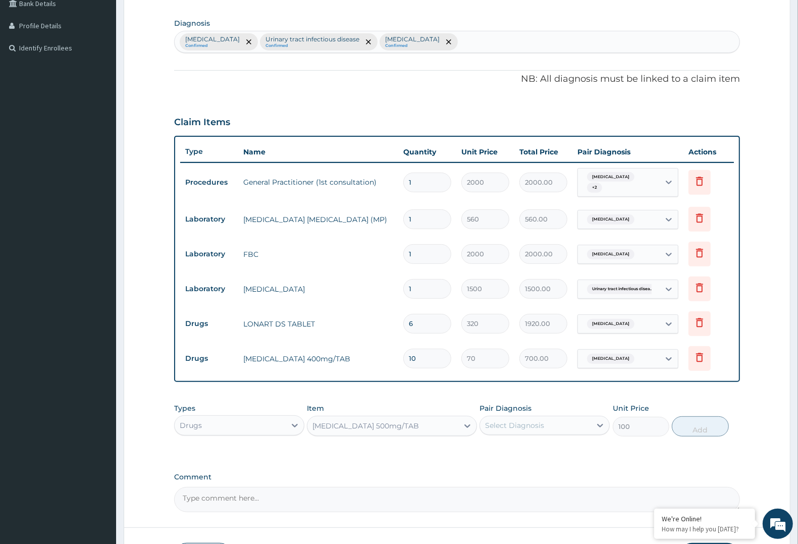
drag, startPoint x: 450, startPoint y: 407, endPoint x: 445, endPoint y: 414, distance: 8.0
click at [449, 409] on div "Item Ciprofloxacin 500mg/TAB" at bounding box center [392, 419] width 170 height 33
click at [445, 425] on div "Ciprofloxacin 500mg/TAB" at bounding box center [382, 426] width 150 height 16
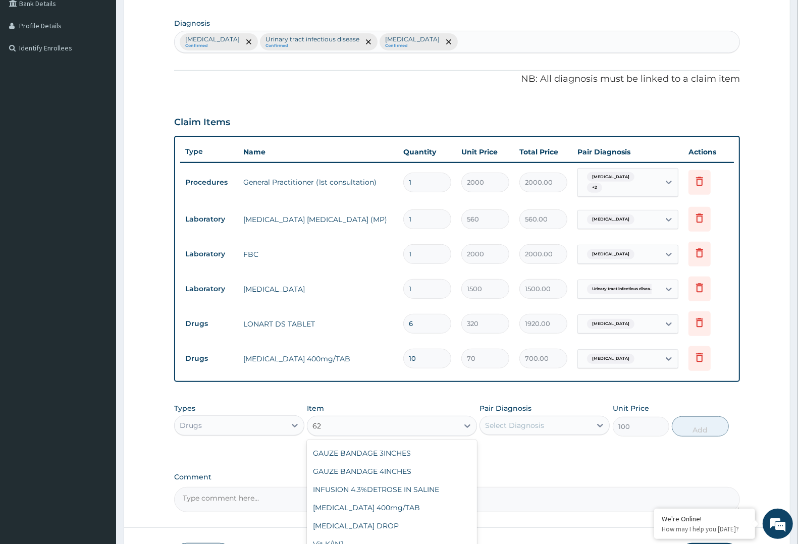
scroll to position [397, 0]
type input "625"
click at [398, 443] on div "AMOKSIKLAV TABS 625MG" at bounding box center [392, 451] width 170 height 18
type input "180"
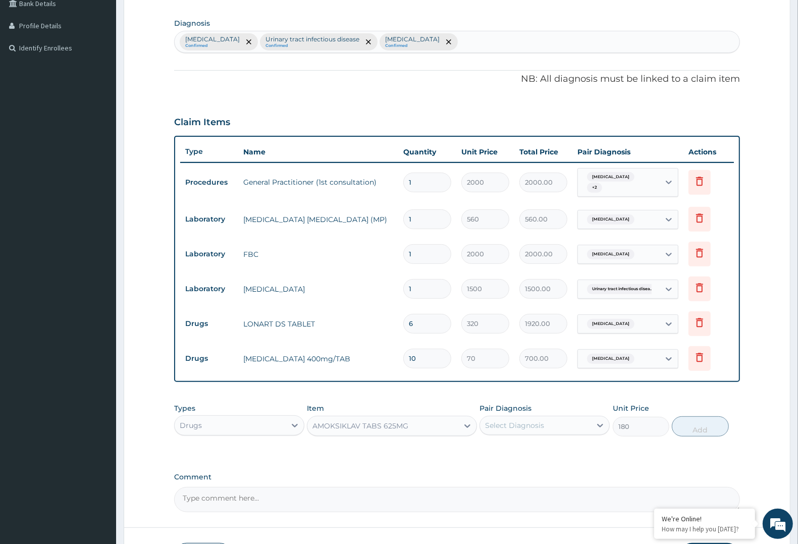
click at [567, 420] on div "Select Diagnosis" at bounding box center [535, 426] width 111 height 16
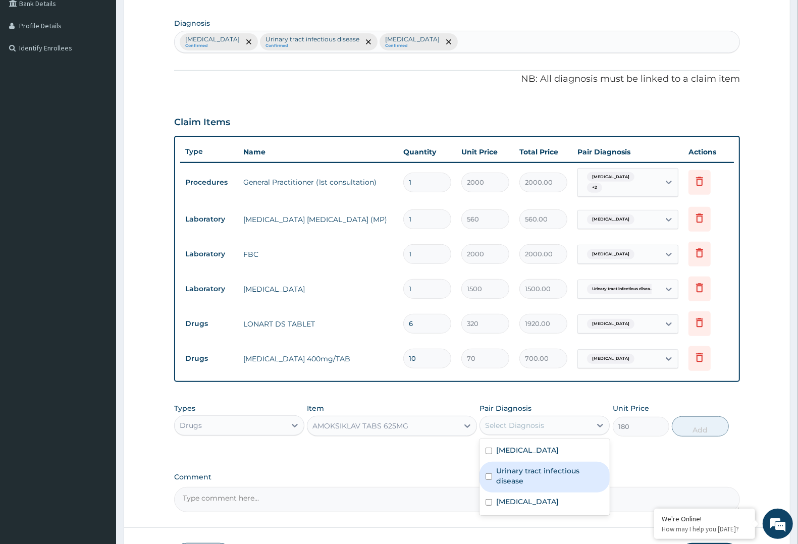
click at [549, 475] on label "Urinary tract infectious disease" at bounding box center [550, 476] width 108 height 20
checkbox input "true"
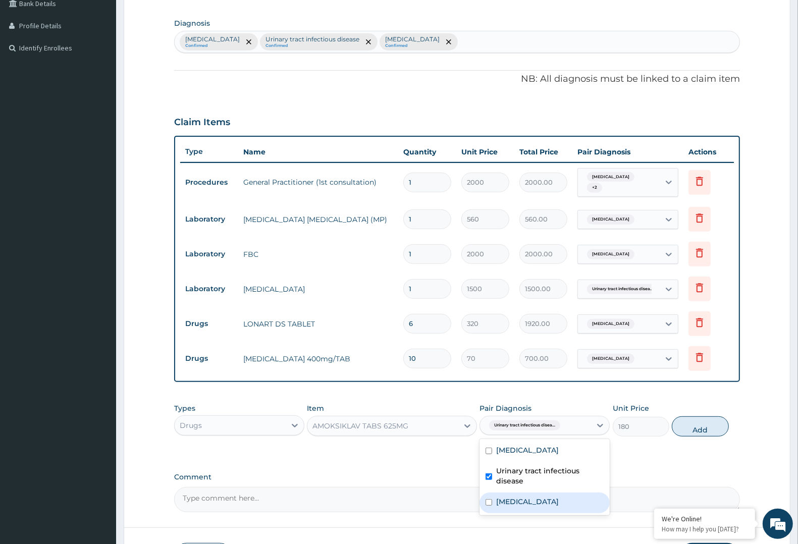
click at [548, 493] on div "Upper respiratory infection" at bounding box center [545, 503] width 130 height 21
checkbox input "true"
click at [697, 417] on button "Add" at bounding box center [700, 427] width 57 height 20
type input "0"
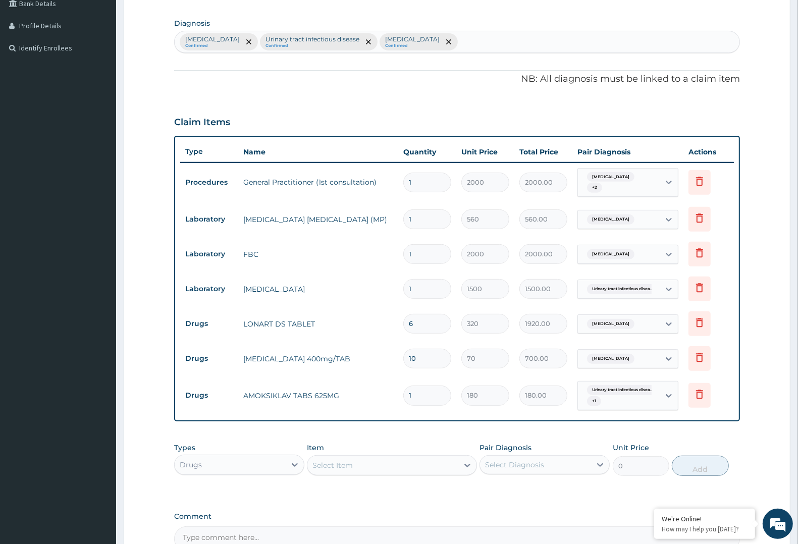
type input "14"
type input "2520.00"
type input "14"
click at [409, 462] on div "Select Item" at bounding box center [382, 465] width 150 height 16
type input "M"
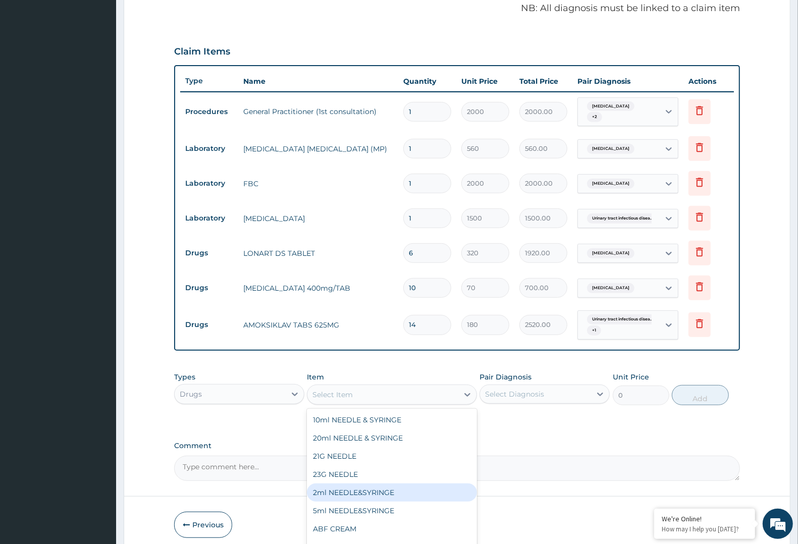
scroll to position [349, 0]
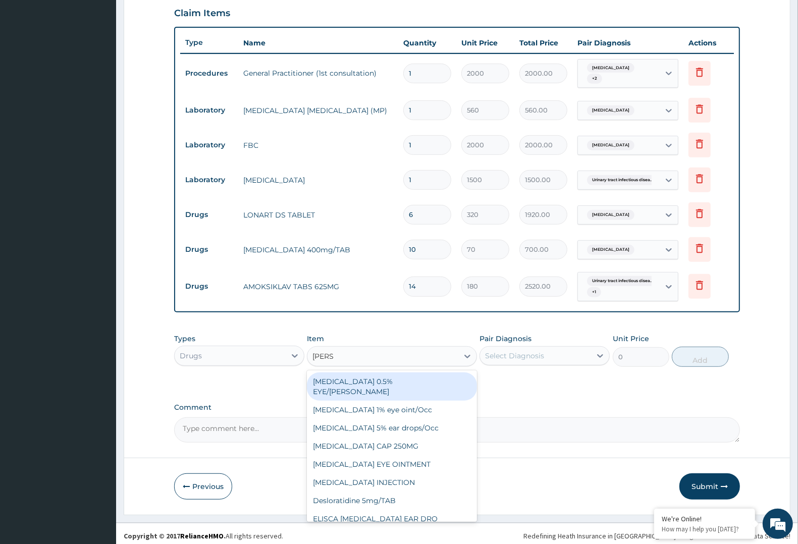
type input "LORAT"
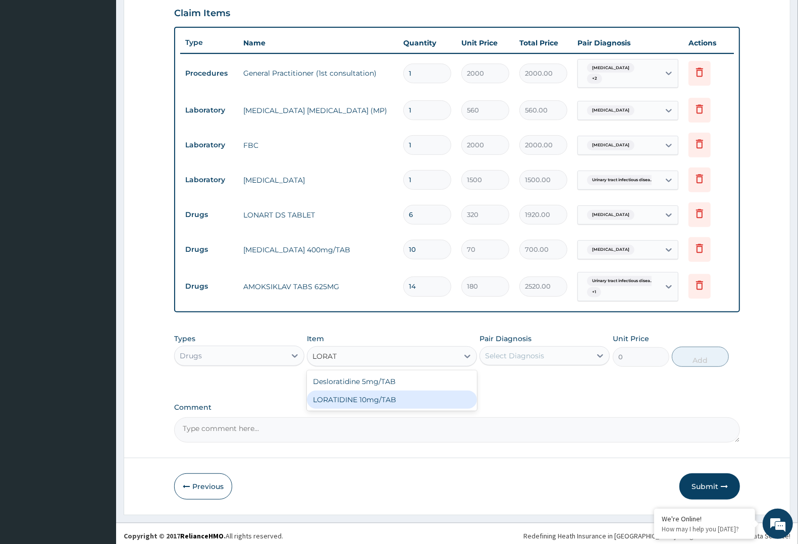
click at [397, 394] on div "LORATIDINE 10mg/TAB" at bounding box center [392, 400] width 170 height 18
type input "50"
click at [491, 352] on div "Select Diagnosis" at bounding box center [514, 356] width 59 height 10
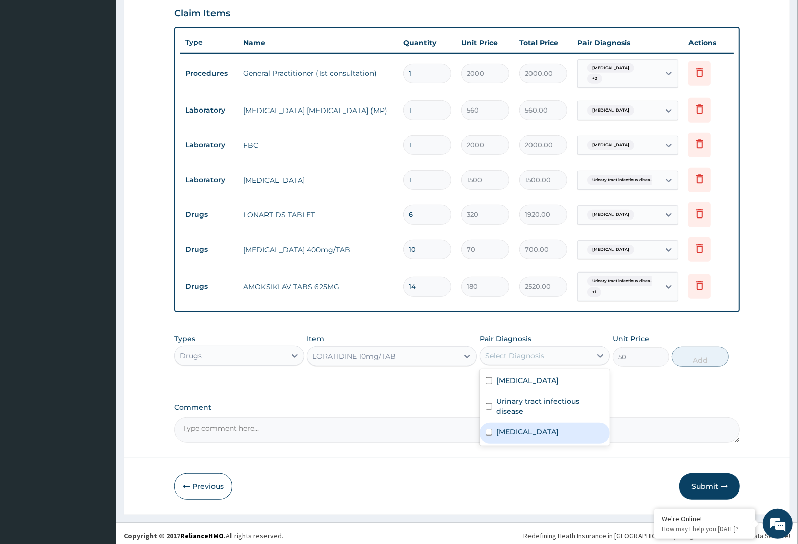
click at [491, 423] on div "Upper respiratory infection" at bounding box center [545, 433] width 130 height 21
checkbox input "true"
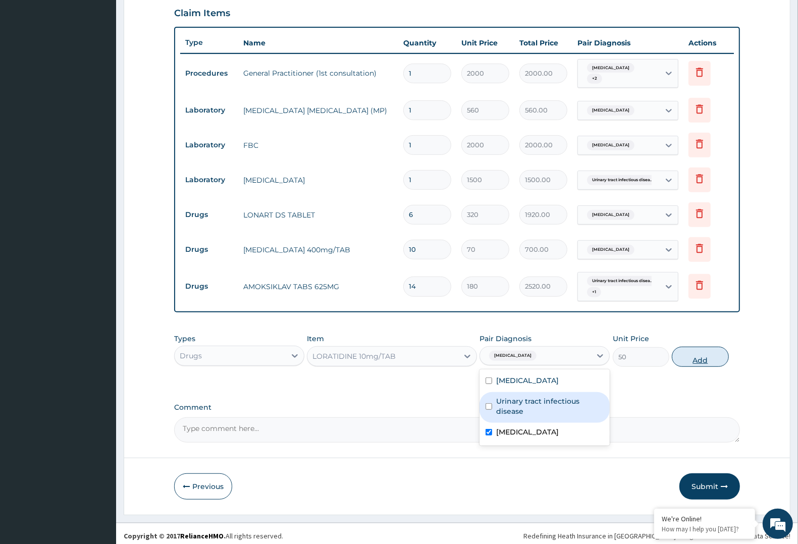
click at [708, 352] on button "Add" at bounding box center [700, 357] width 57 height 20
type input "0"
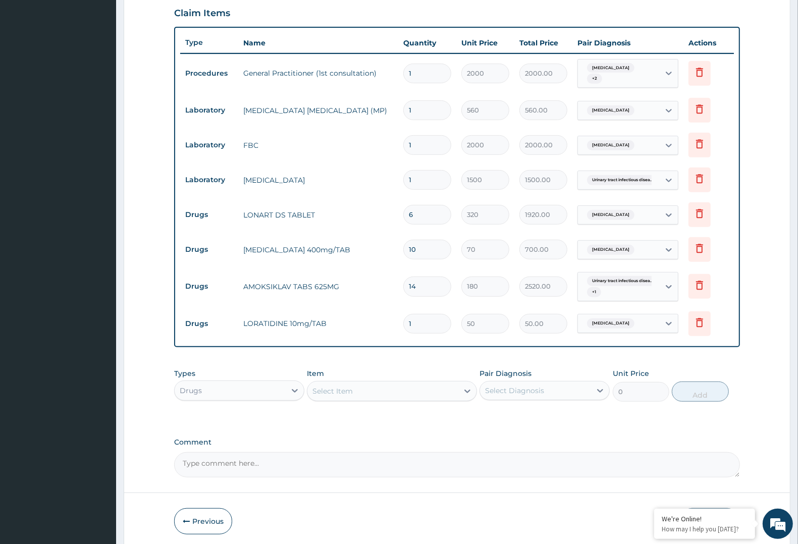
type input "10"
type input "500.00"
type input "10"
click at [375, 383] on div "Select Item" at bounding box center [382, 391] width 150 height 16
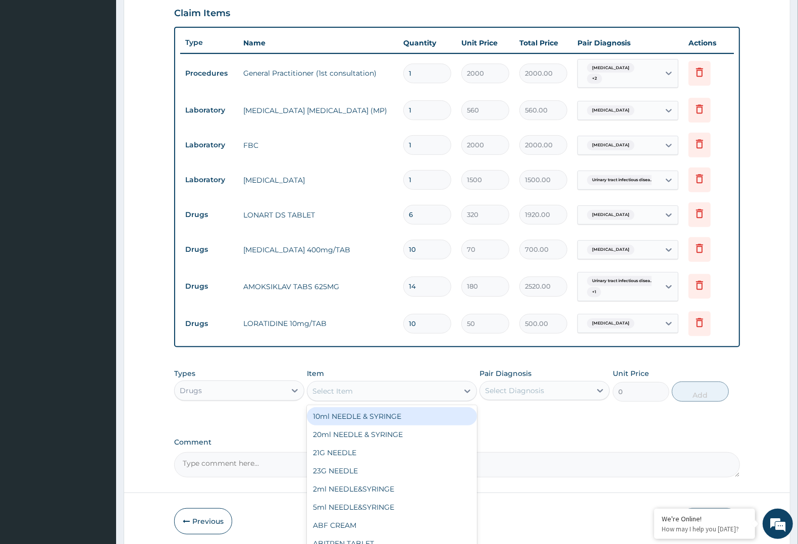
scroll to position [384, 0]
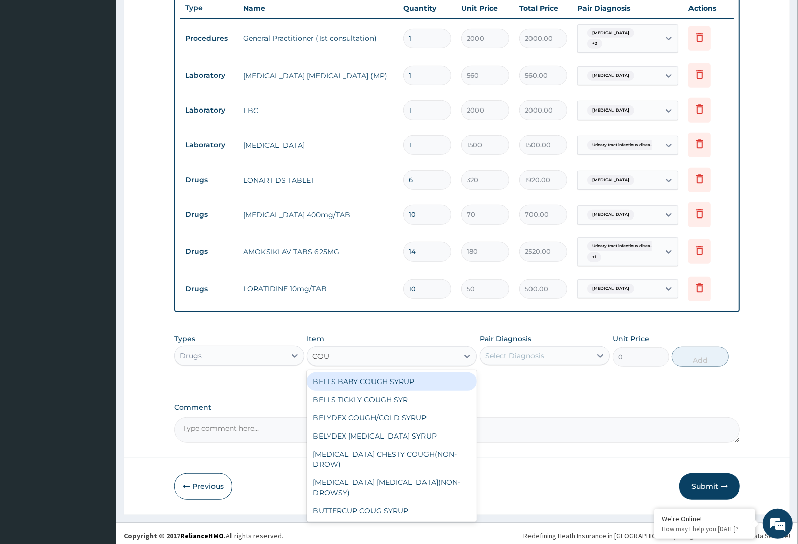
type input "COUG"
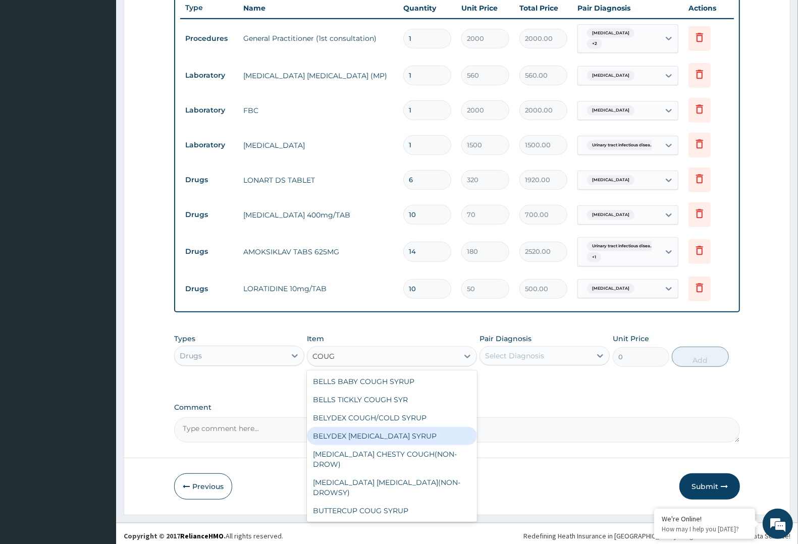
scroll to position [52, 0]
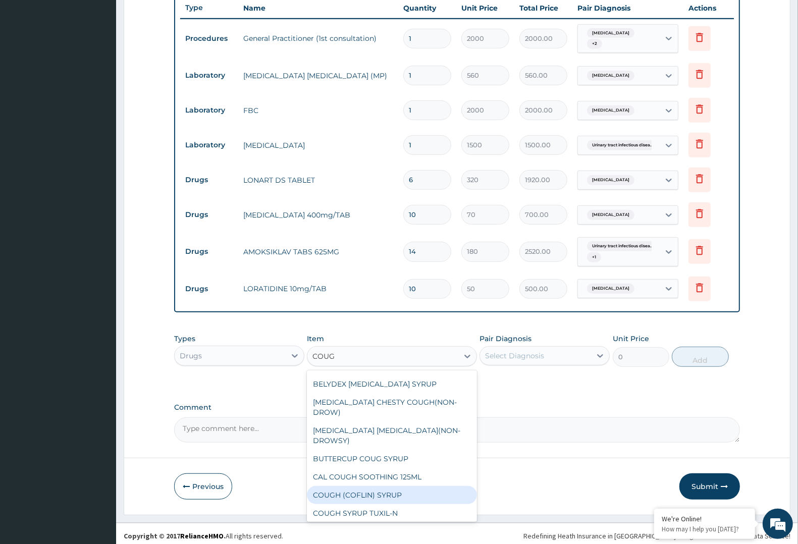
click at [379, 486] on div "COUGH (COFLIN) SYRUP" at bounding box center [392, 495] width 170 height 18
type input "900"
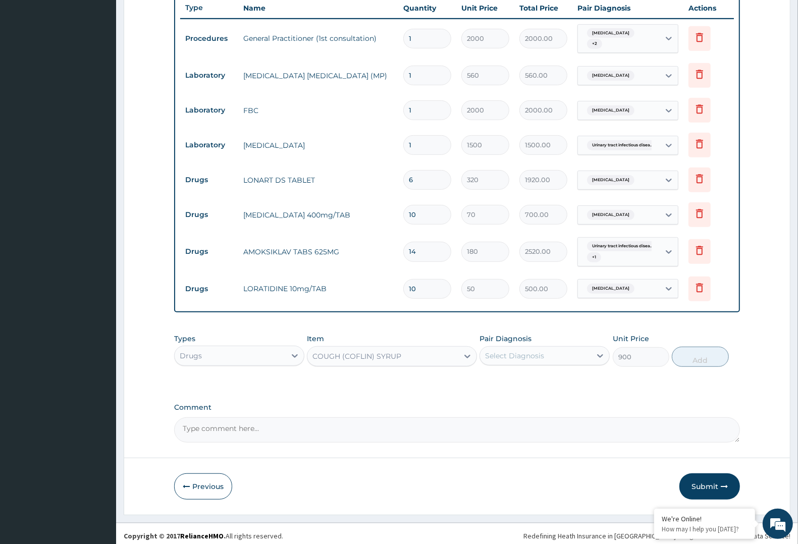
click at [571, 339] on div "Pair Diagnosis Select Diagnosis" at bounding box center [545, 350] width 130 height 33
click at [567, 348] on div "Select Diagnosis" at bounding box center [535, 356] width 111 height 16
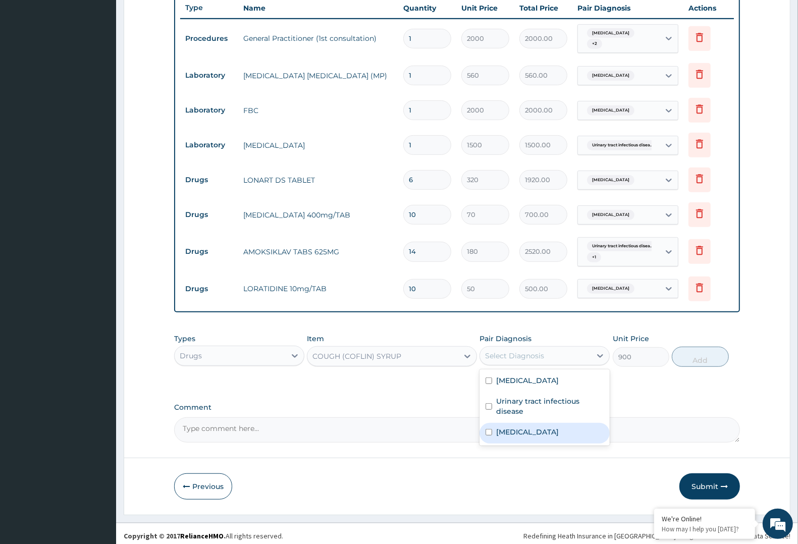
click at [512, 427] on label "Upper respiratory infection" at bounding box center [527, 432] width 63 height 10
checkbox input "true"
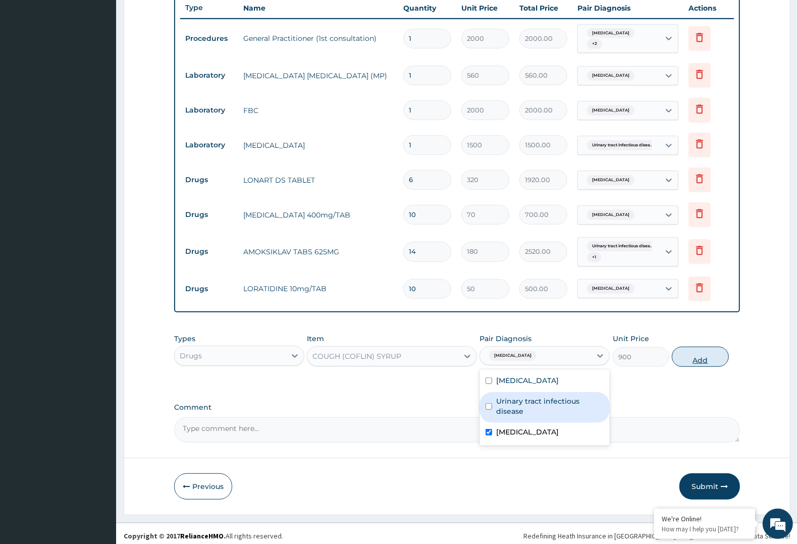
click at [680, 352] on button "Add" at bounding box center [700, 357] width 57 height 20
type input "0"
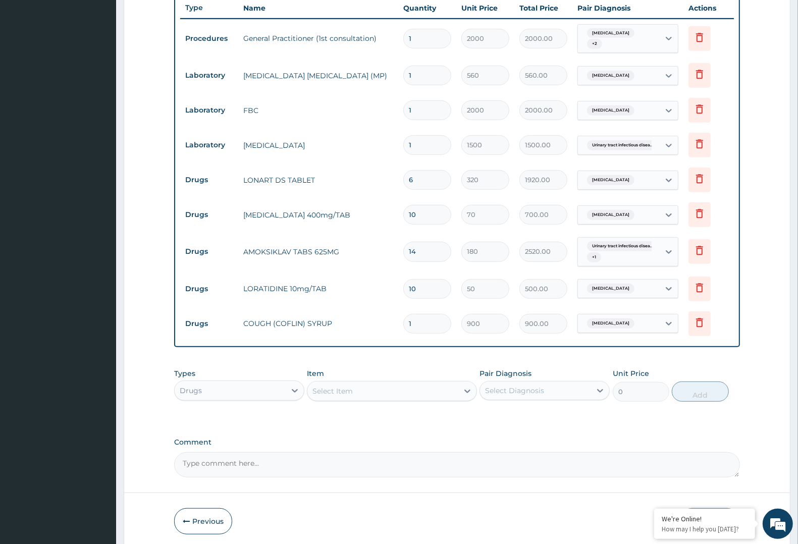
scroll to position [418, 0]
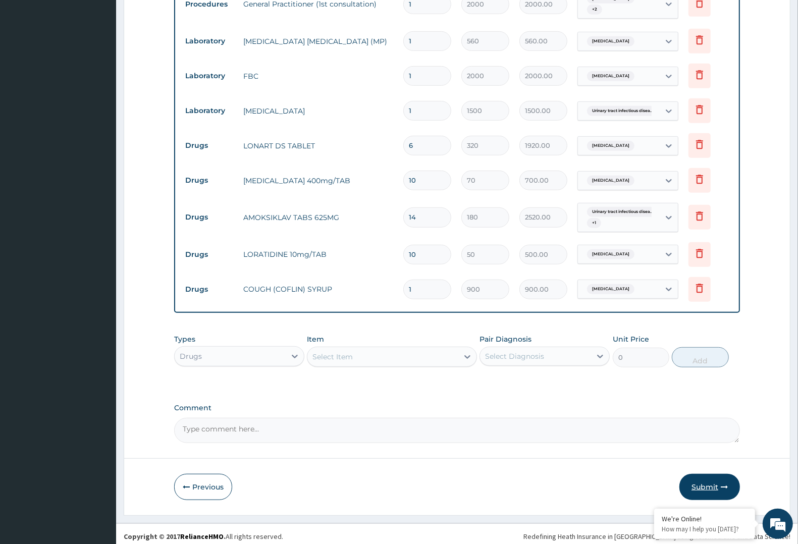
click at [730, 482] on button "Submit" at bounding box center [710, 487] width 61 height 26
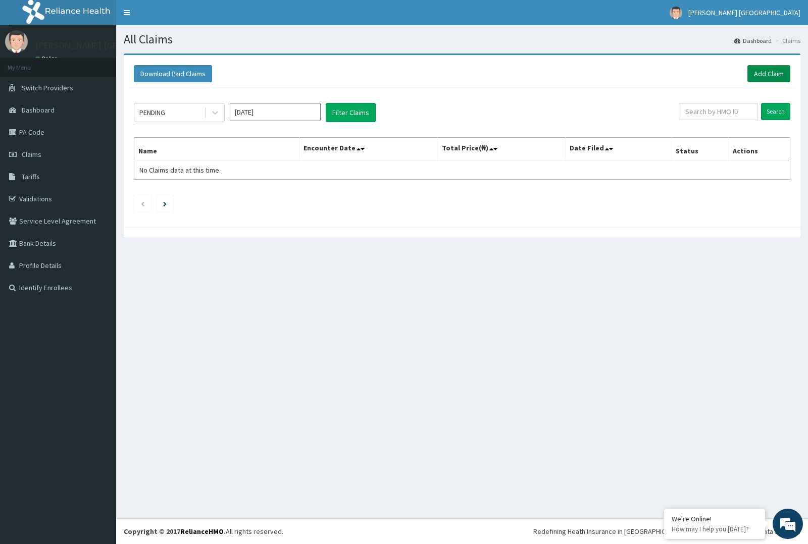
click at [774, 69] on link "Add Claim" at bounding box center [768, 73] width 43 height 17
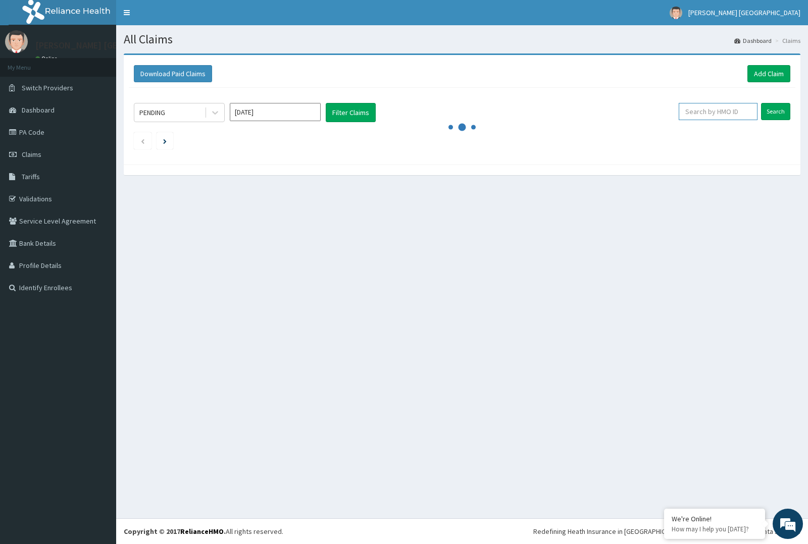
paste input "NPF/10012/D"
type input "NPF/10012/D"
click at [773, 116] on input "Search" at bounding box center [775, 111] width 29 height 17
click at [773, 115] on input "Search" at bounding box center [775, 111] width 29 height 17
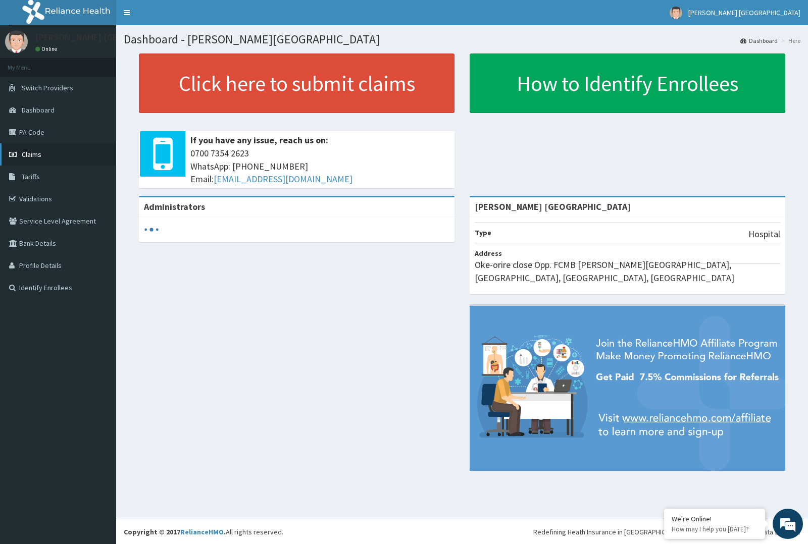
click at [57, 150] on link "Claims" at bounding box center [58, 154] width 116 height 22
click at [26, 160] on link "Claims" at bounding box center [58, 154] width 116 height 22
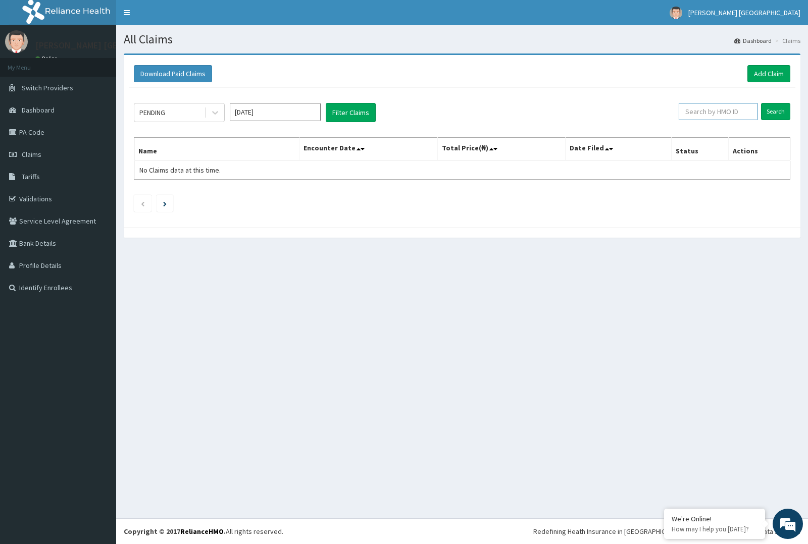
drag, startPoint x: 0, startPoint y: 0, endPoint x: 710, endPoint y: 114, distance: 719.5
paste input "NPF/10012/D"
type input "NPF/10012/D"
click at [773, 111] on input "Search" at bounding box center [775, 111] width 29 height 17
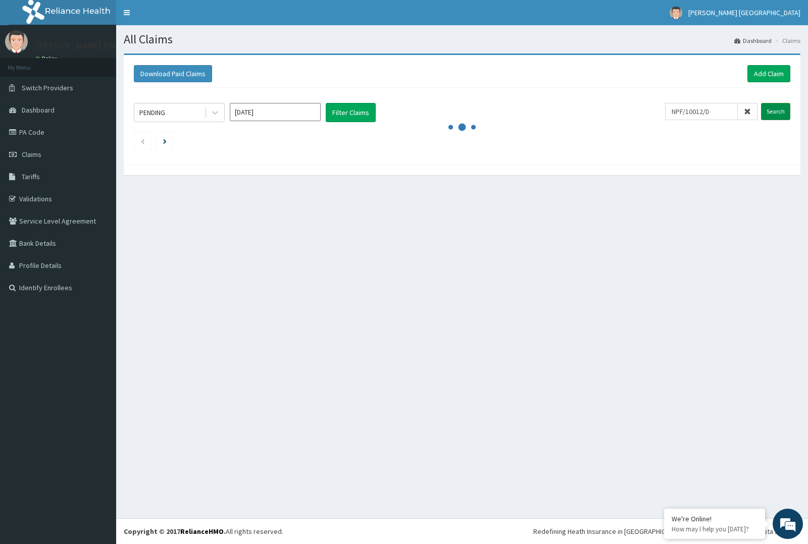
click at [773, 111] on input "Search" at bounding box center [775, 111] width 29 height 17
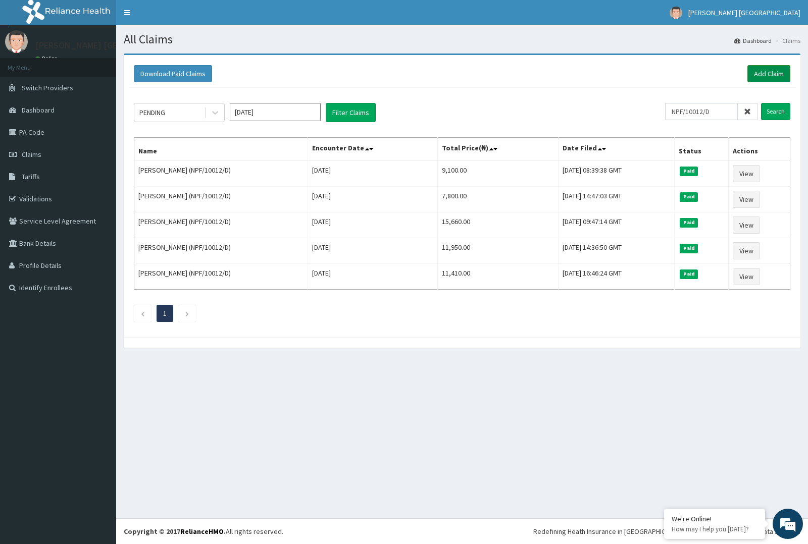
click at [759, 69] on link "Add Claim" at bounding box center [768, 73] width 43 height 17
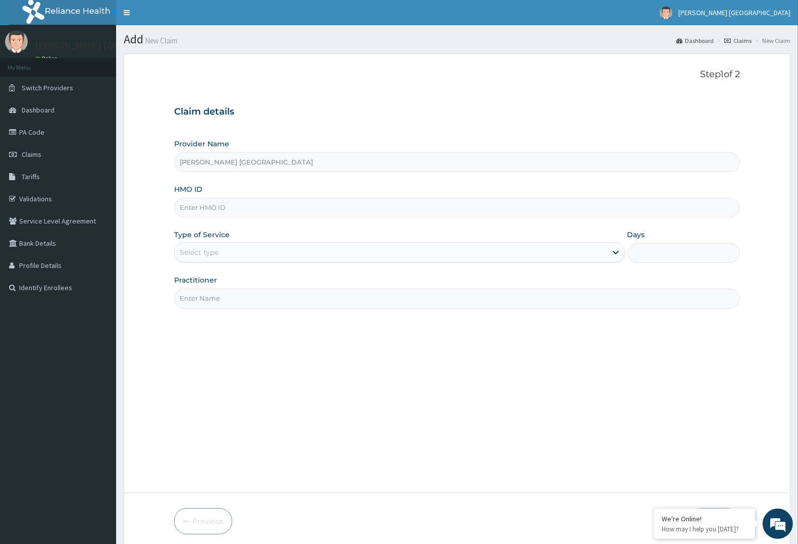
paste input "NPF/10012/D"
type input "NPF/10012/D"
click at [393, 271] on div "Provider Name [PERSON_NAME] Unity Hospital HMO ID NPF/10012/D Type of Service S…" at bounding box center [457, 224] width 566 height 170
click at [399, 247] on div "Select type" at bounding box center [391, 252] width 432 height 16
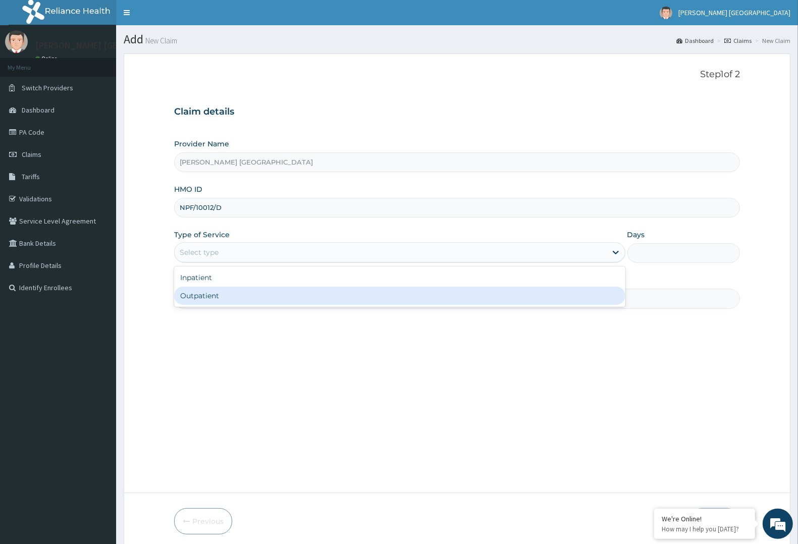
click at [352, 301] on div "Outpatient" at bounding box center [399, 296] width 451 height 18
type input "1"
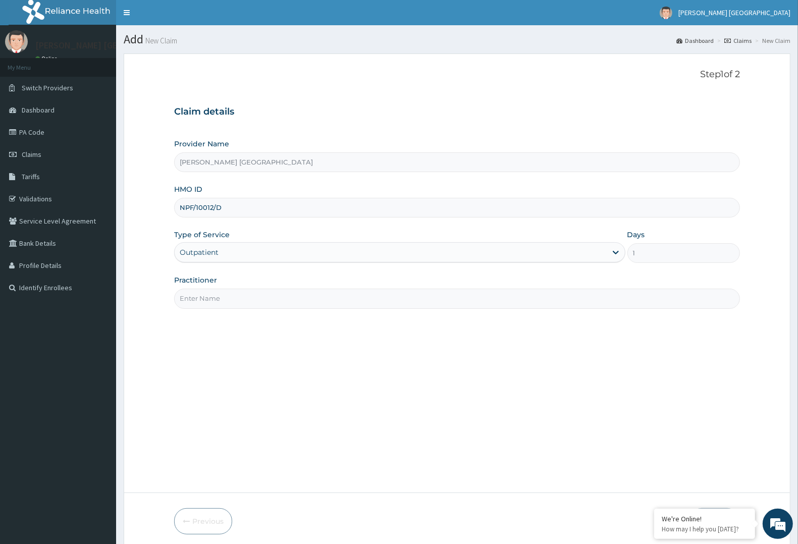
click at [352, 301] on input "Practitioner" at bounding box center [457, 299] width 566 height 20
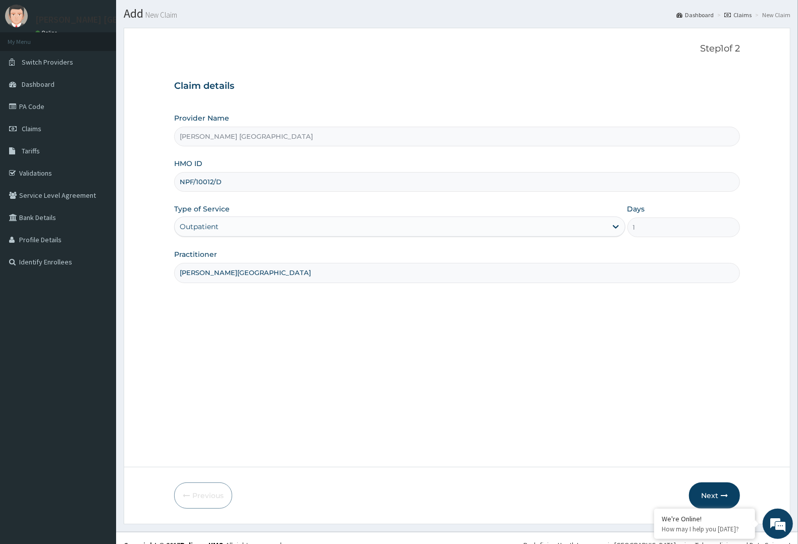
scroll to position [39, 0]
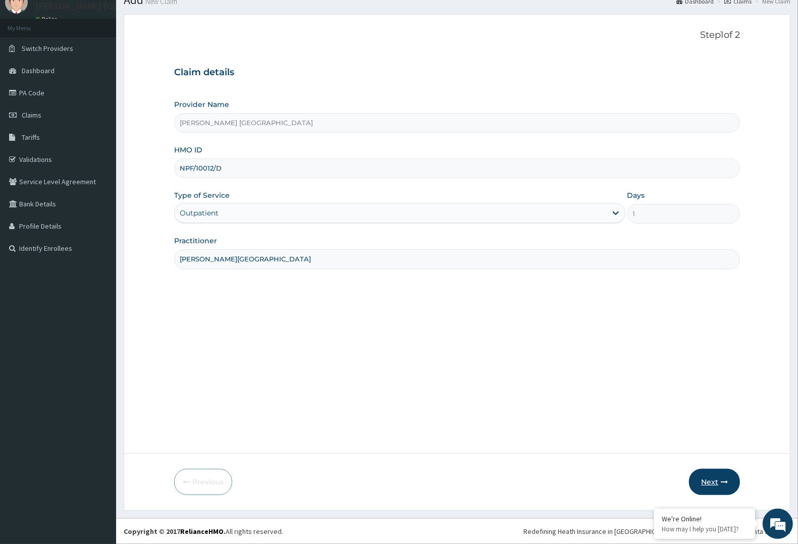
type input "[PERSON_NAME][GEOGRAPHIC_DATA]"
click at [712, 478] on button "Next" at bounding box center [714, 482] width 51 height 26
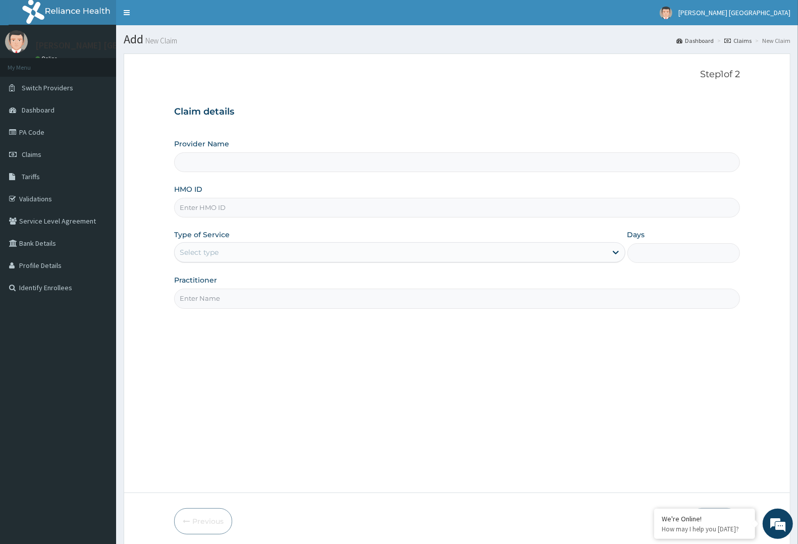
type input "[PERSON_NAME] [GEOGRAPHIC_DATA]"
drag, startPoint x: 367, startPoint y: 197, endPoint x: 309, endPoint y: 208, distance: 57.9
paste input "NPF/10012/D"
type input "NPF/10012/D"
click at [308, 247] on div "Select type" at bounding box center [391, 252] width 432 height 16
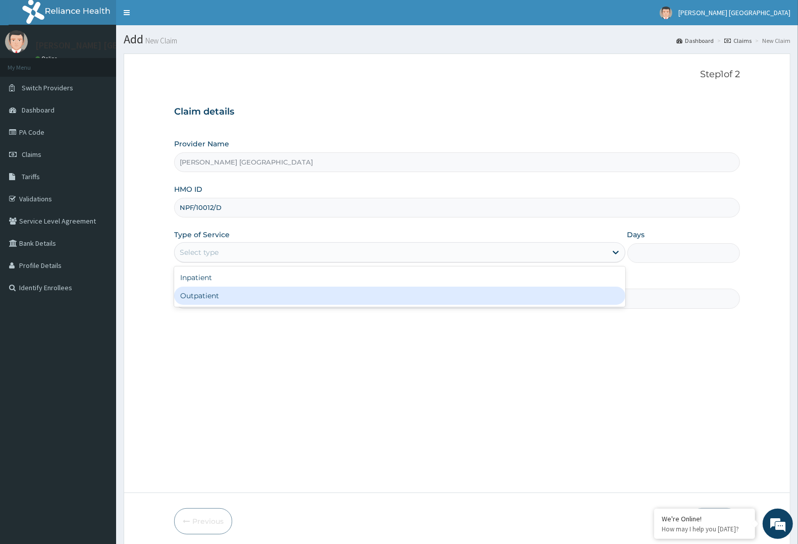
click at [302, 300] on div "Outpatient" at bounding box center [399, 296] width 451 height 18
type input "1"
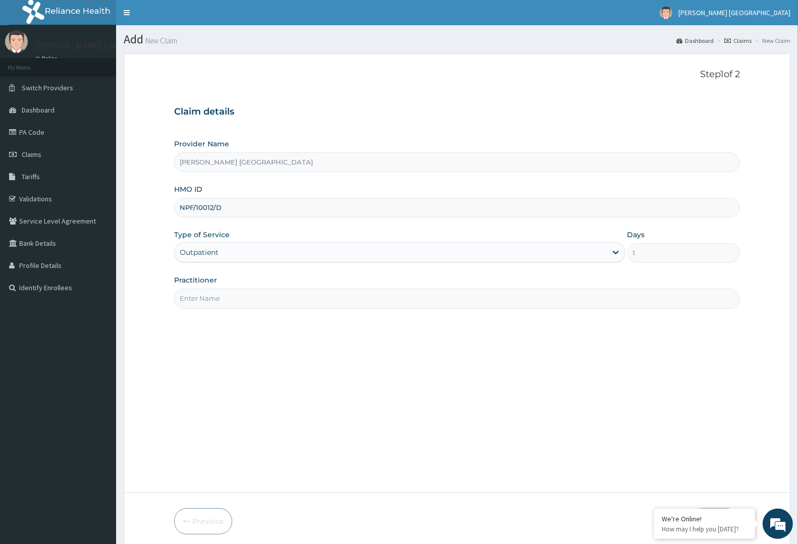
click at [302, 300] on input "Practitioner" at bounding box center [457, 299] width 566 height 20
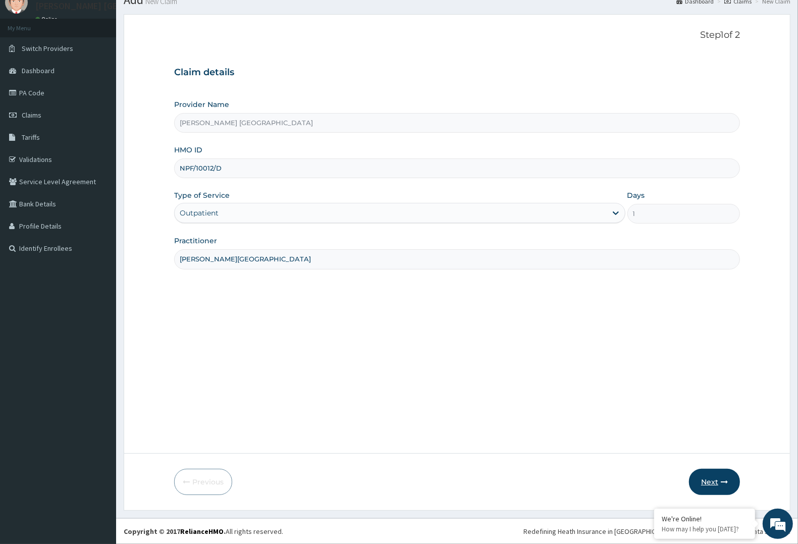
type input "DR F.A. DOSUMU"
click at [717, 474] on button "Next" at bounding box center [714, 482] width 51 height 26
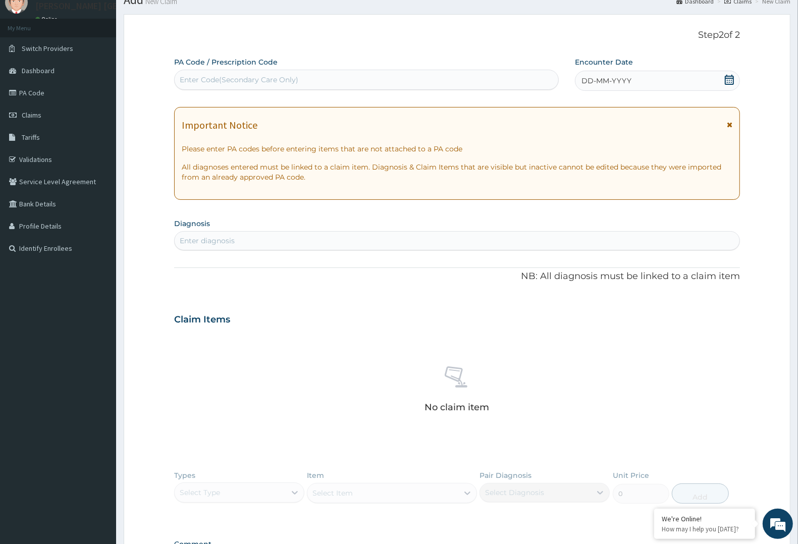
click at [588, 79] on span "DD-MM-YYYY" at bounding box center [607, 81] width 50 height 10
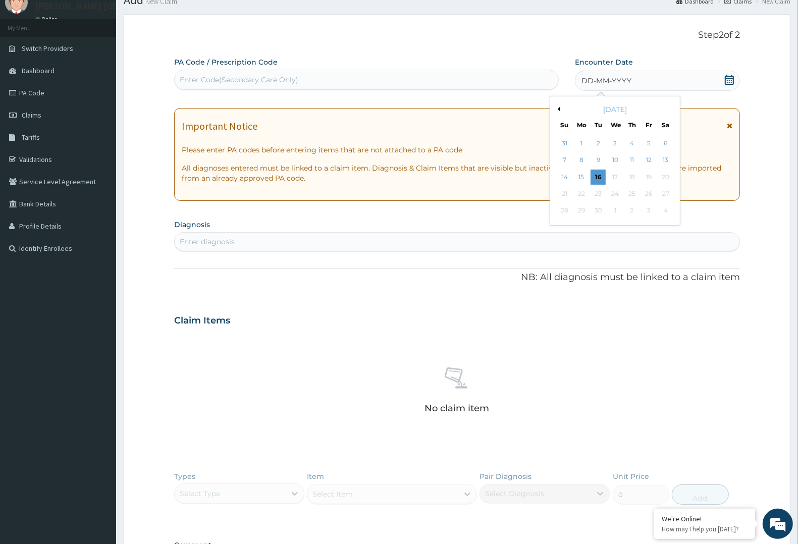
click at [559, 108] on button "Previous Month" at bounding box center [557, 109] width 5 height 5
click at [581, 173] on div "14" at bounding box center [581, 177] width 15 height 15
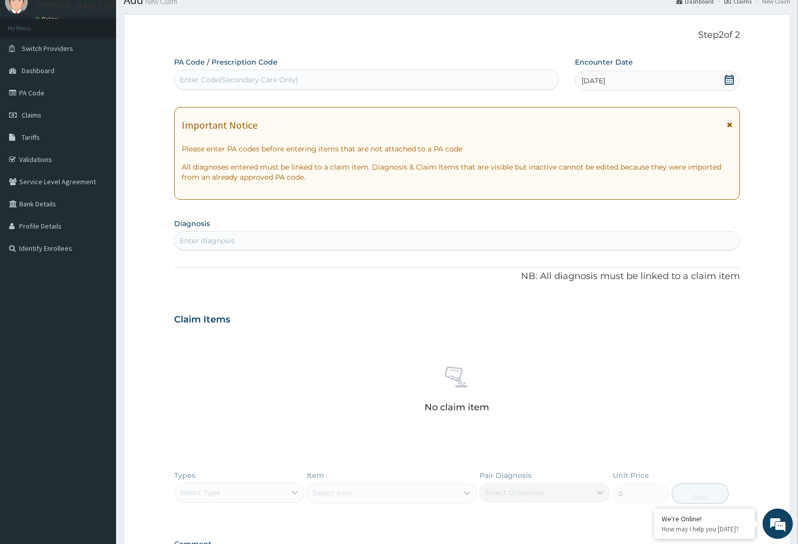
click at [334, 243] on div "Enter diagnosis" at bounding box center [457, 241] width 565 height 16
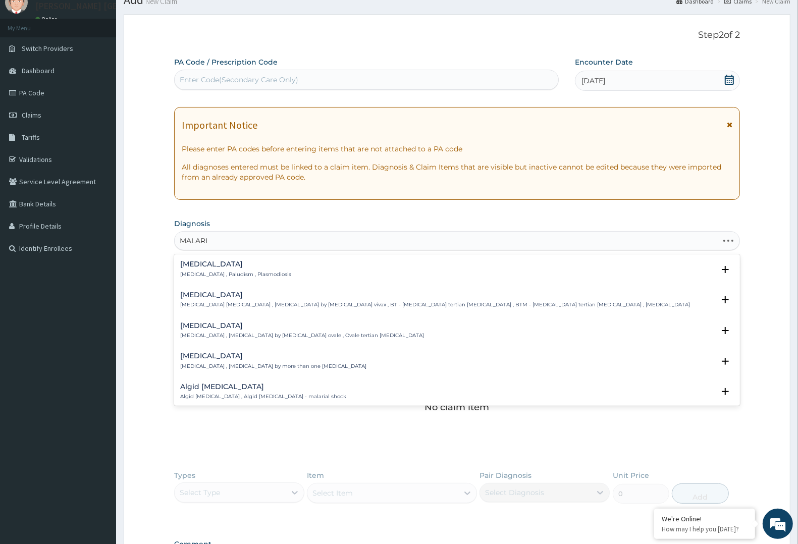
type input "MALARIA"
click at [241, 261] on h4 "Malaria" at bounding box center [235, 265] width 111 height 8
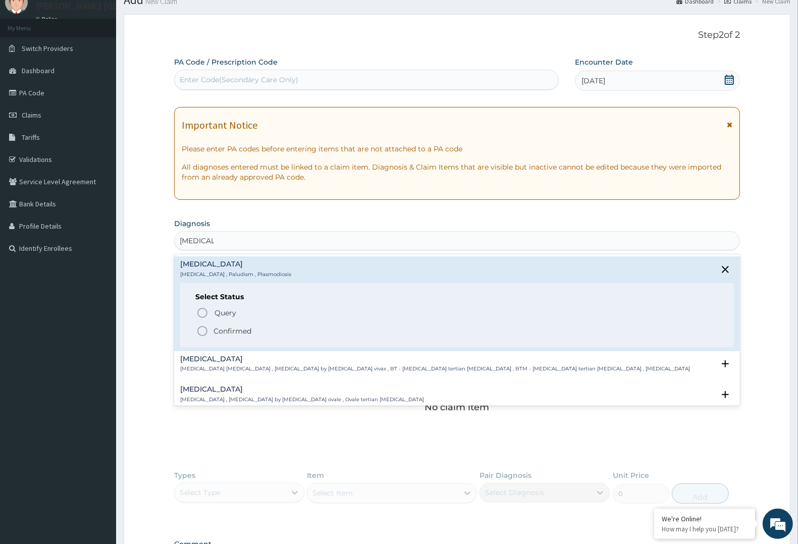
click at [205, 334] on circle "status option filled" at bounding box center [202, 331] width 9 height 9
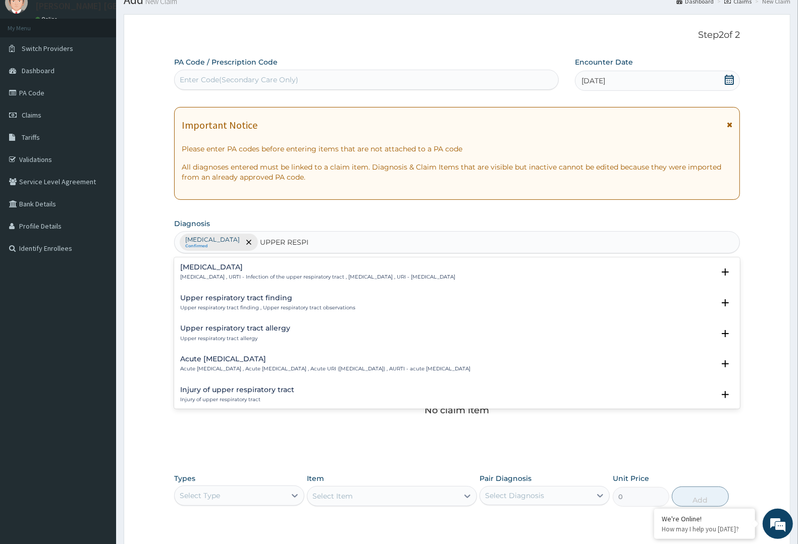
type input "UPPER RESPIR"
click at [268, 274] on p "Upper respiratory infection , URTI - Infection of the upper respiratory tract ,…" at bounding box center [317, 277] width 275 height 7
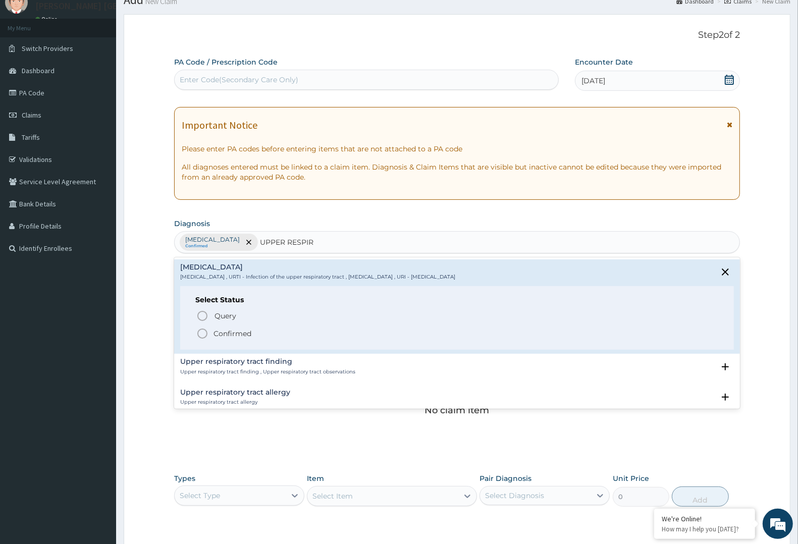
click at [226, 334] on p "Confirmed" at bounding box center [233, 334] width 38 height 10
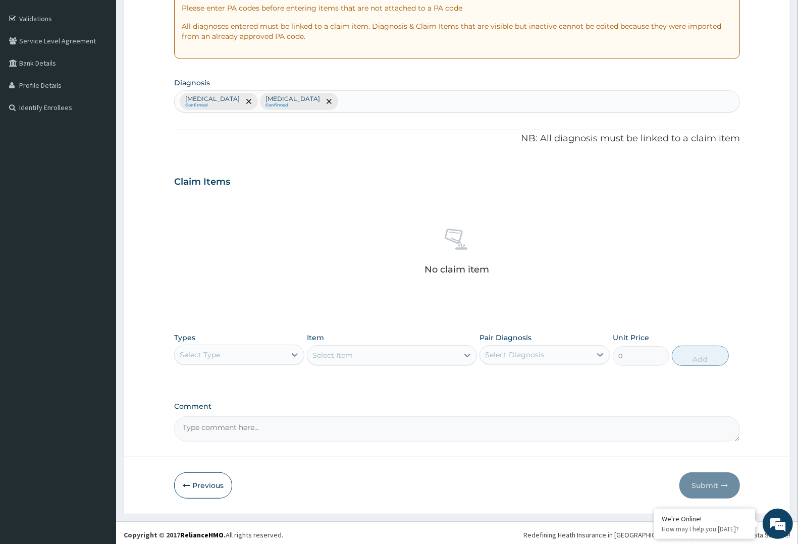
scroll to position [184, 0]
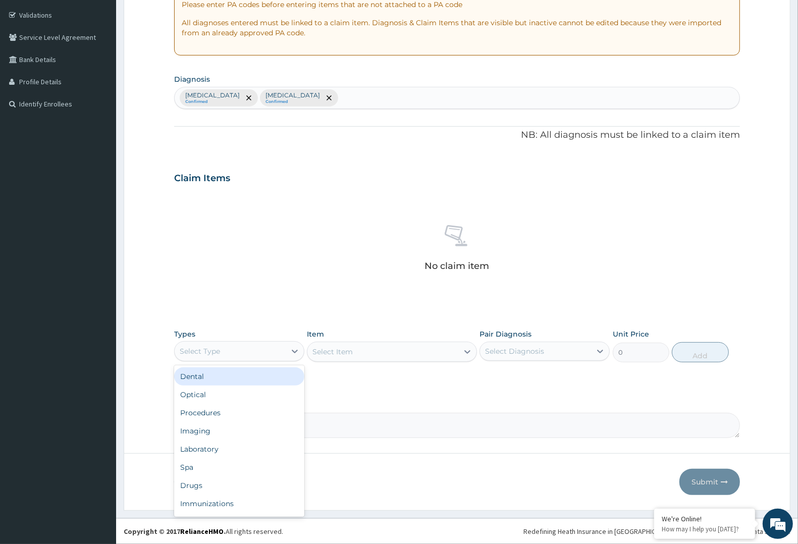
click at [253, 352] on div "Select Type" at bounding box center [230, 351] width 111 height 16
click at [216, 423] on div "Imaging" at bounding box center [239, 431] width 130 height 18
click at [266, 344] on div "Imaging" at bounding box center [230, 351] width 111 height 16
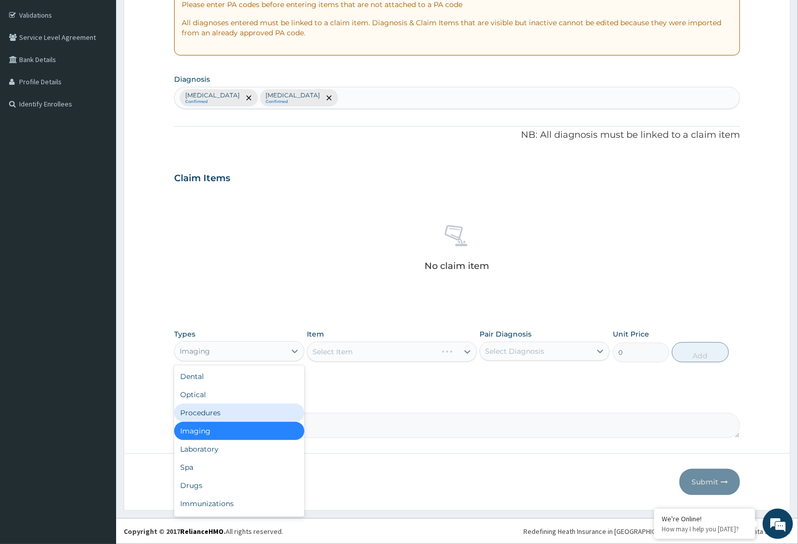
click at [228, 415] on div "Procedures" at bounding box center [239, 413] width 130 height 18
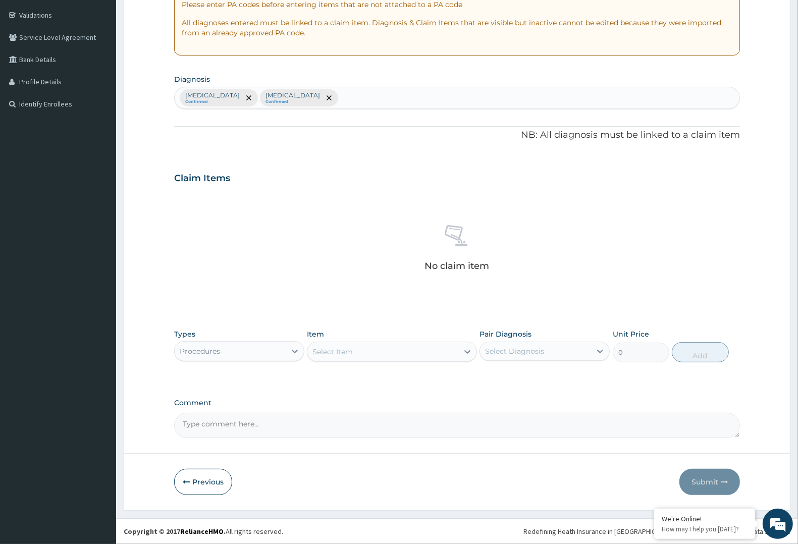
click at [551, 348] on div "Select Diagnosis" at bounding box center [535, 351] width 111 height 16
click at [533, 379] on div "Malaria" at bounding box center [545, 377] width 130 height 21
checkbox input "true"
click at [521, 402] on div "Upper respiratory infection" at bounding box center [545, 398] width 130 height 21
checkbox input "true"
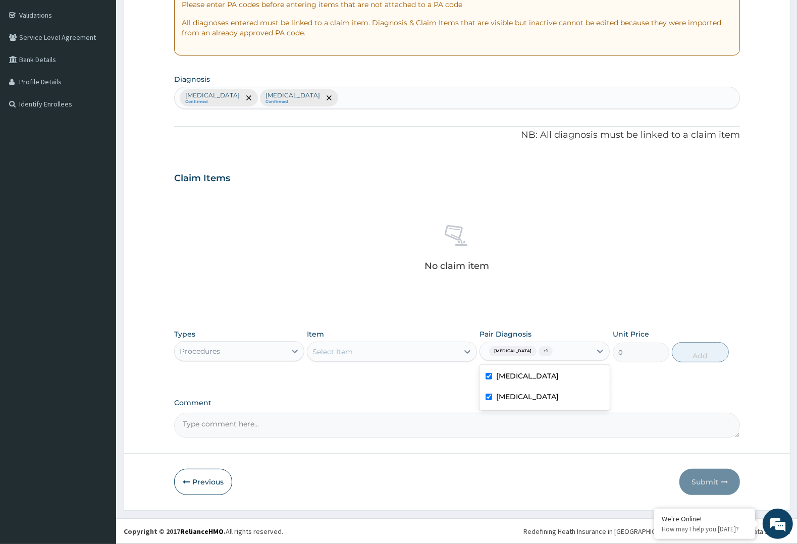
click at [425, 353] on div "Select Item" at bounding box center [382, 352] width 150 height 16
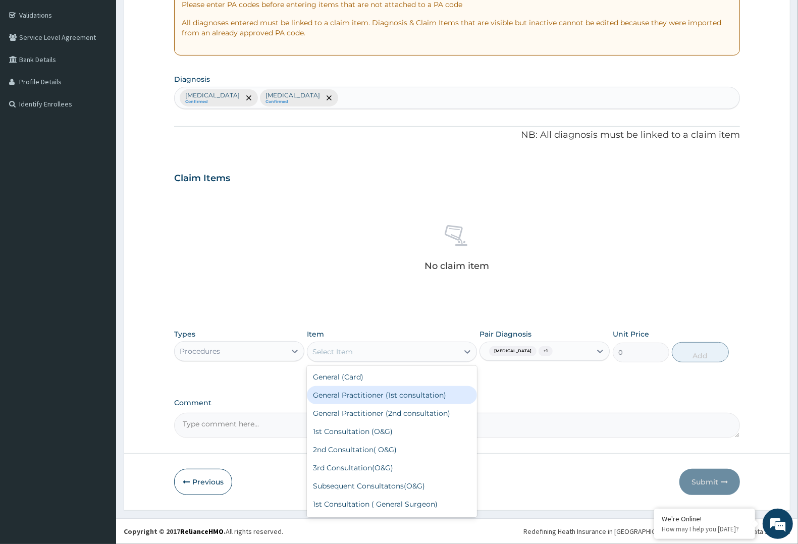
click at [399, 393] on div "General Practitioner (1st consultation)" at bounding box center [392, 395] width 170 height 18
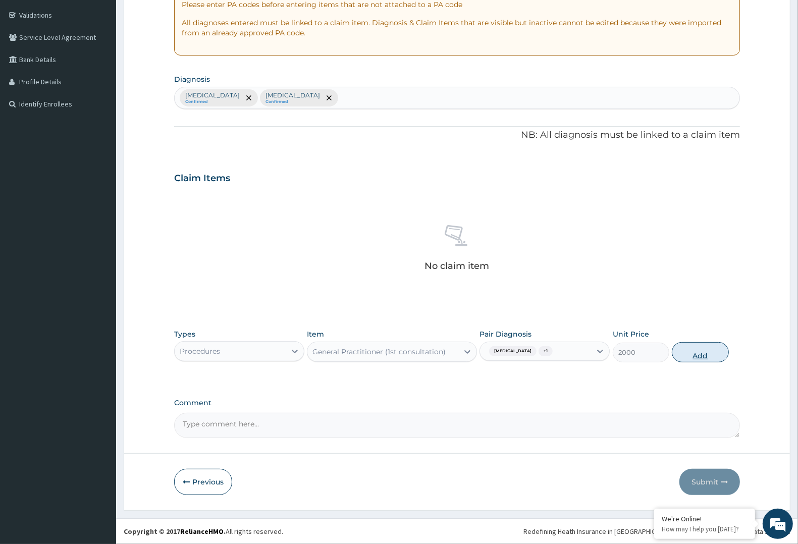
click at [688, 354] on button "Add" at bounding box center [700, 352] width 57 height 20
type input "0"
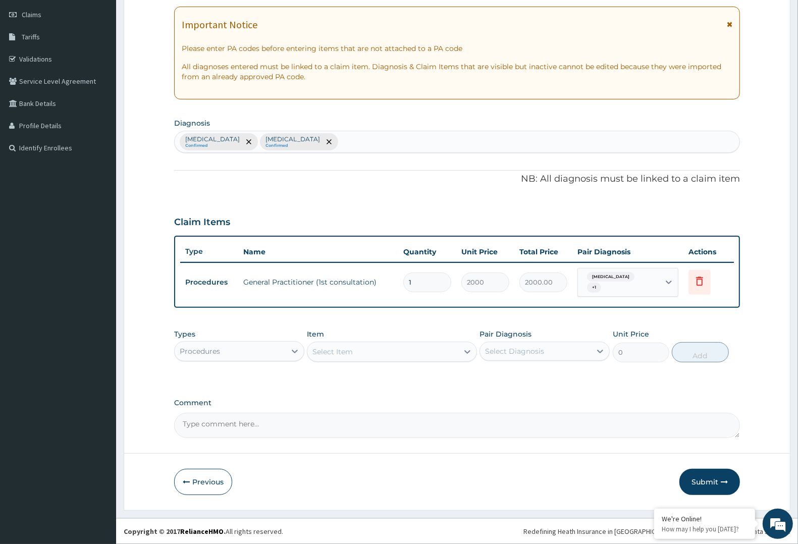
scroll to position [135, 0]
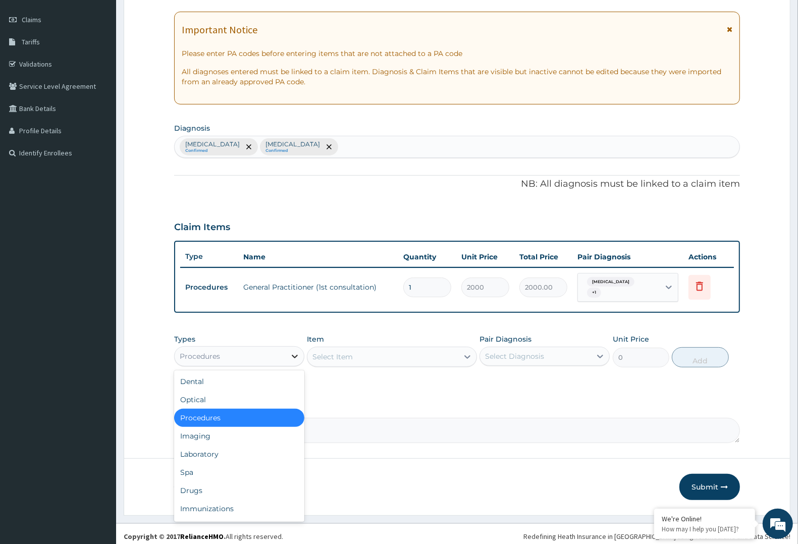
click at [299, 352] on div at bounding box center [295, 356] width 18 height 18
click at [227, 450] on div "Laboratory" at bounding box center [239, 454] width 130 height 18
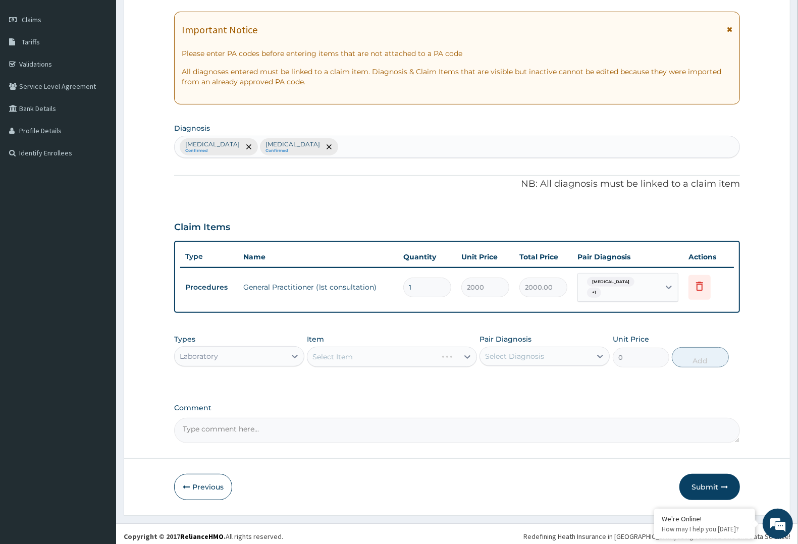
click at [561, 349] on div "Select Diagnosis" at bounding box center [535, 356] width 111 height 16
click at [556, 372] on div "Malaria" at bounding box center [545, 382] width 130 height 21
checkbox input "true"
click at [407, 349] on div "Select Item" at bounding box center [392, 357] width 170 height 20
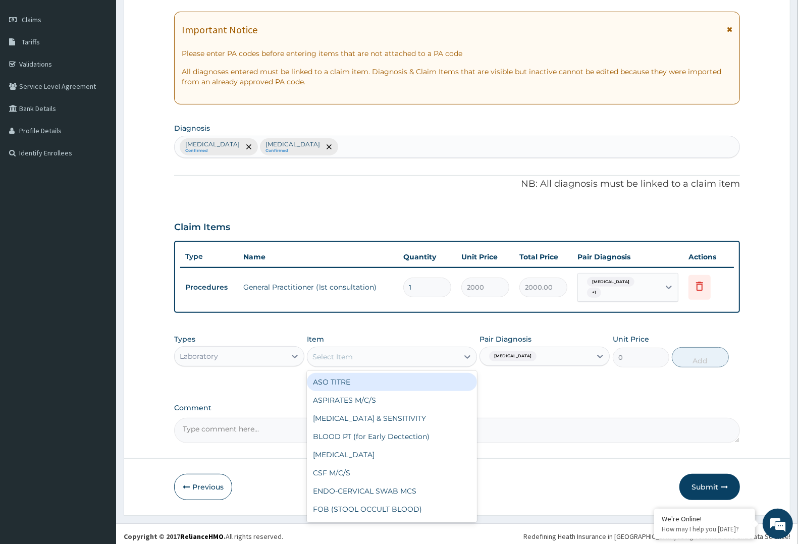
click at [430, 351] on div "Select Item" at bounding box center [382, 357] width 150 height 16
type input "MP"
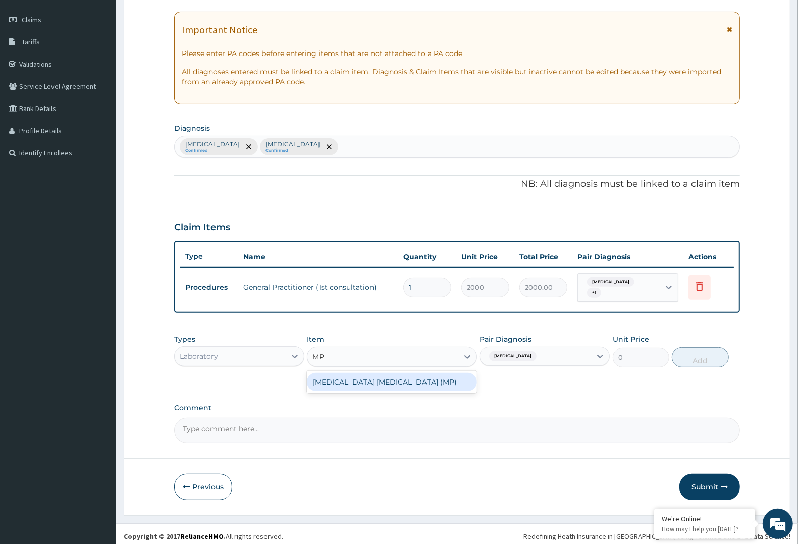
click at [425, 374] on div "MALARIA PARASITE (MP)" at bounding box center [392, 382] width 170 height 18
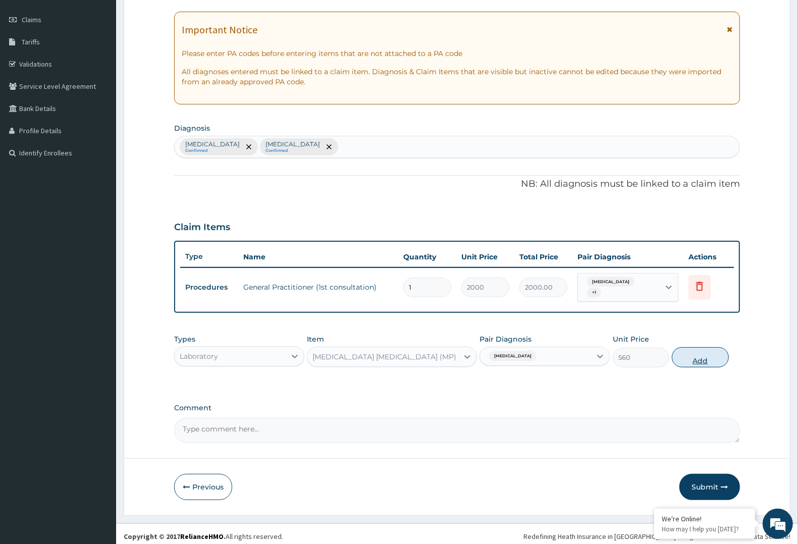
click at [701, 349] on button "Add" at bounding box center [700, 357] width 57 height 20
type input "0"
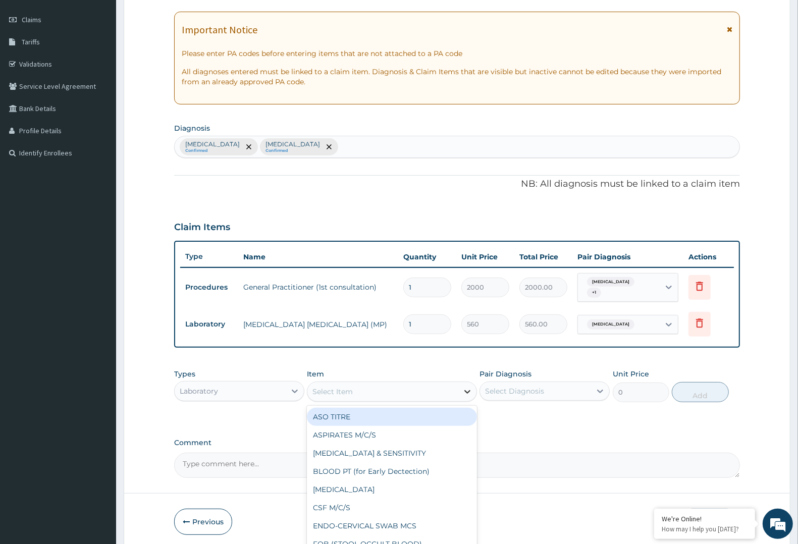
click at [460, 384] on div at bounding box center [467, 392] width 18 height 18
type input "G"
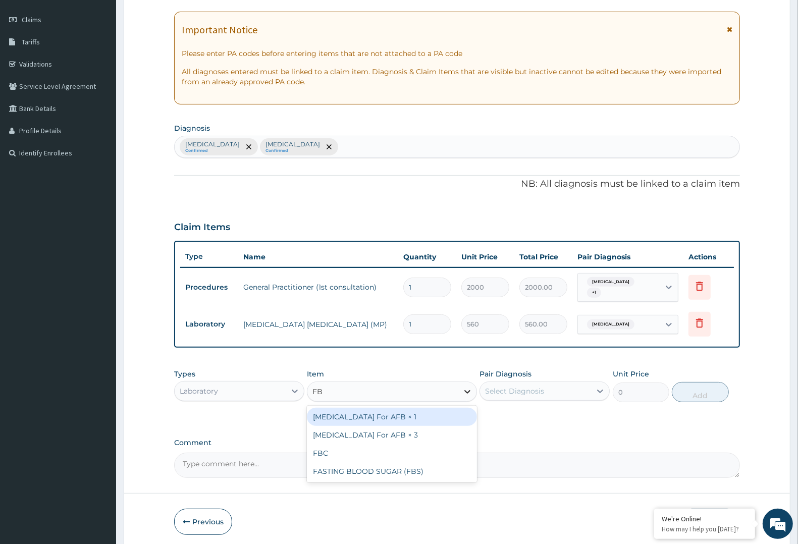
type input "FBC"
click at [455, 417] on div "FBC" at bounding box center [392, 417] width 170 height 18
type input "2000"
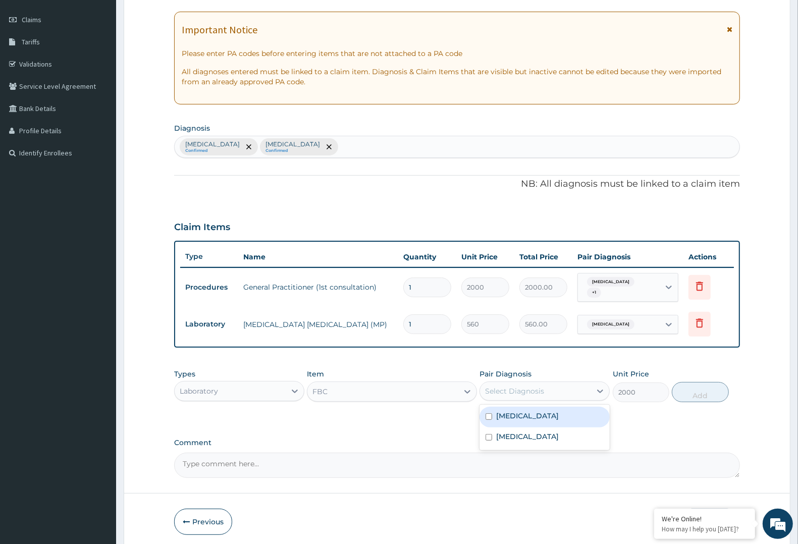
click at [538, 388] on div "Select Diagnosis" at bounding box center [514, 391] width 59 height 10
click at [539, 432] on label "Upper respiratory infection" at bounding box center [527, 437] width 63 height 10
checkbox input "true"
click at [692, 383] on button "Add" at bounding box center [700, 392] width 57 height 20
type input "0"
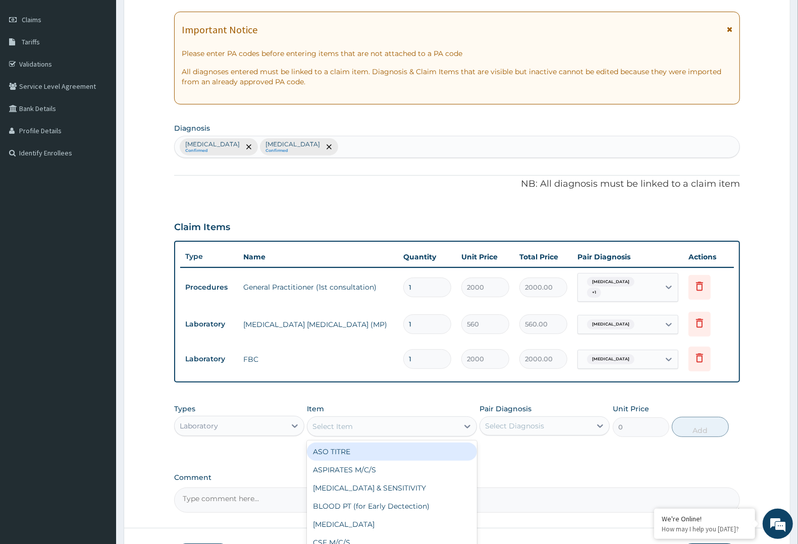
click at [372, 421] on div "Select Item" at bounding box center [382, 427] width 150 height 16
type input "LO"
click at [273, 418] on div "Laboratory" at bounding box center [230, 426] width 111 height 16
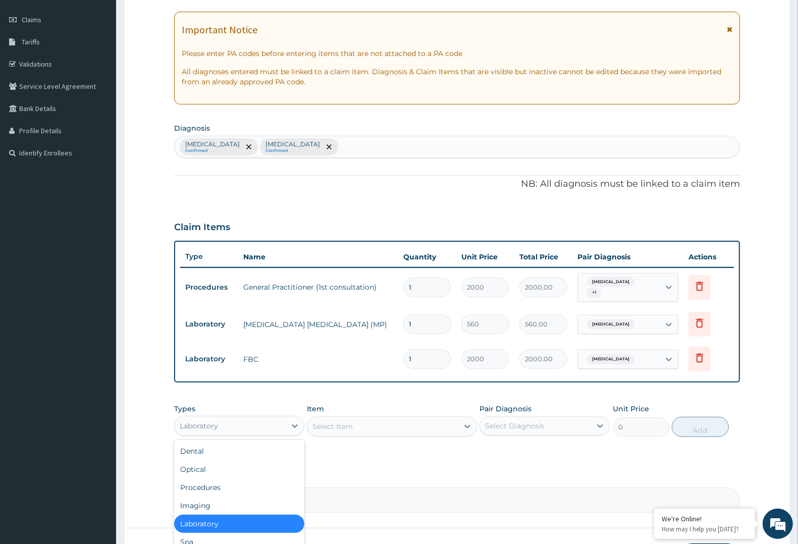
scroll to position [34, 0]
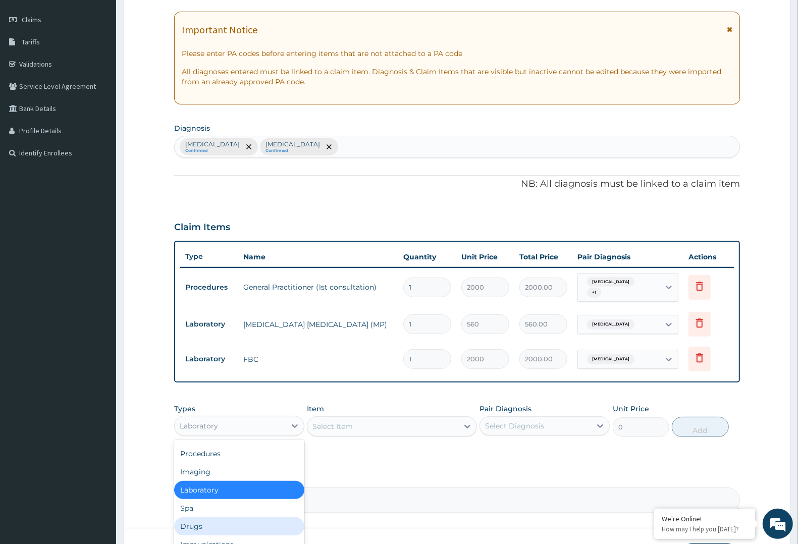
click at [228, 518] on div "Drugs" at bounding box center [239, 527] width 130 height 18
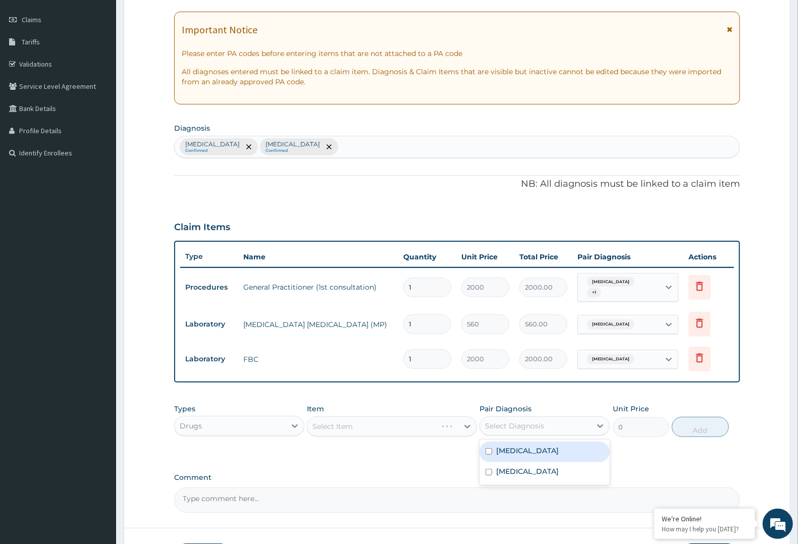
click at [556, 418] on div "Select Diagnosis" at bounding box center [535, 426] width 111 height 16
click at [538, 453] on div "Malaria" at bounding box center [545, 452] width 130 height 21
checkbox input "true"
click at [456, 419] on div "Select Item" at bounding box center [382, 427] width 150 height 16
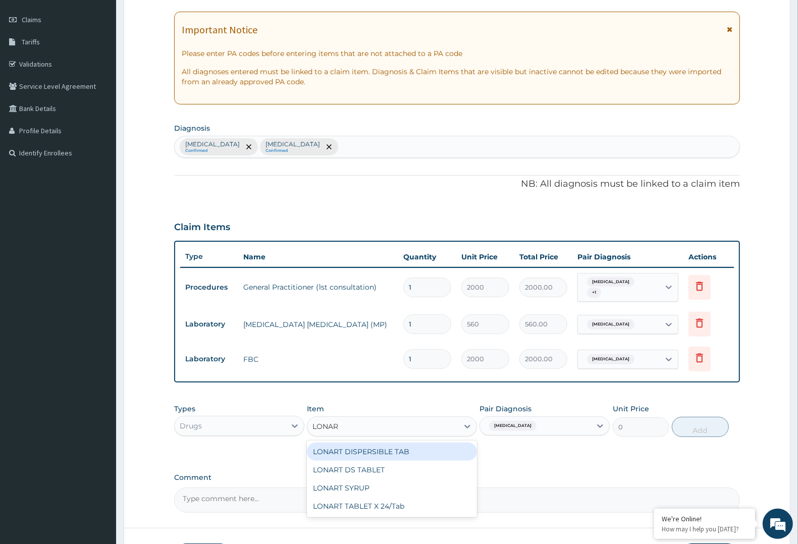
type input "LONART"
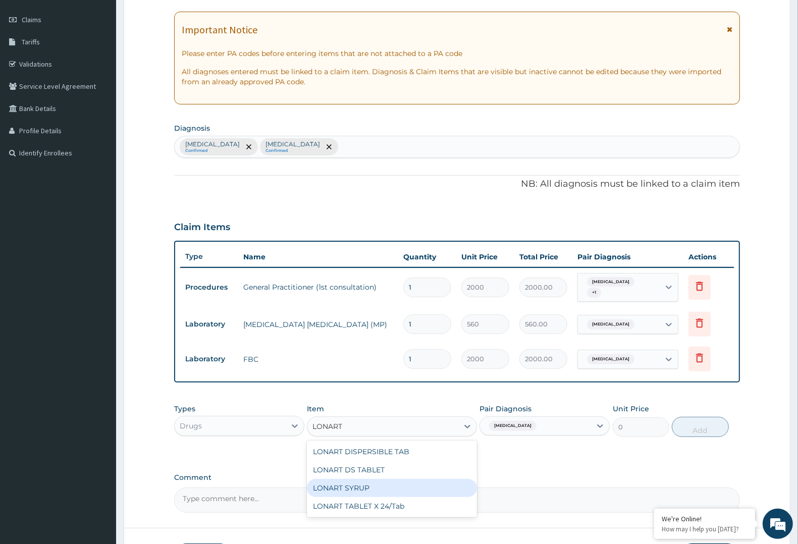
click at [387, 487] on div "LONART SYRUP" at bounding box center [392, 488] width 170 height 18
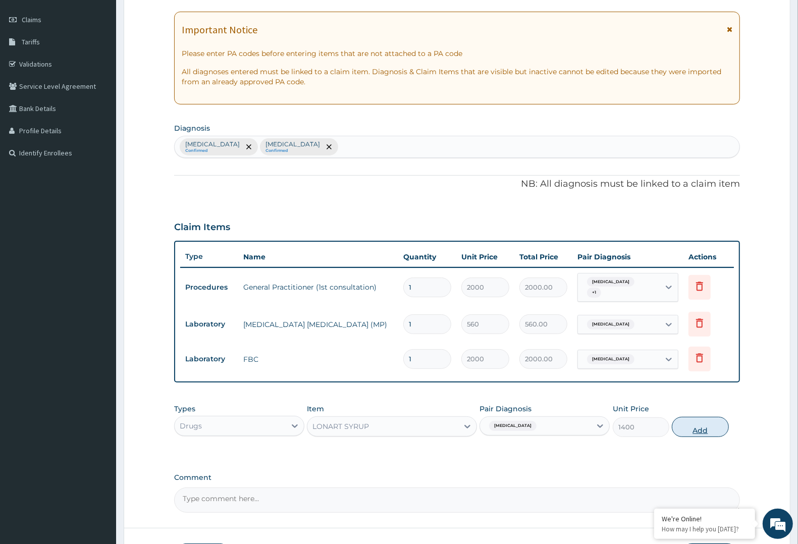
click at [706, 420] on button "Add" at bounding box center [700, 427] width 57 height 20
type input "0"
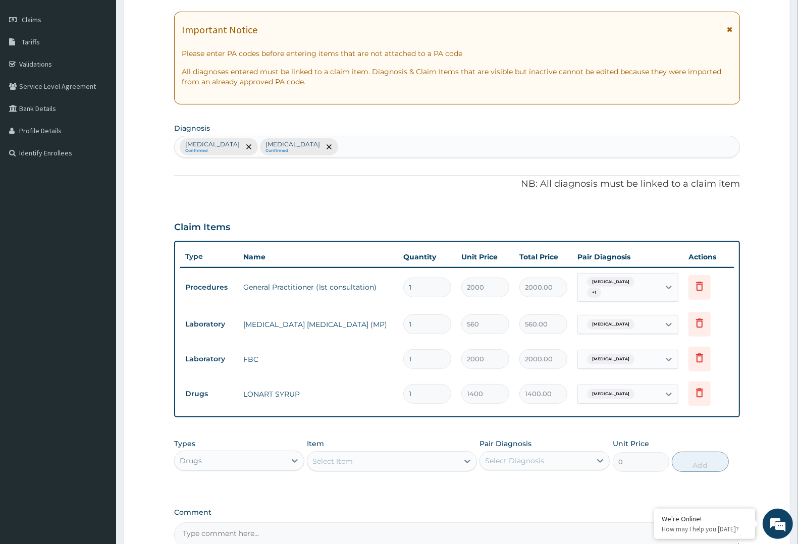
click at [399, 455] on div "Select Item" at bounding box center [382, 461] width 150 height 16
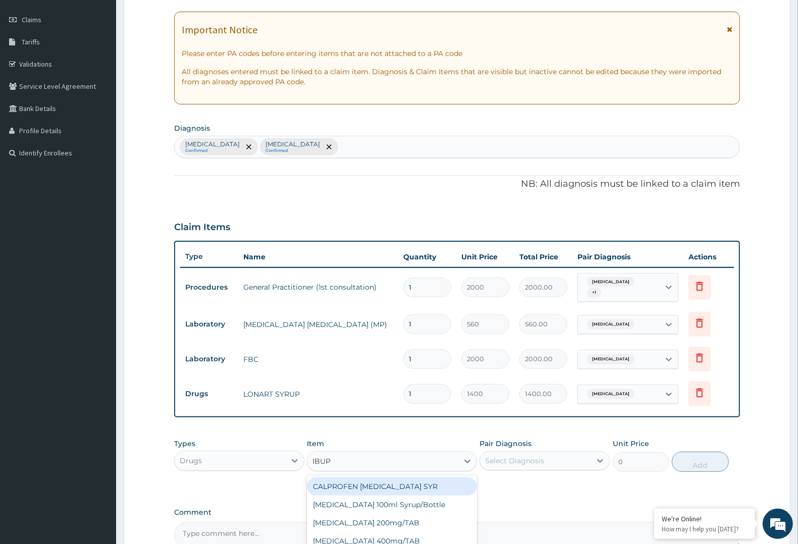
type input "IBUPR"
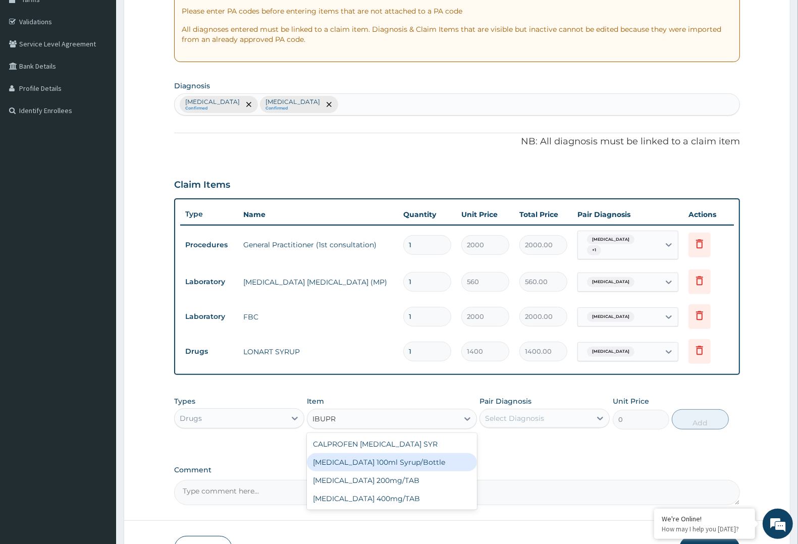
scroll to position [198, 0]
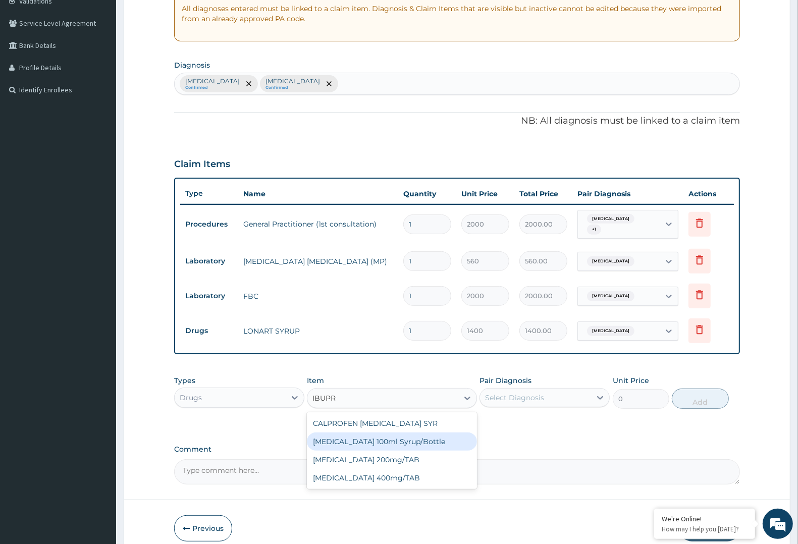
click at [404, 433] on div "Ibuprofen 100ml Syrup/Bottle" at bounding box center [392, 442] width 170 height 18
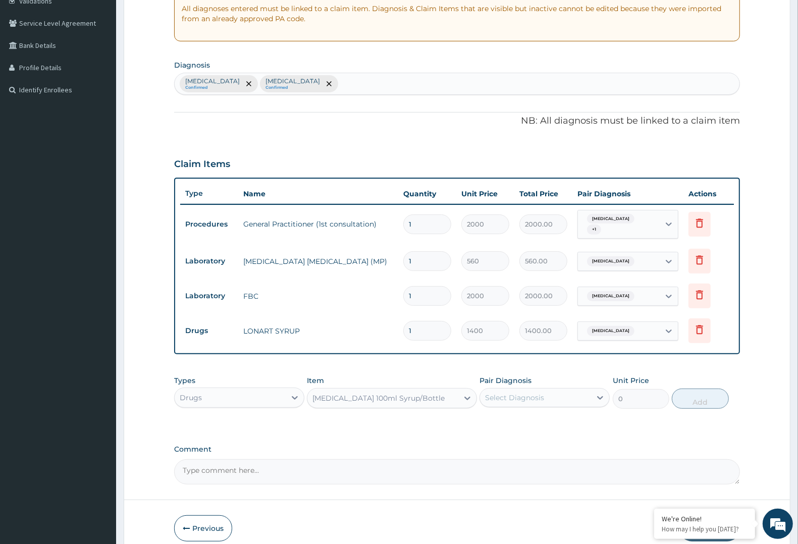
type input "700"
click at [591, 396] on div "Select Diagnosis" at bounding box center [535, 398] width 111 height 16
click at [568, 421] on div "Malaria" at bounding box center [545, 424] width 130 height 21
checkbox input "true"
click at [702, 401] on button "Add" at bounding box center [700, 399] width 57 height 20
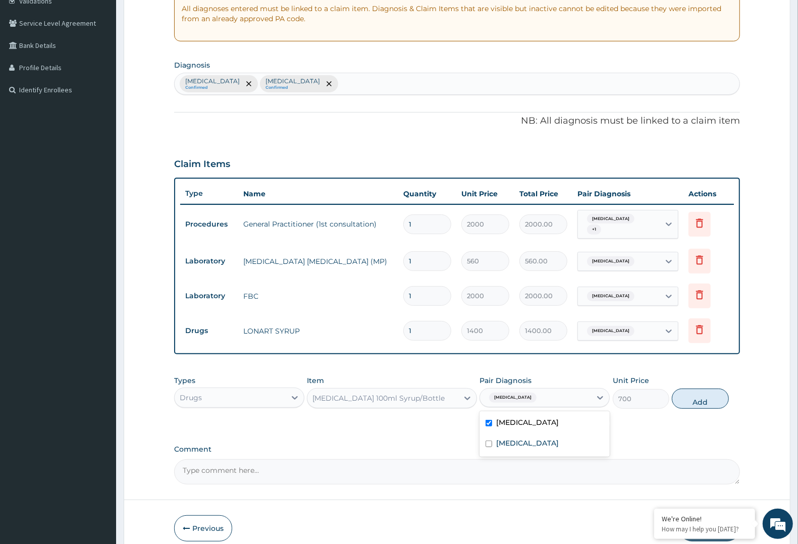
type input "0"
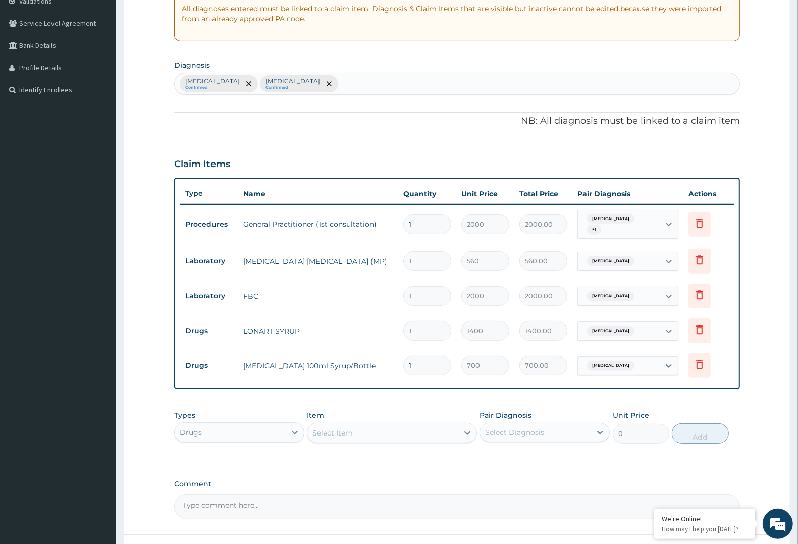
click at [377, 427] on div "Select Item" at bounding box center [382, 433] width 150 height 16
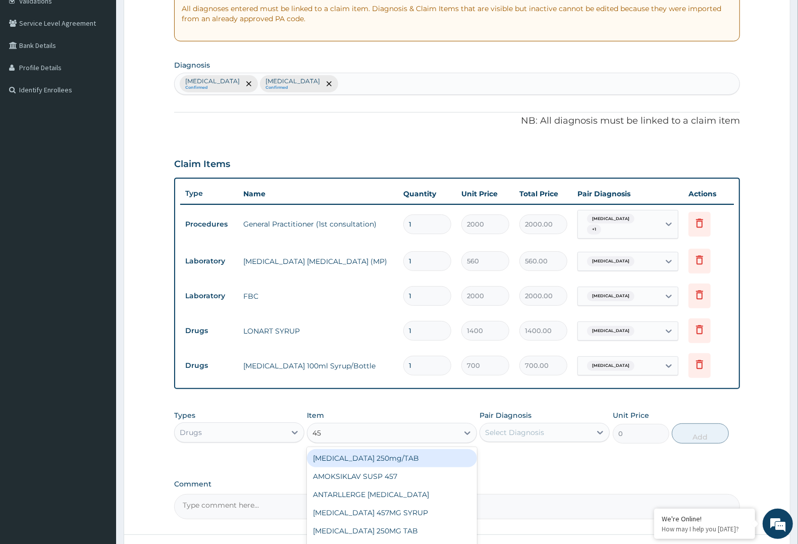
type input "457"
click at [363, 449] on div "AMOKSIKLAV SUSP 457" at bounding box center [392, 458] width 170 height 18
type input "2600"
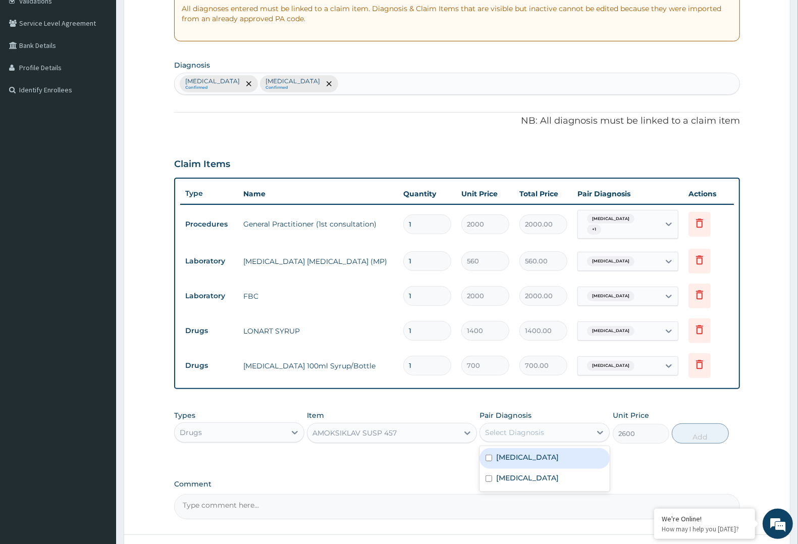
click at [564, 425] on div "Select Diagnosis" at bounding box center [535, 433] width 111 height 16
click at [536, 473] on label "Upper respiratory infection" at bounding box center [527, 478] width 63 height 10
checkbox input "true"
drag, startPoint x: 693, startPoint y: 430, endPoint x: 580, endPoint y: 422, distance: 113.4
click at [692, 430] on button "Add" at bounding box center [700, 434] width 57 height 20
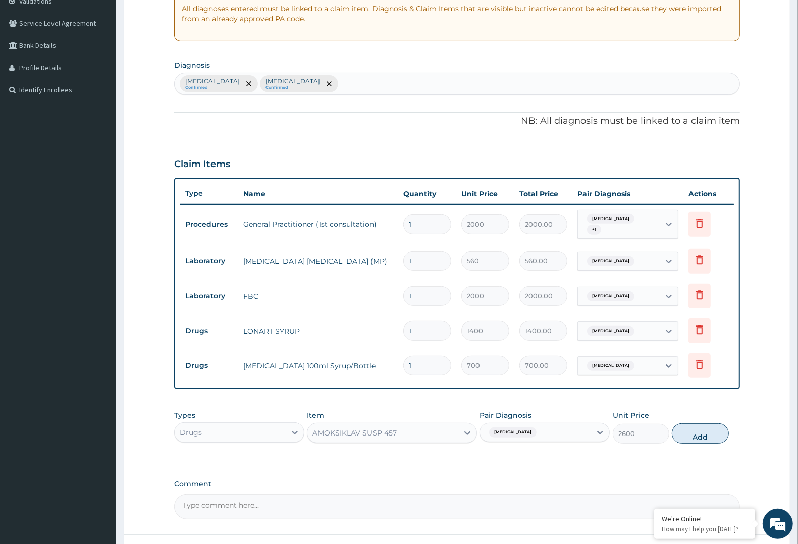
type input "0"
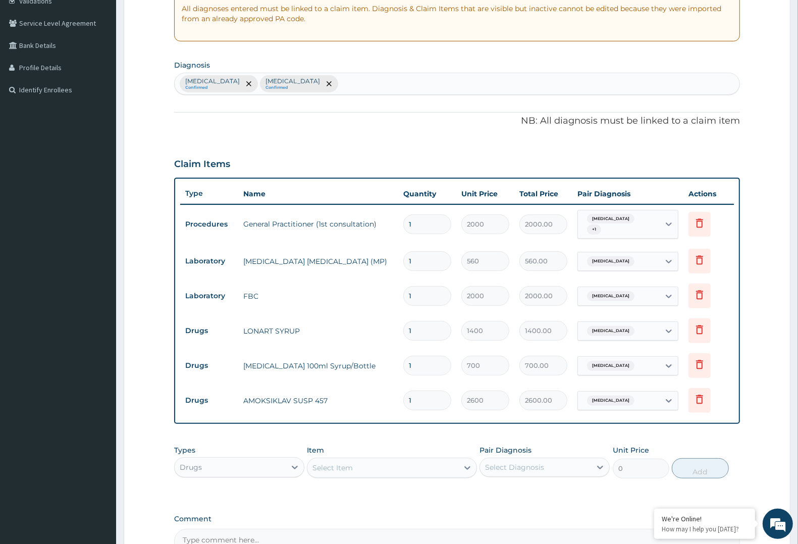
click at [388, 470] on div "Select Item" at bounding box center [382, 468] width 150 height 16
click at [423, 460] on div "Select Item" at bounding box center [382, 468] width 150 height 16
type input "PIRITON"
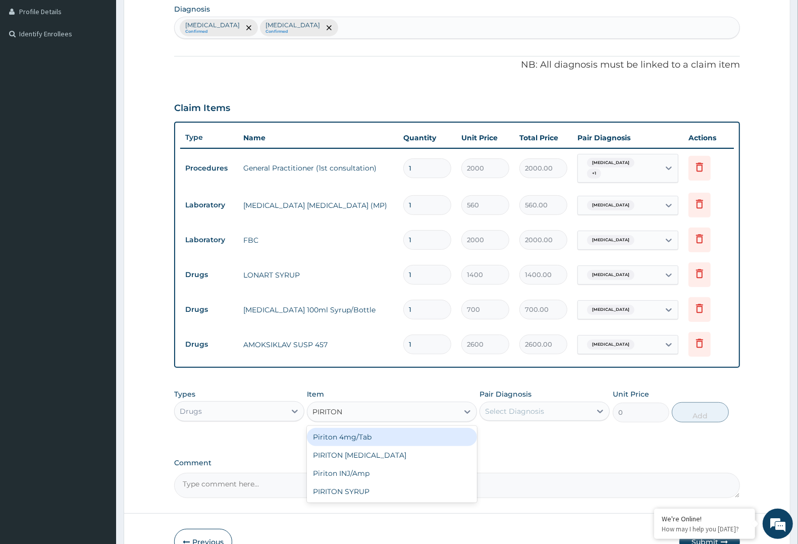
scroll to position [309, 0]
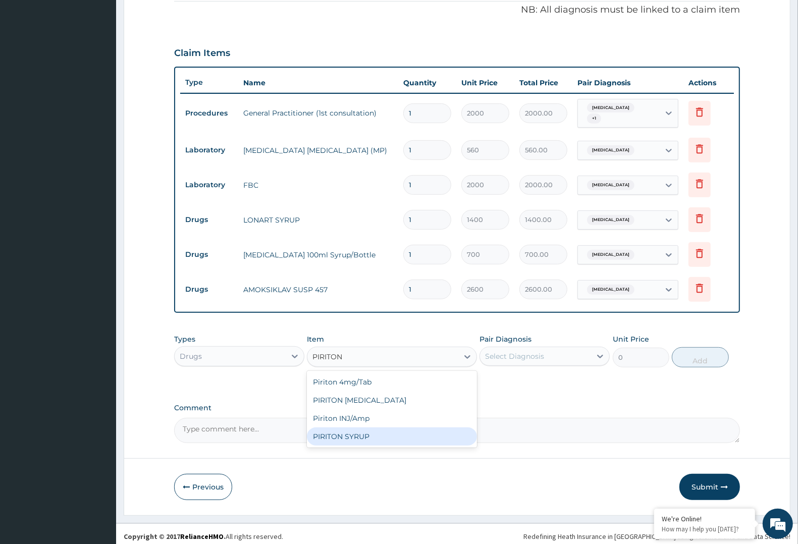
click at [352, 434] on div "PIRITON SYRUP" at bounding box center [392, 437] width 170 height 18
type input "900"
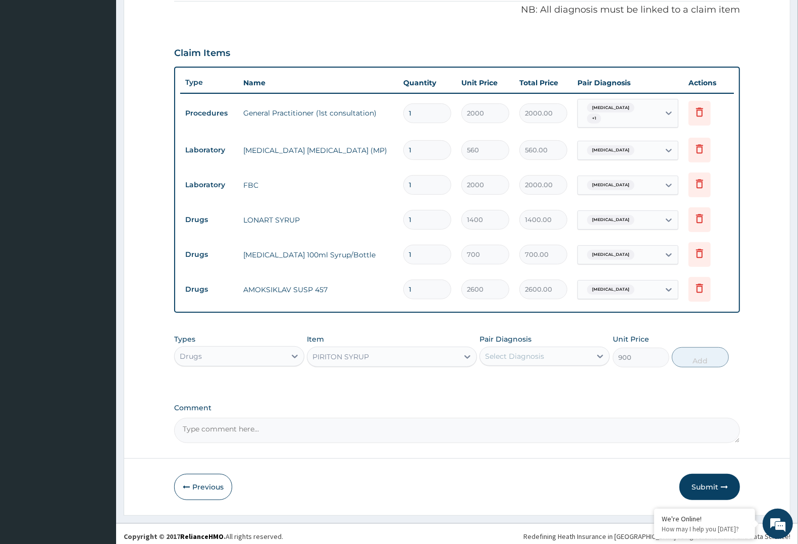
click at [580, 348] on div "Select Diagnosis" at bounding box center [535, 356] width 111 height 16
click at [564, 377] on div "Malaria" at bounding box center [545, 382] width 130 height 21
checkbox input "true"
click at [579, 351] on div "Malaria" at bounding box center [535, 356] width 111 height 17
click at [576, 353] on div "Malaria" at bounding box center [535, 356] width 111 height 17
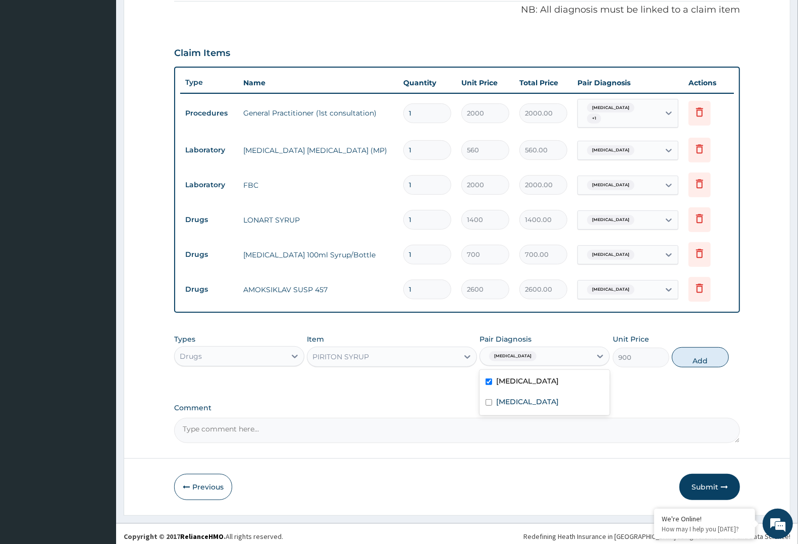
click at [543, 378] on div "Malaria" at bounding box center [545, 382] width 130 height 21
checkbox input "false"
click at [533, 397] on label "Upper respiratory infection" at bounding box center [527, 402] width 63 height 10
checkbox input "true"
click at [686, 353] on button "Add" at bounding box center [700, 357] width 57 height 20
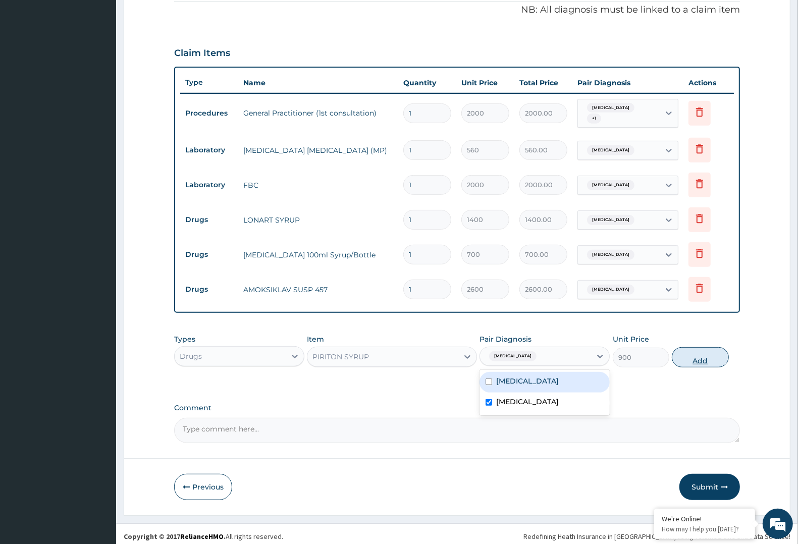
type input "0"
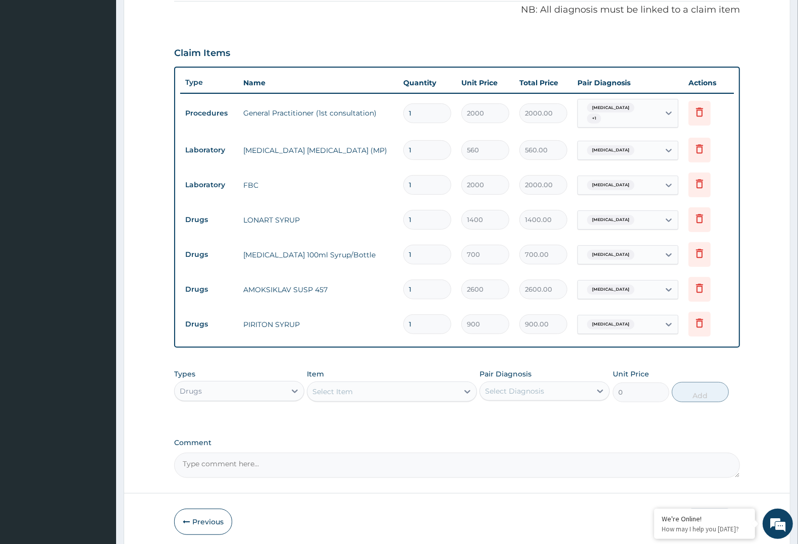
click at [422, 384] on div "Select Item" at bounding box center [382, 392] width 150 height 16
click at [380, 385] on div "Select Item" at bounding box center [382, 392] width 150 height 16
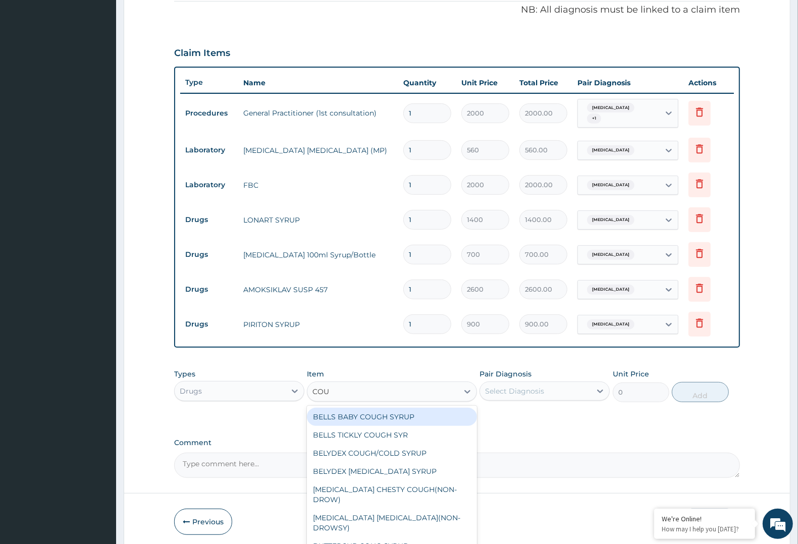
type input "COUG"
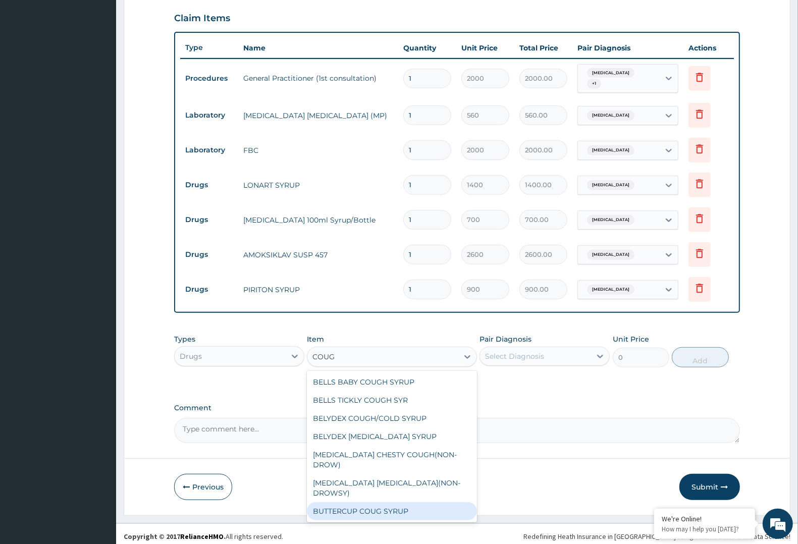
scroll to position [52, 0]
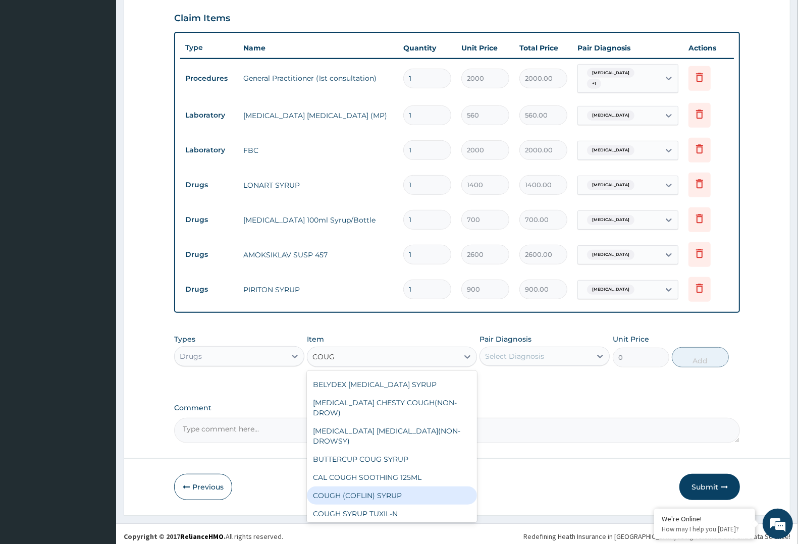
click at [398, 487] on div "COUGH (COFLIN) SYRUP" at bounding box center [392, 496] width 170 height 18
type input "900"
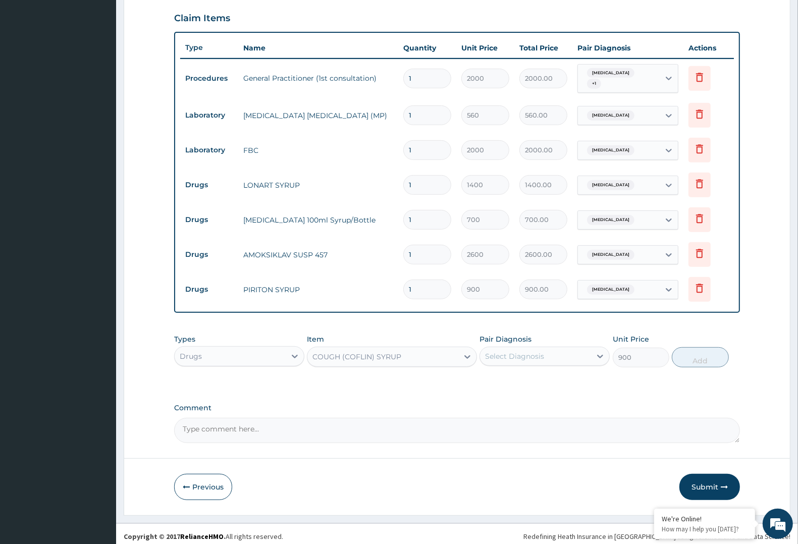
click at [582, 348] on div "Select Diagnosis" at bounding box center [535, 356] width 111 height 16
click at [536, 397] on label "Upper respiratory infection" at bounding box center [527, 402] width 63 height 10
checkbox input "true"
click at [702, 347] on button "Add" at bounding box center [700, 357] width 57 height 20
type input "0"
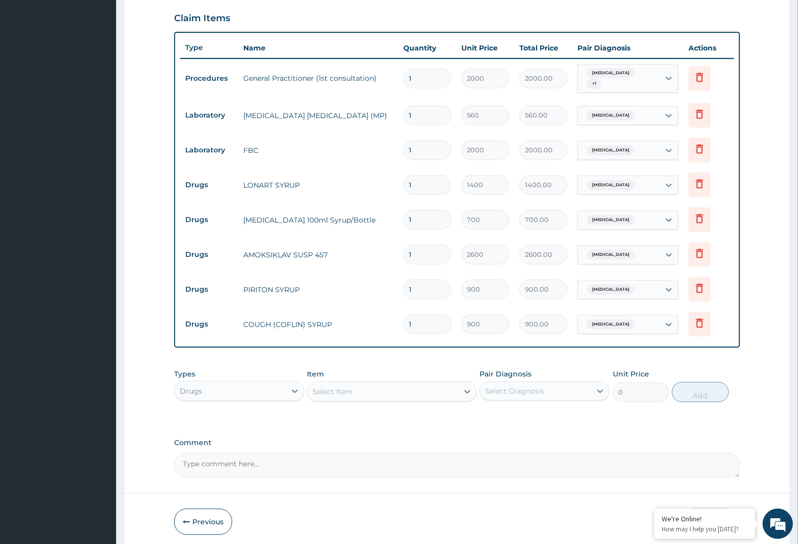
click at [390, 382] on div "Select Item" at bounding box center [392, 392] width 170 height 20
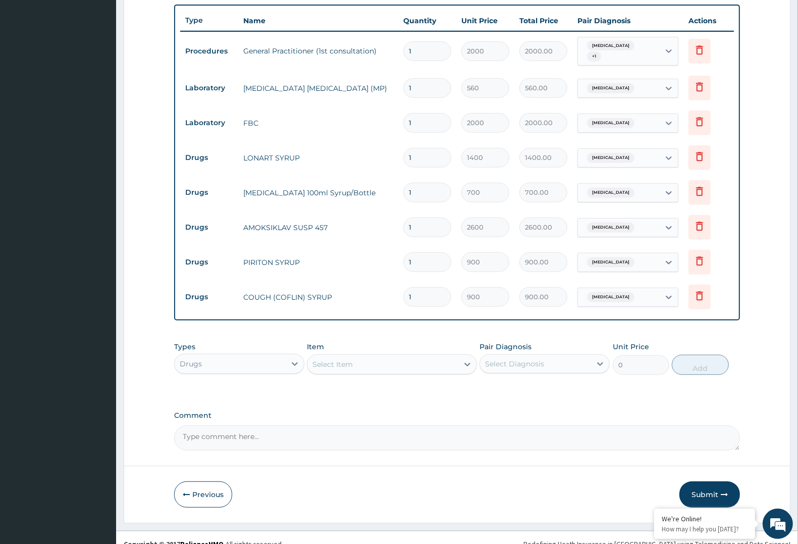
scroll to position [379, 0]
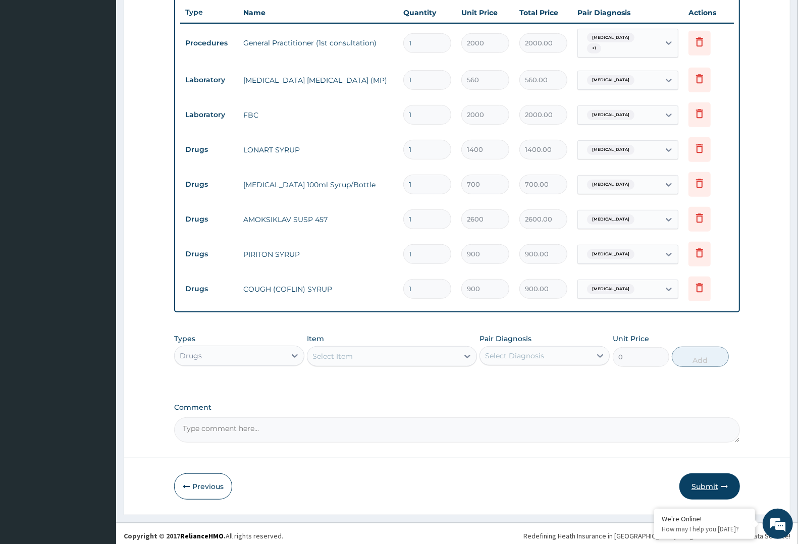
click at [712, 482] on button "Submit" at bounding box center [710, 487] width 61 height 26
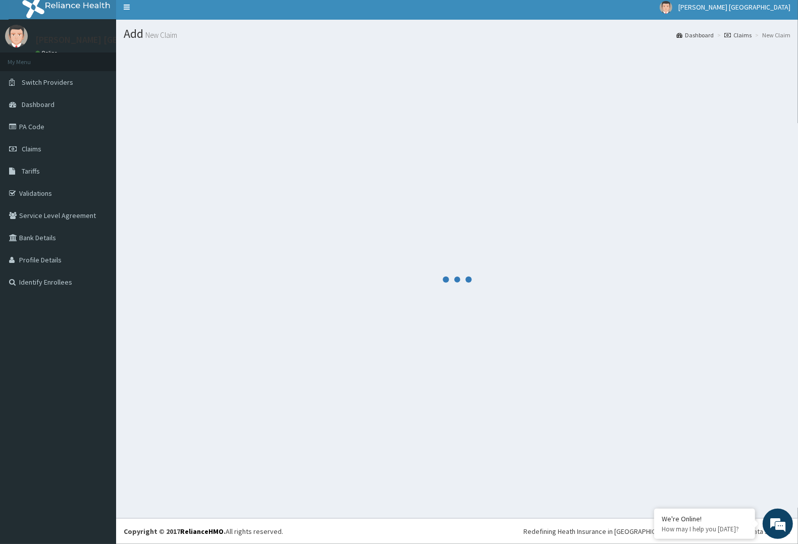
scroll to position [6, 0]
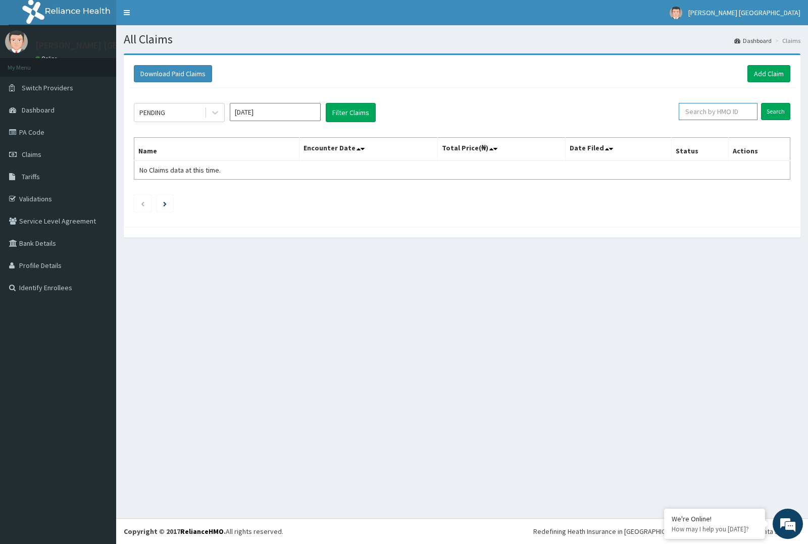
paste input "SQZ/10376/A"
type input "SQZ/10376/A"
click at [767, 113] on input "Search" at bounding box center [775, 111] width 29 height 17
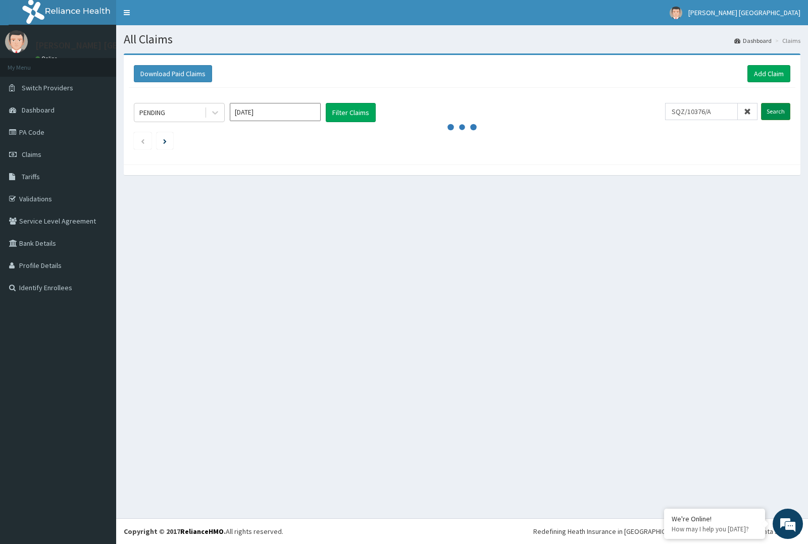
click at [787, 110] on input "Search" at bounding box center [775, 111] width 29 height 17
click at [785, 111] on input "Search" at bounding box center [775, 111] width 29 height 17
